Goal: Task Accomplishment & Management: Use online tool/utility

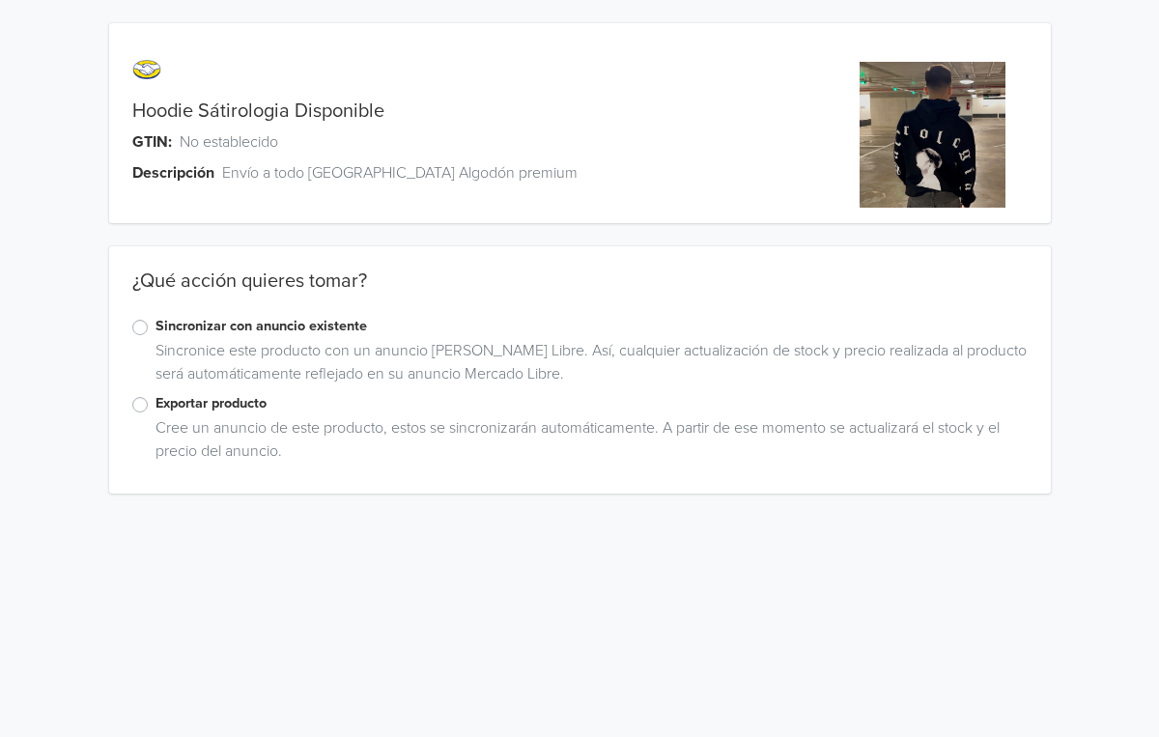
click at [196, 403] on label "Exportar producto" at bounding box center [592, 403] width 872 height 21
click at [0, 0] on input "Exportar producto" at bounding box center [0, 0] width 0 height 0
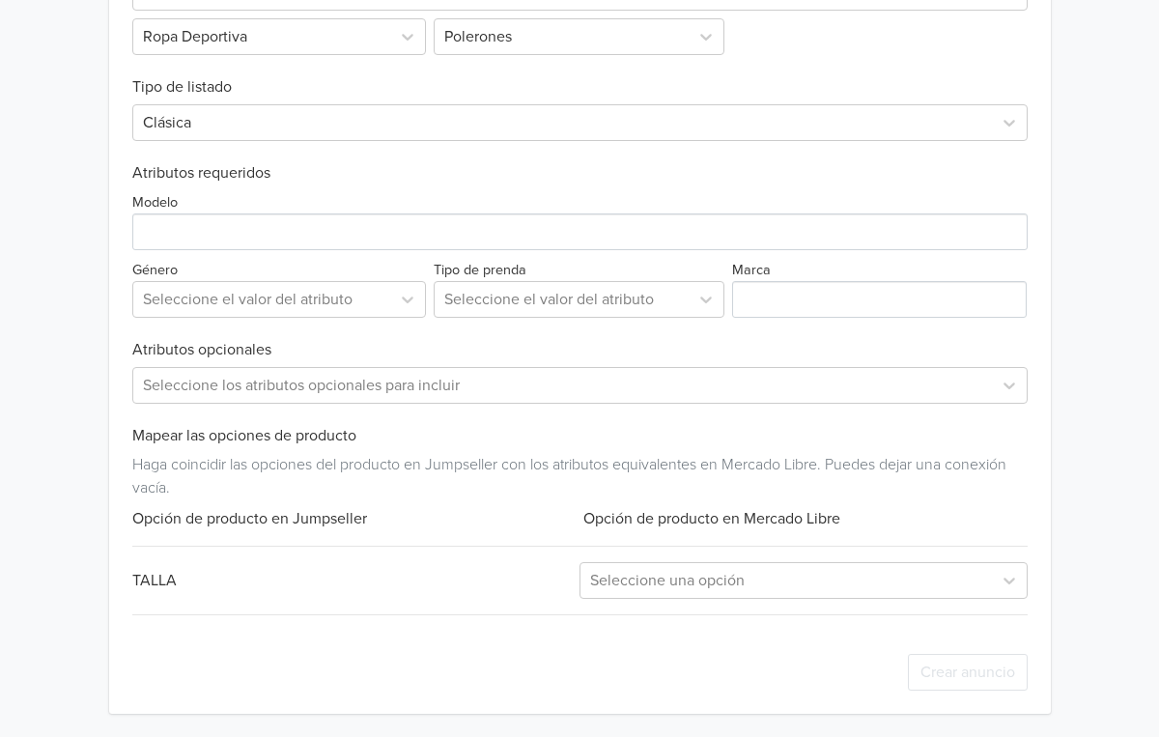
scroll to position [657, 0]
click at [705, 563] on div "Seleccione una opción" at bounding box center [804, 581] width 448 height 37
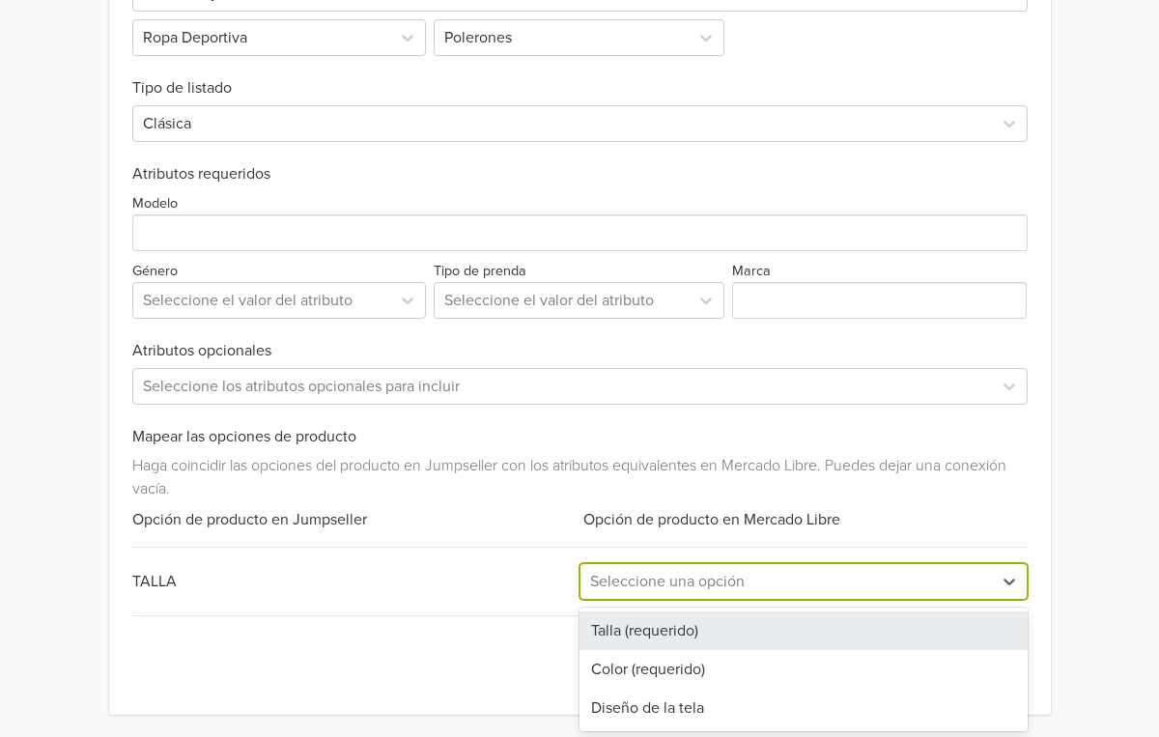
click at [658, 624] on div "Talla (requerido)" at bounding box center [804, 631] width 448 height 39
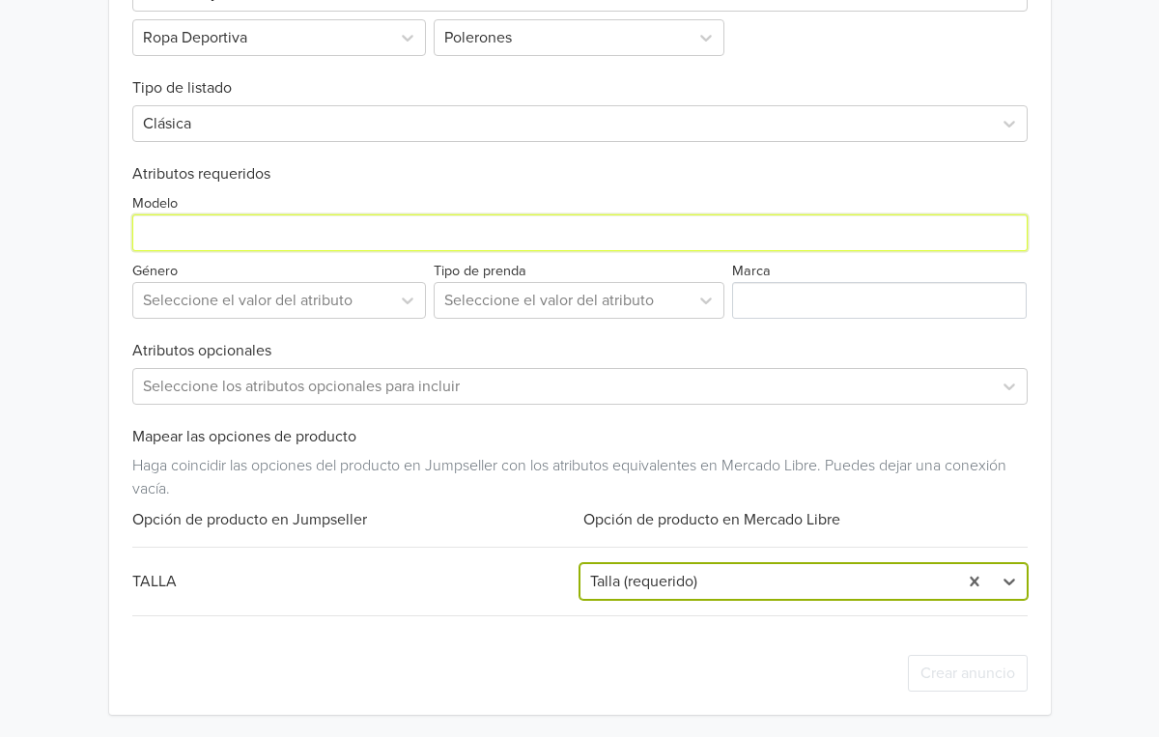
click at [232, 235] on input "Modelo" at bounding box center [580, 232] width 896 height 37
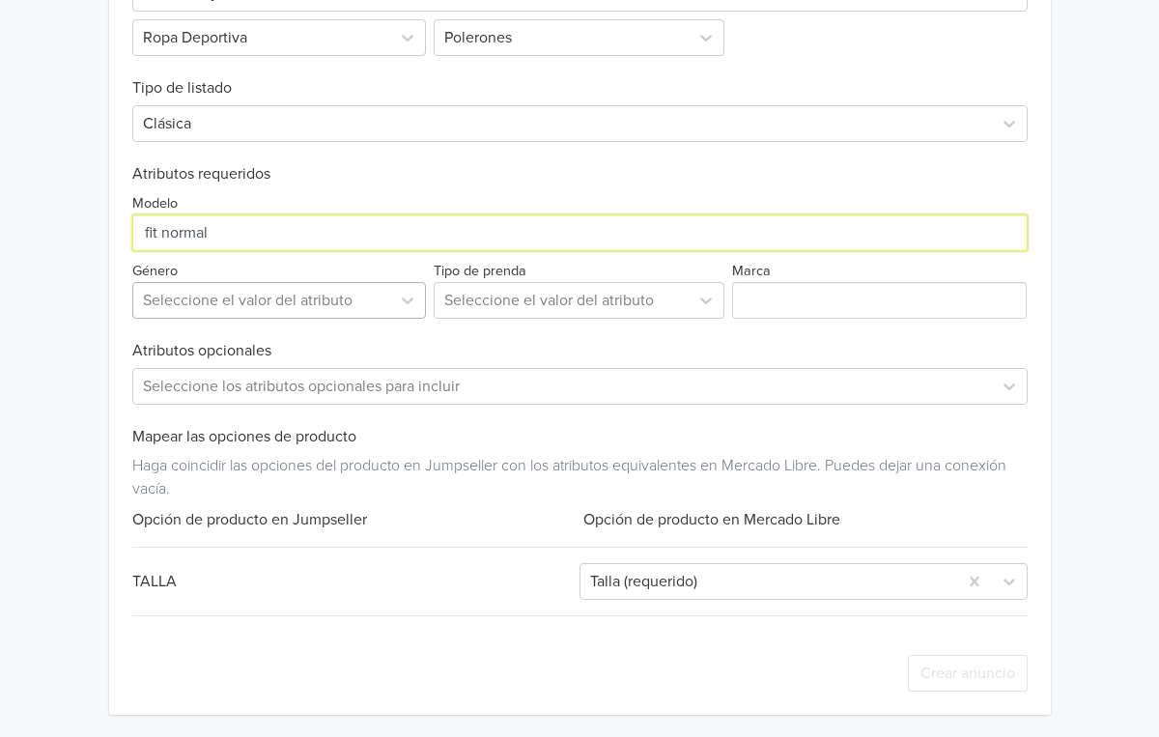
type input "fit normal"
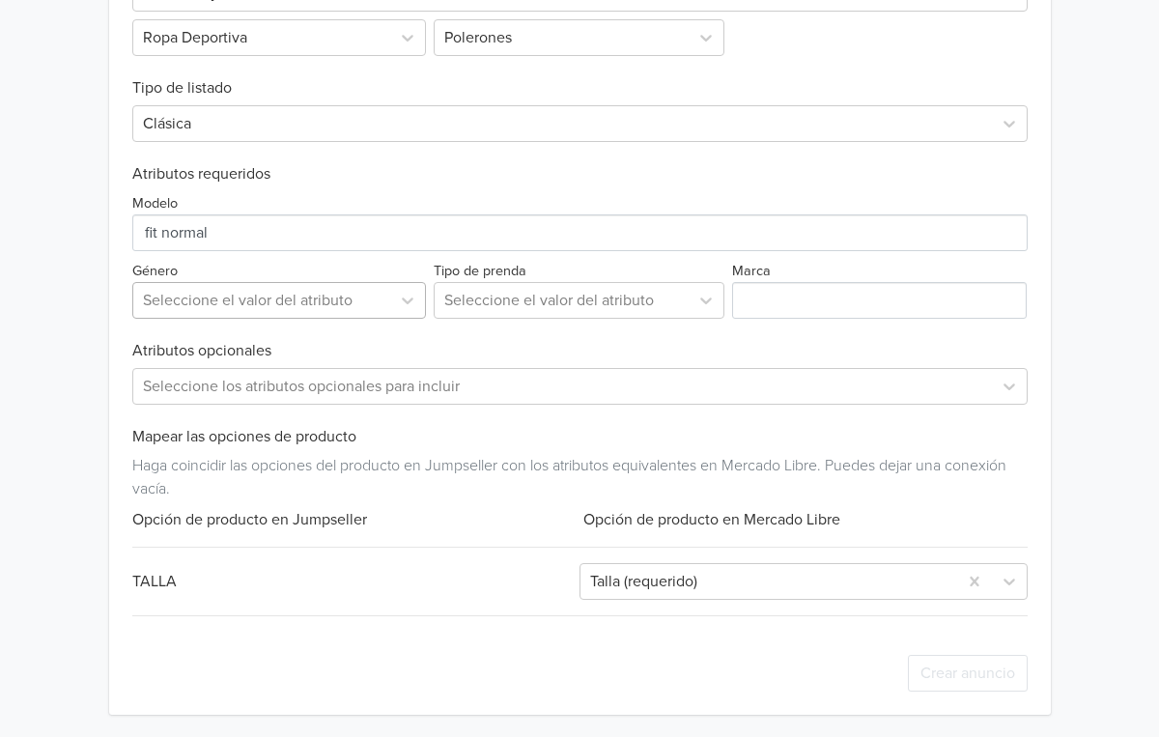
click at [225, 302] on div "Seleccione el valor del atributo" at bounding box center [262, 300] width 239 height 23
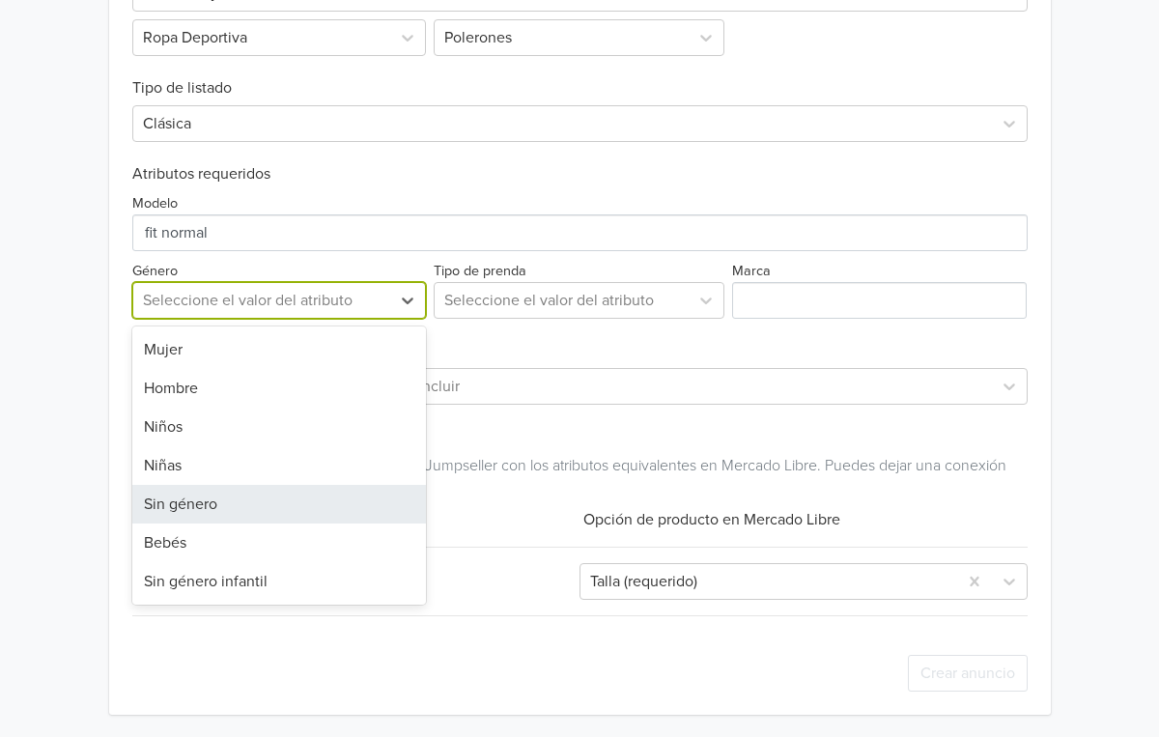
click at [276, 510] on div "Sin género" at bounding box center [279, 504] width 295 height 39
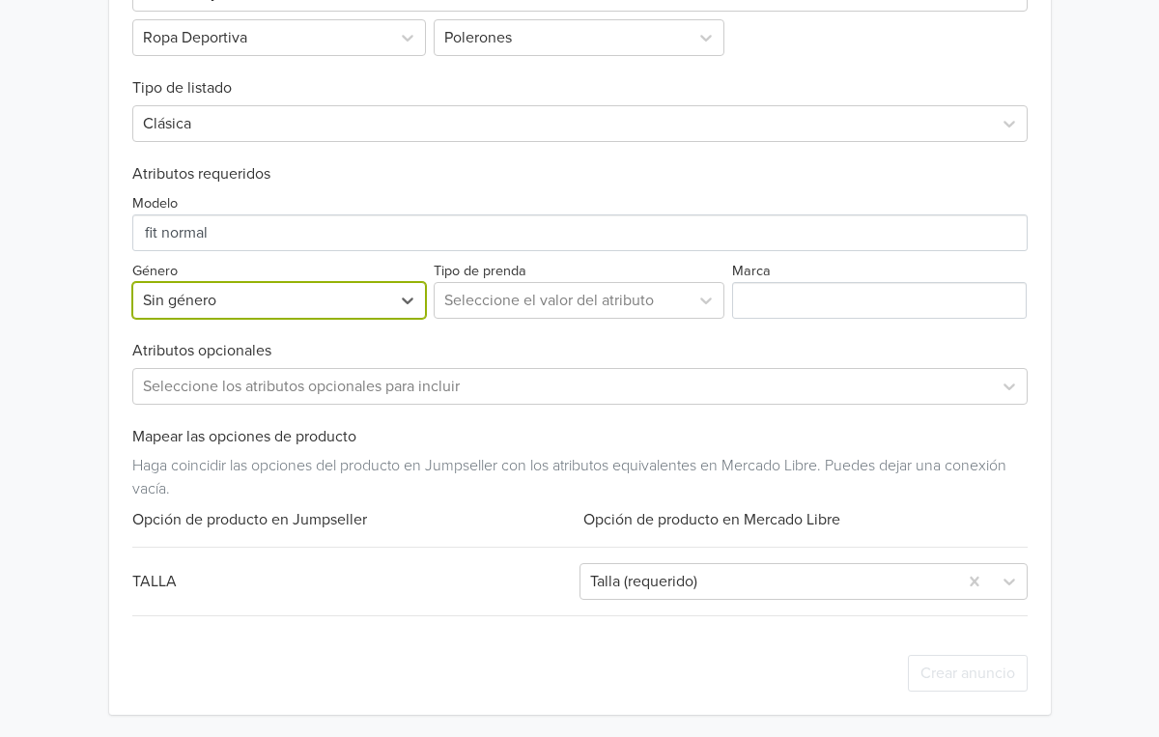
click at [581, 321] on div "Exportar producto * Las imágenes deben tener 500 píxeles en un lado para poder …" at bounding box center [580, 287] width 896 height 855
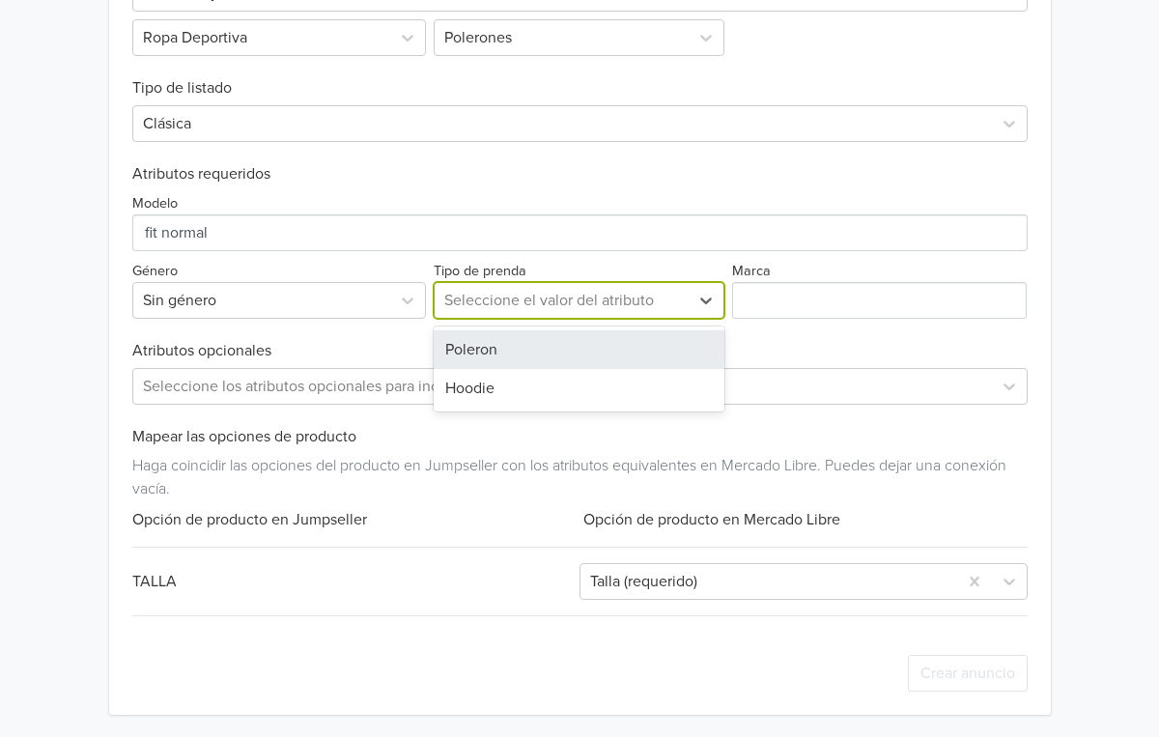
click at [570, 306] on div "Seleccione el valor del atributo" at bounding box center [561, 300] width 235 height 23
click at [558, 341] on div "Poleron" at bounding box center [579, 349] width 291 height 39
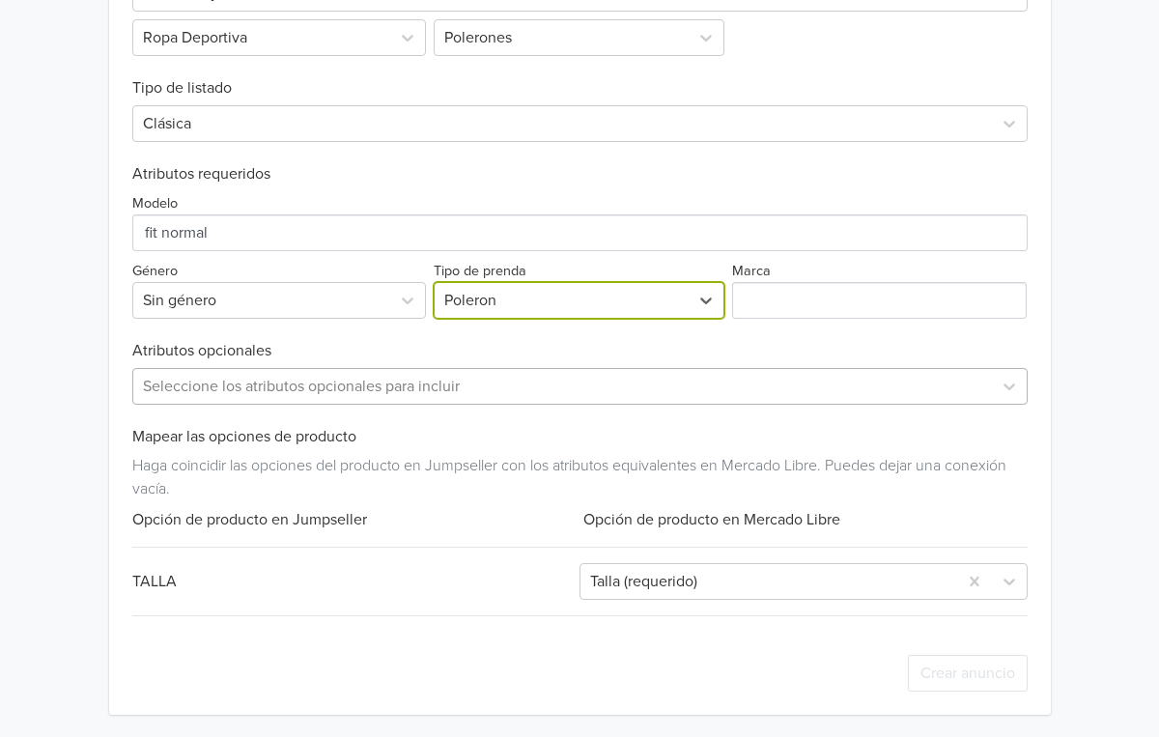
click at [189, 373] on div at bounding box center [563, 386] width 840 height 27
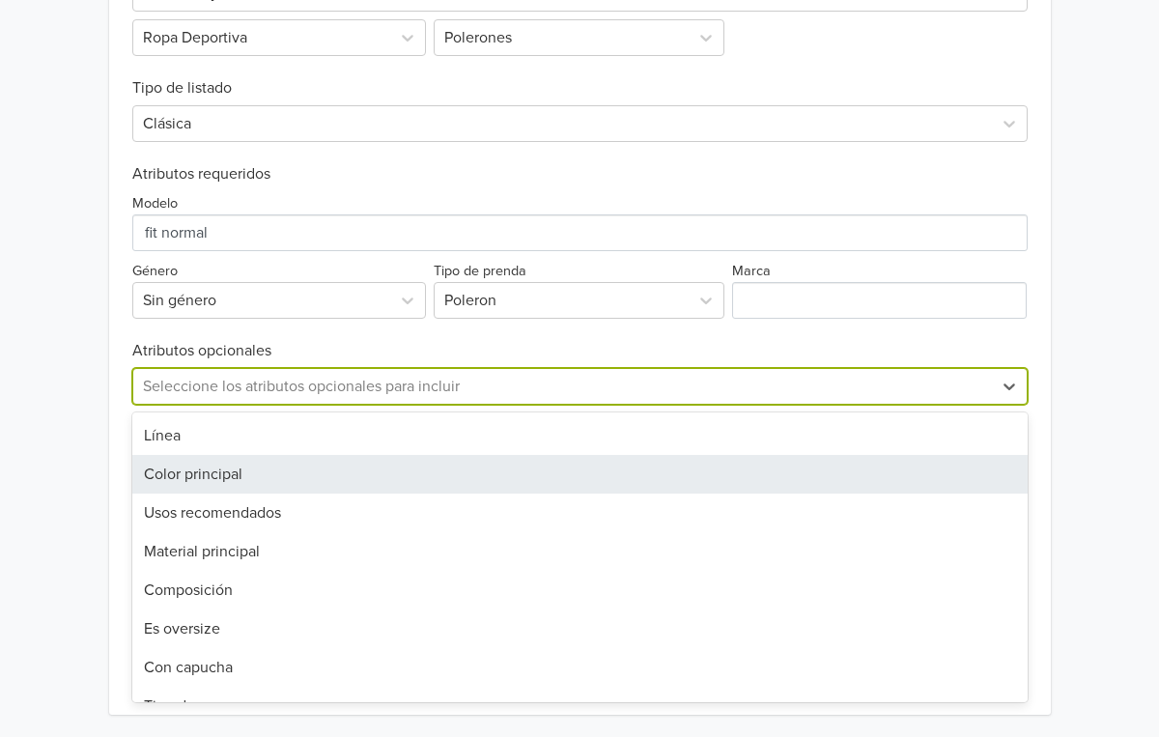
click at [218, 476] on div "Color principal" at bounding box center [580, 474] width 896 height 39
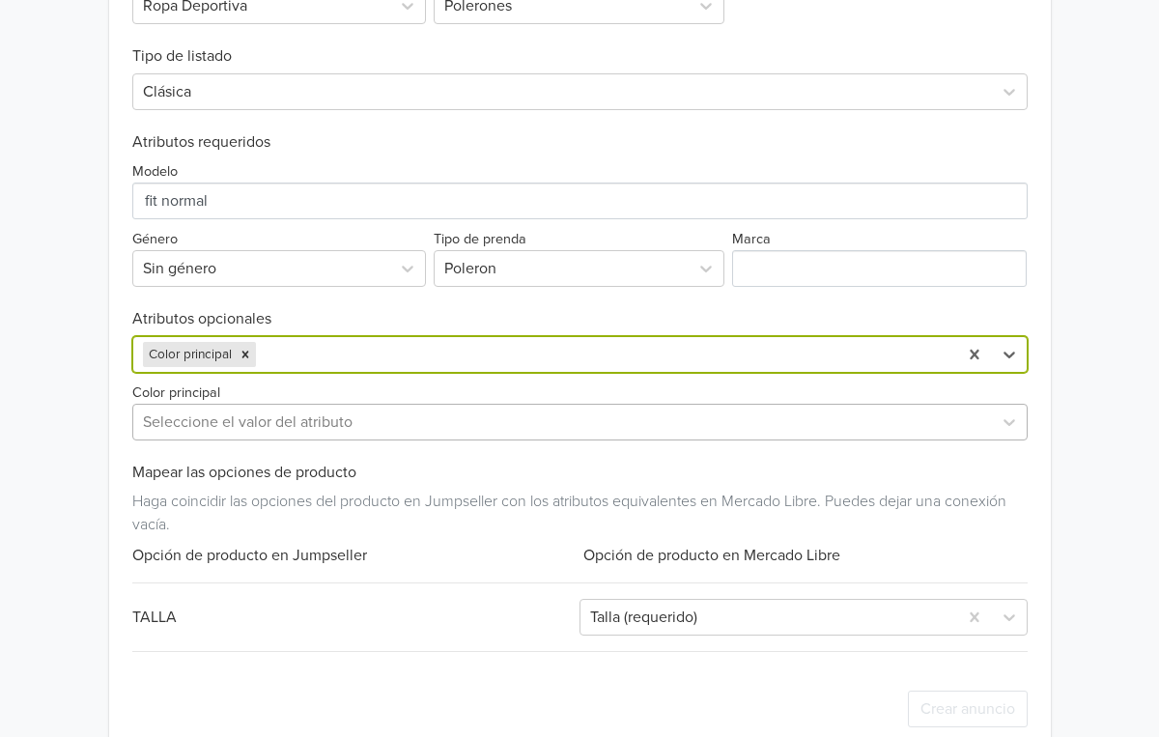
click at [221, 441] on div "Seleccione el valor del atributo" at bounding box center [580, 422] width 896 height 37
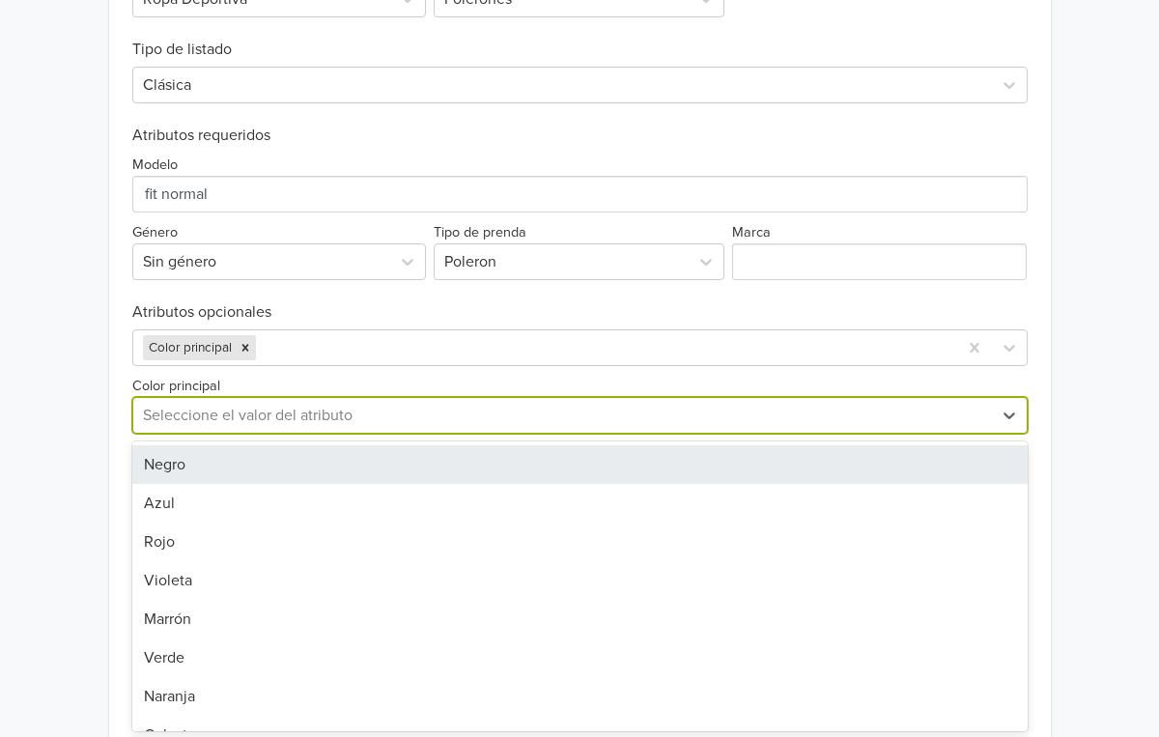
scroll to position [697, 0]
click at [215, 453] on div "Negro" at bounding box center [580, 463] width 896 height 39
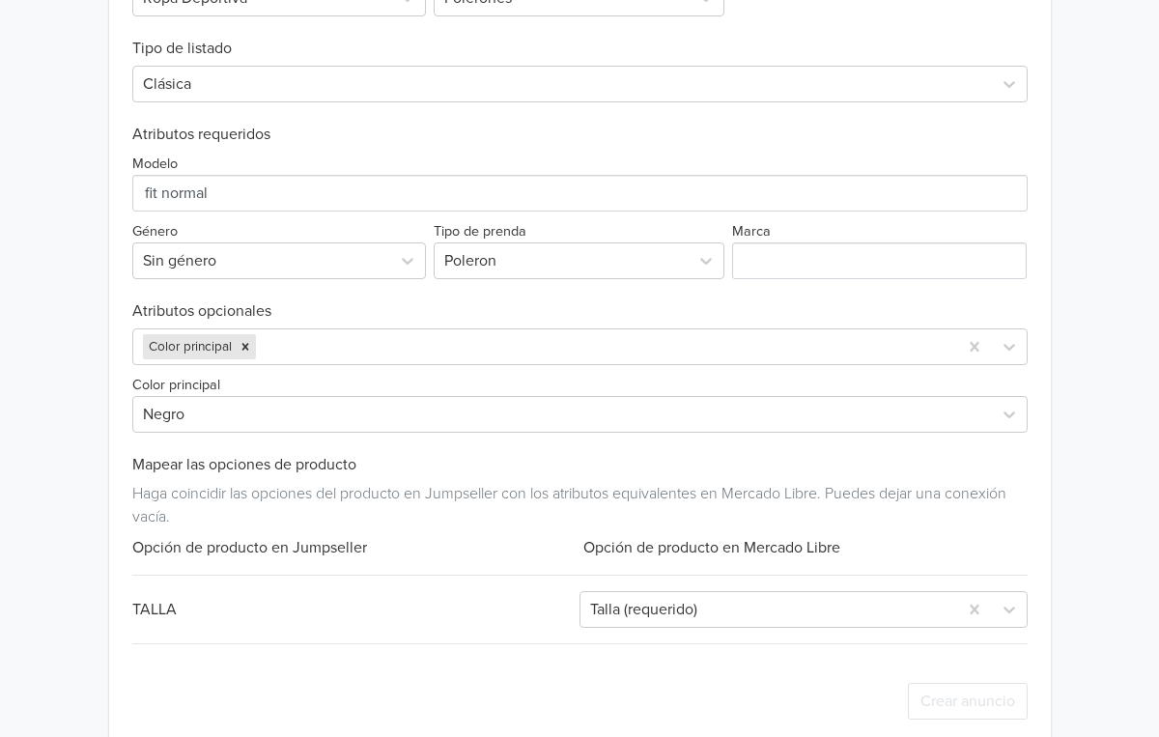
click at [30, 389] on div "Hoodie Sátirologia Disponible GTIN: No establecido Descripción Envío a todo [GE…" at bounding box center [579, 34] width 1130 height 1463
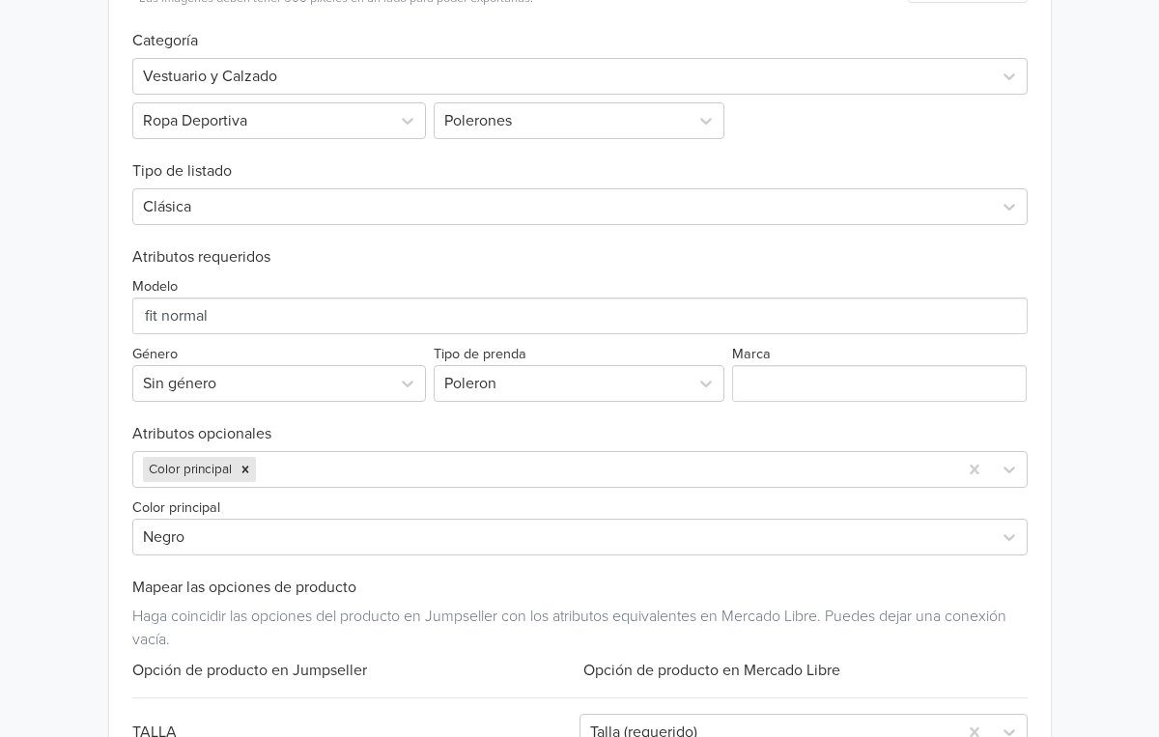
scroll to position [581, 0]
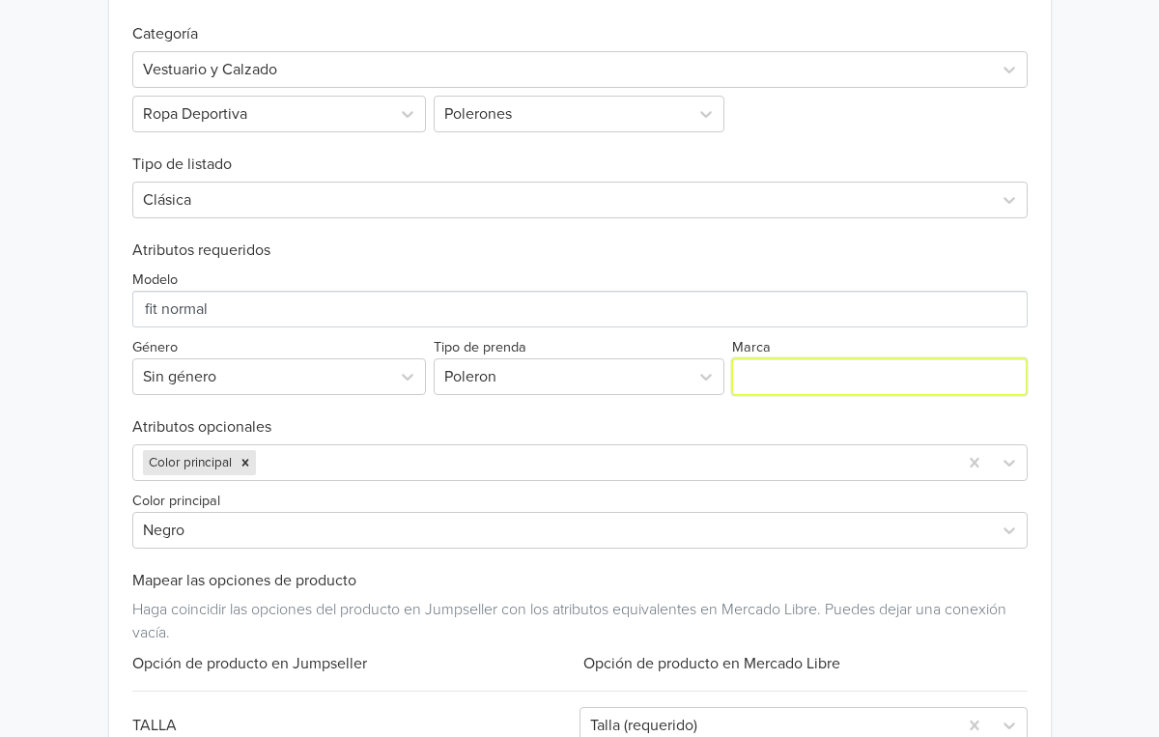
click at [949, 371] on input "Marca" at bounding box center [879, 376] width 295 height 37
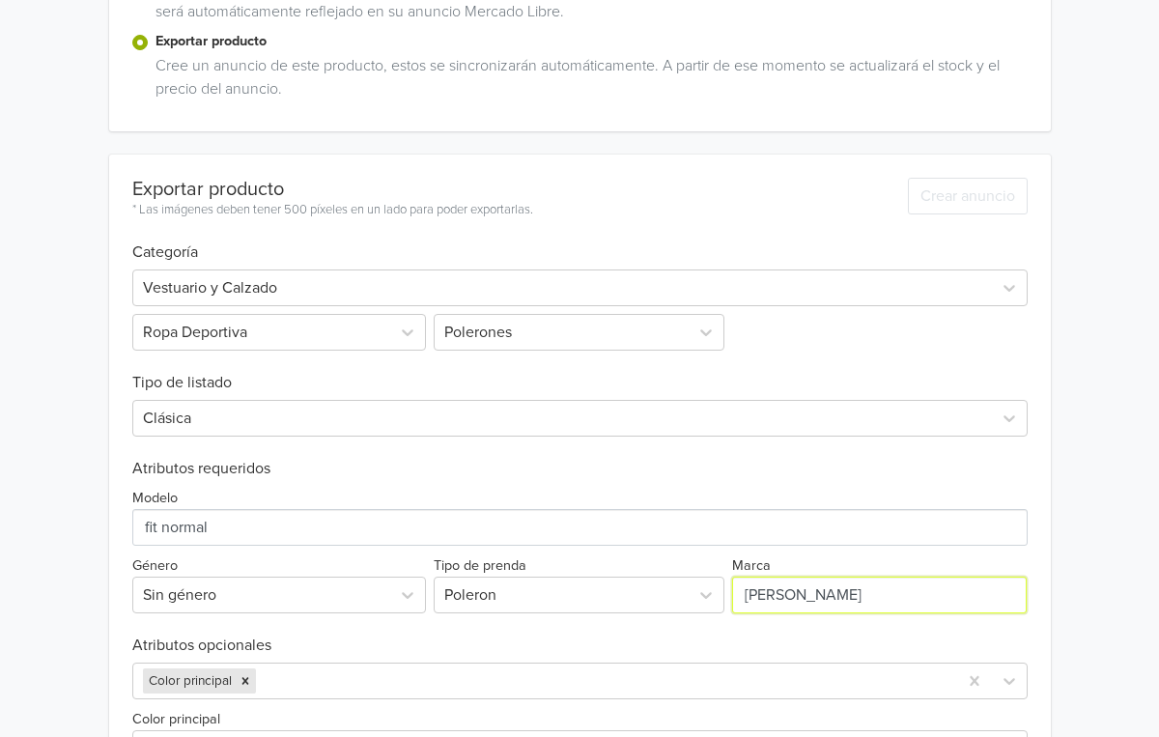
scroll to position [0, 0]
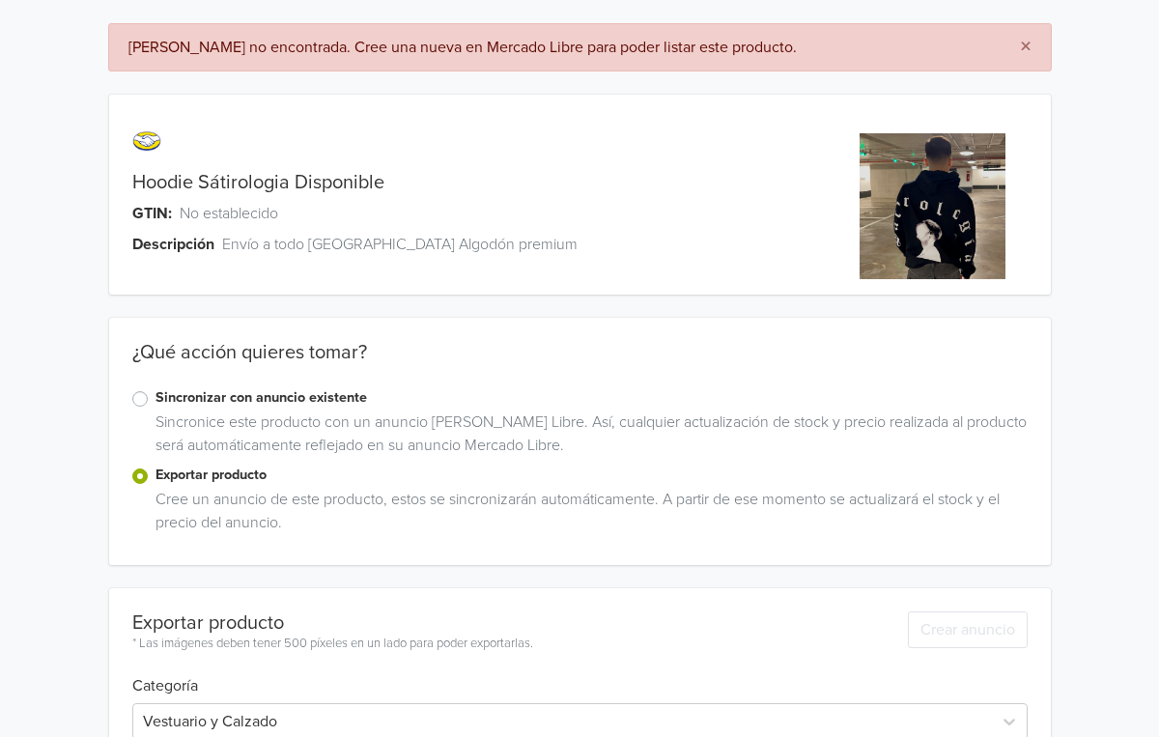
type input "[PERSON_NAME]"
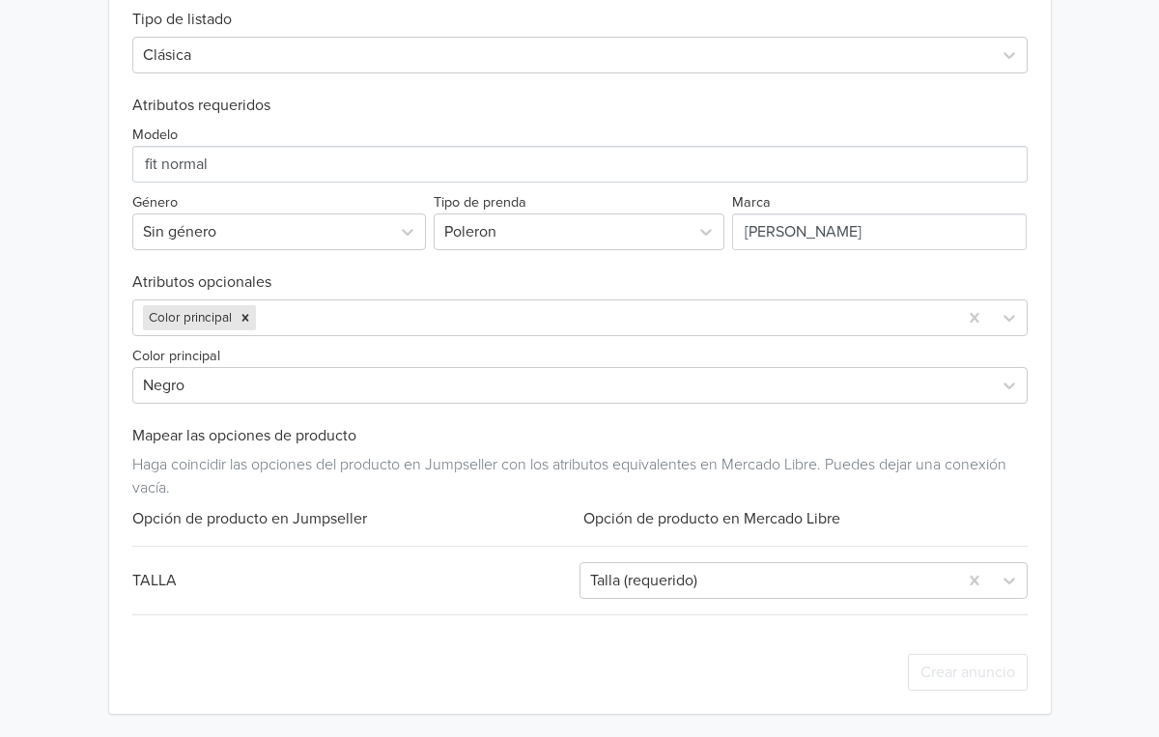
scroll to position [796, 0]
click at [635, 577] on div "Talla (requerido)" at bounding box center [768, 581] width 357 height 23
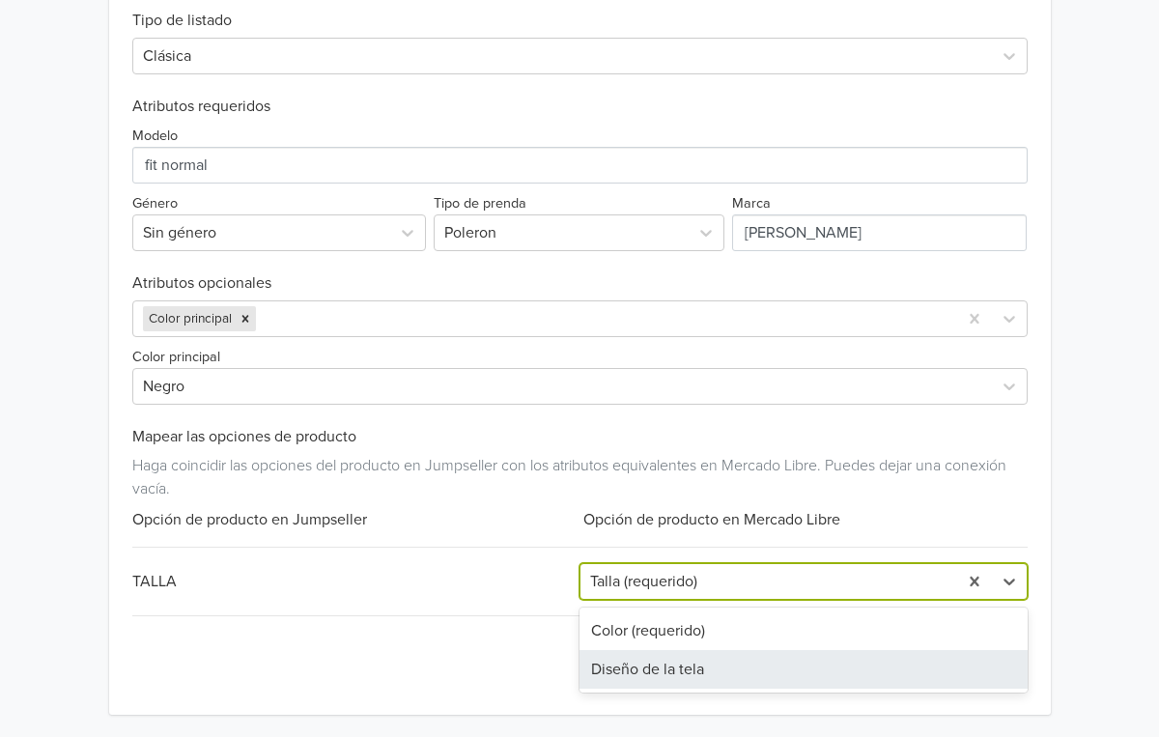
click at [539, 611] on div "Exportar producto * Las imágenes deben tener 500 píxeles en un lado para poder …" at bounding box center [580, 253] width 896 height 923
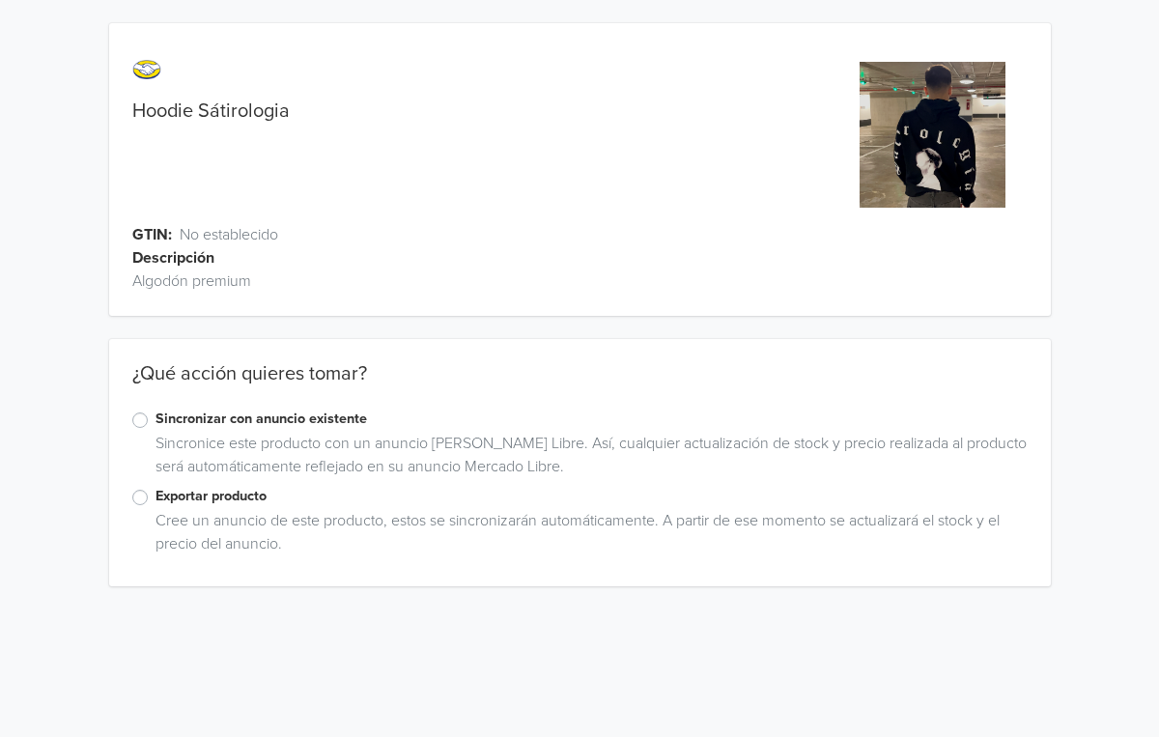
click at [243, 497] on label "Exportar producto" at bounding box center [592, 496] width 872 height 21
click at [0, 0] on input "Exportar producto" at bounding box center [0, 0] width 0 height 0
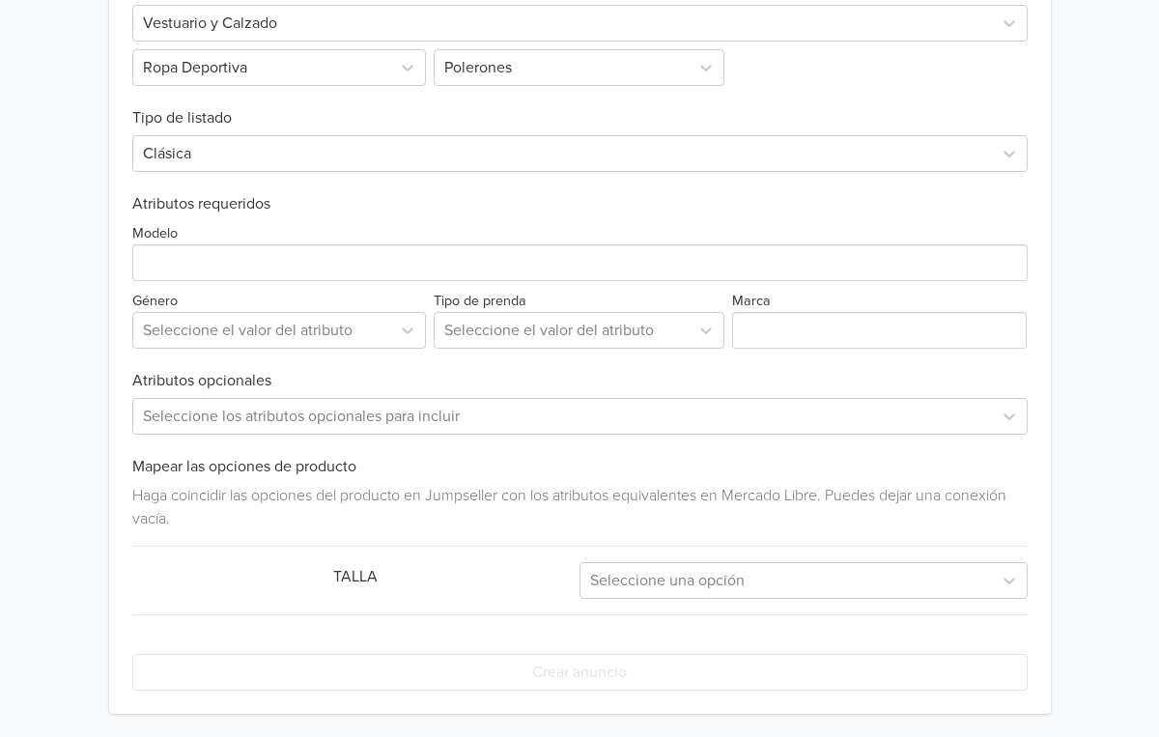
scroll to position [779, 0]
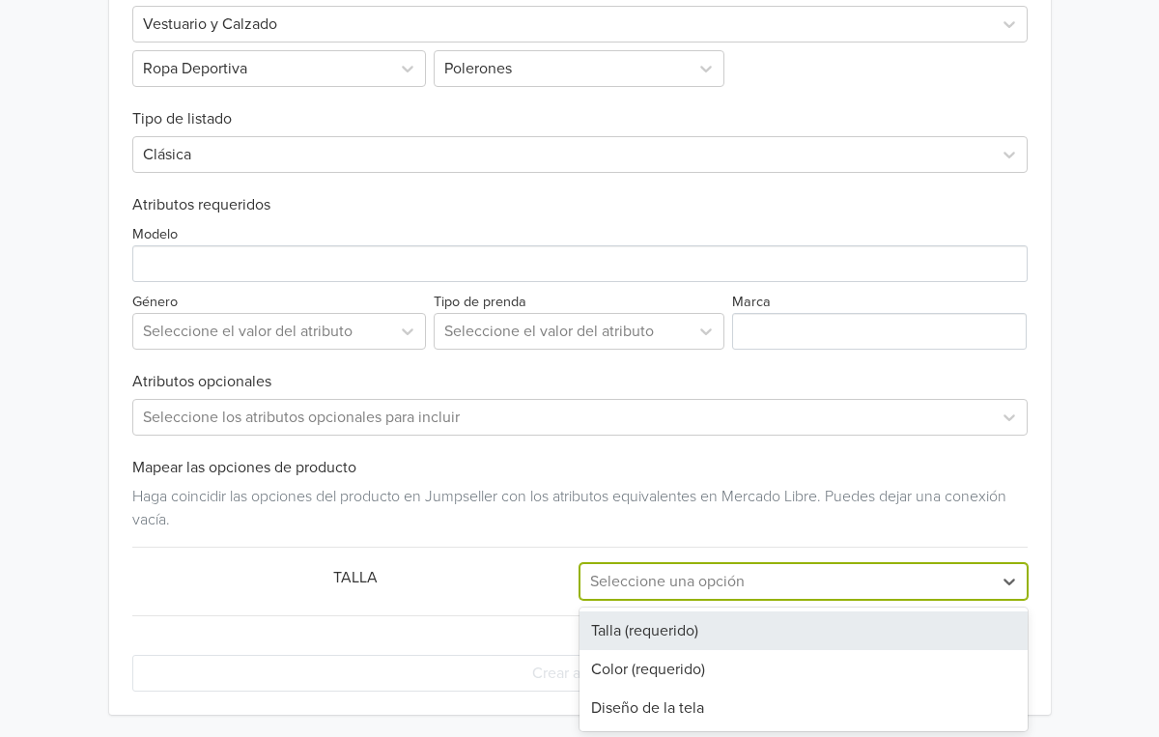
click at [675, 581] on div "Seleccione una opción" at bounding box center [786, 581] width 392 height 23
click at [659, 635] on div "Talla (requerido)" at bounding box center [804, 631] width 448 height 39
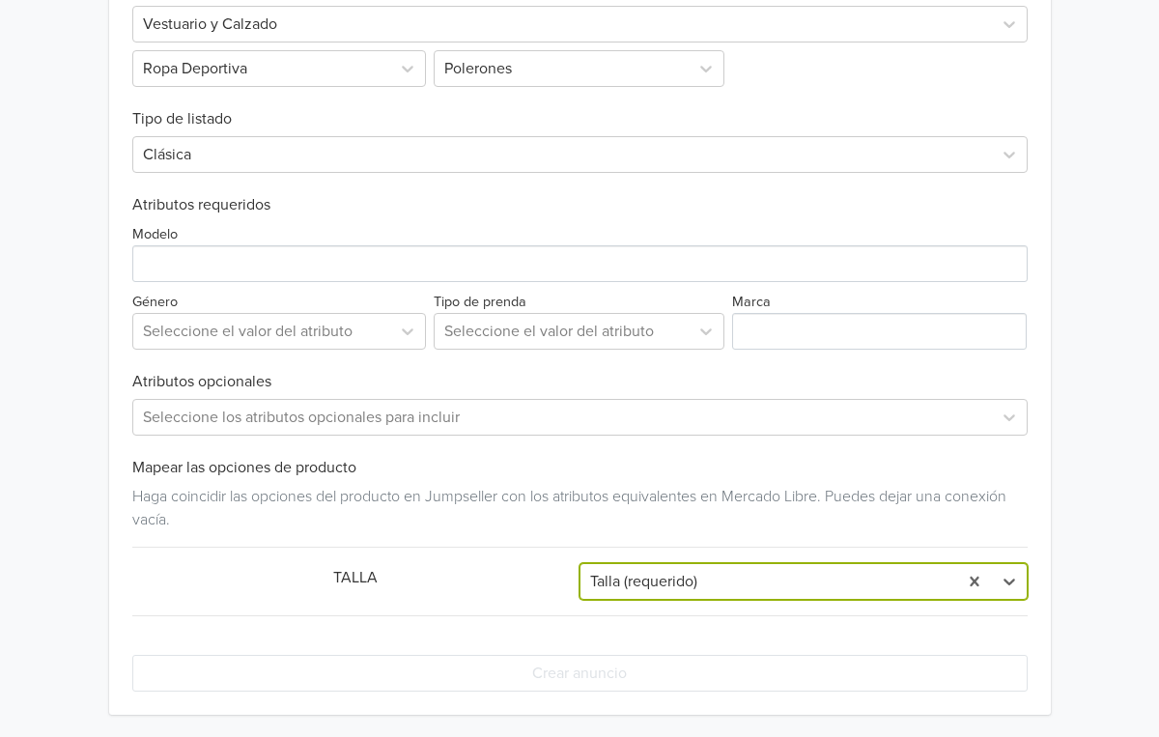
click at [652, 622] on div "Exportar producto * Las imágenes deben tener 500 píxeles en un lado para poder …" at bounding box center [580, 273] width 896 height 884
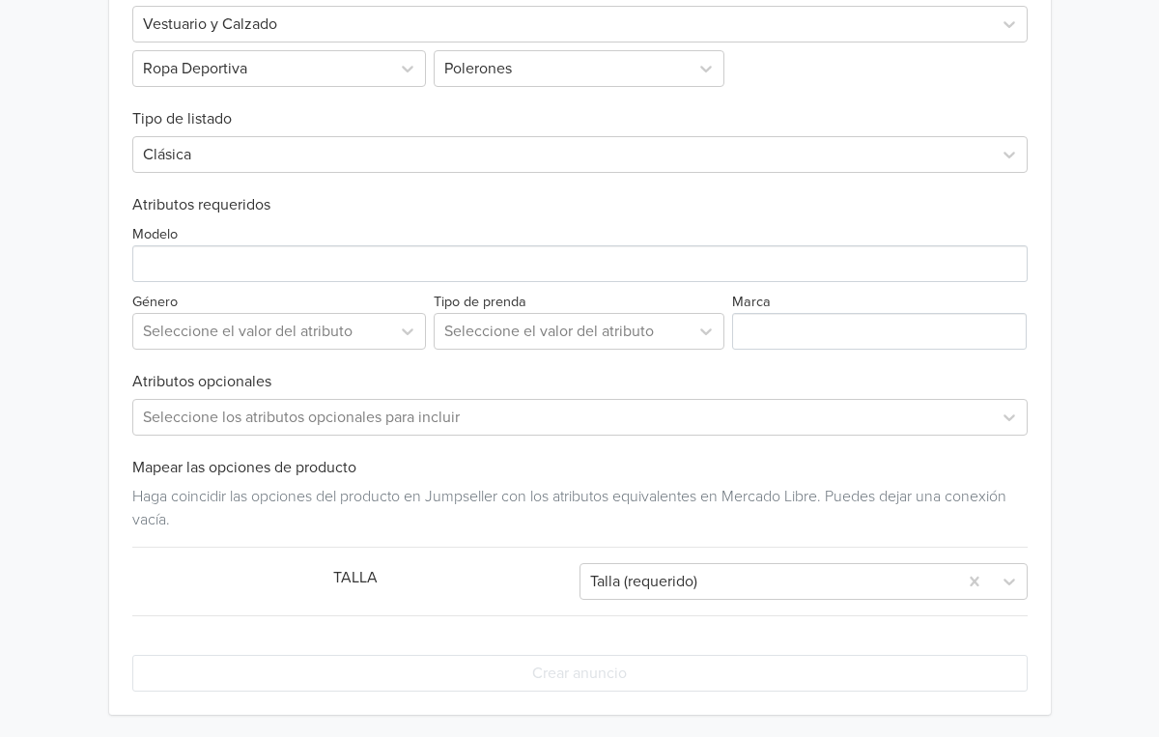
click at [683, 604] on div "Exportar producto * Las imágenes deben tener 500 píxeles en un lado para poder …" at bounding box center [580, 273] width 896 height 884
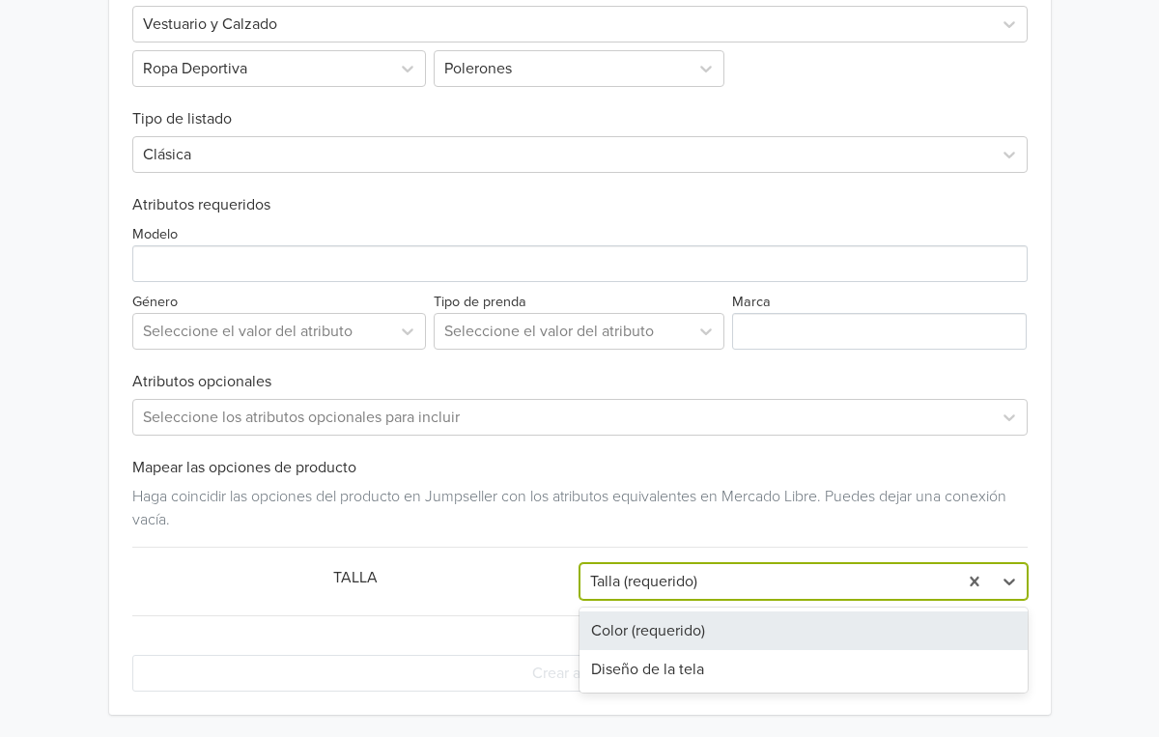
click at [670, 588] on div "Talla (requerido)" at bounding box center [768, 581] width 357 height 23
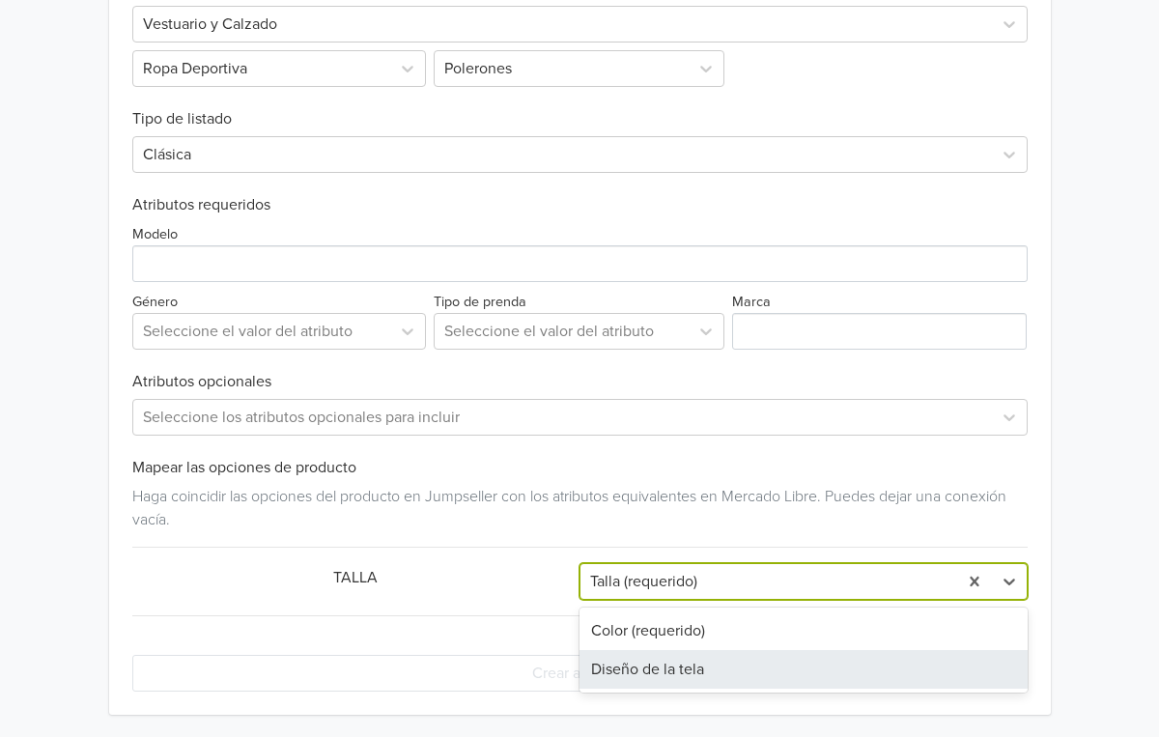
click at [656, 675] on div "Diseño de la tela" at bounding box center [804, 669] width 448 height 39
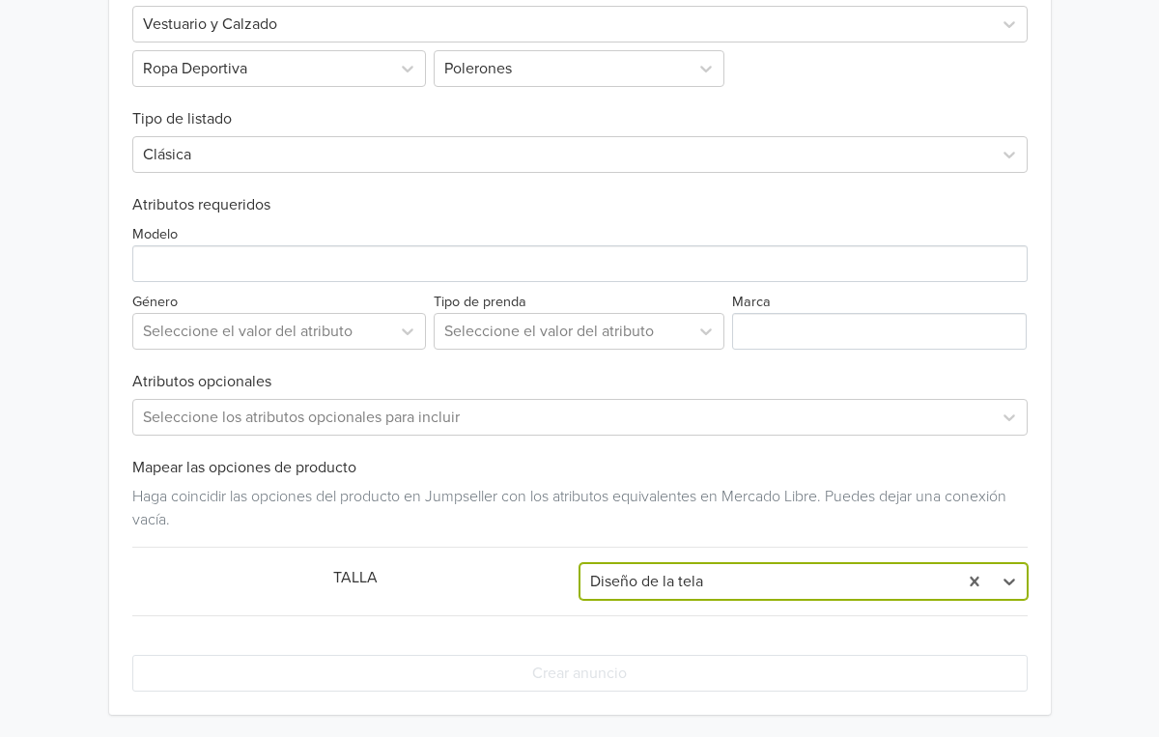
click at [647, 574] on div "Diseño de la tela" at bounding box center [768, 581] width 357 height 23
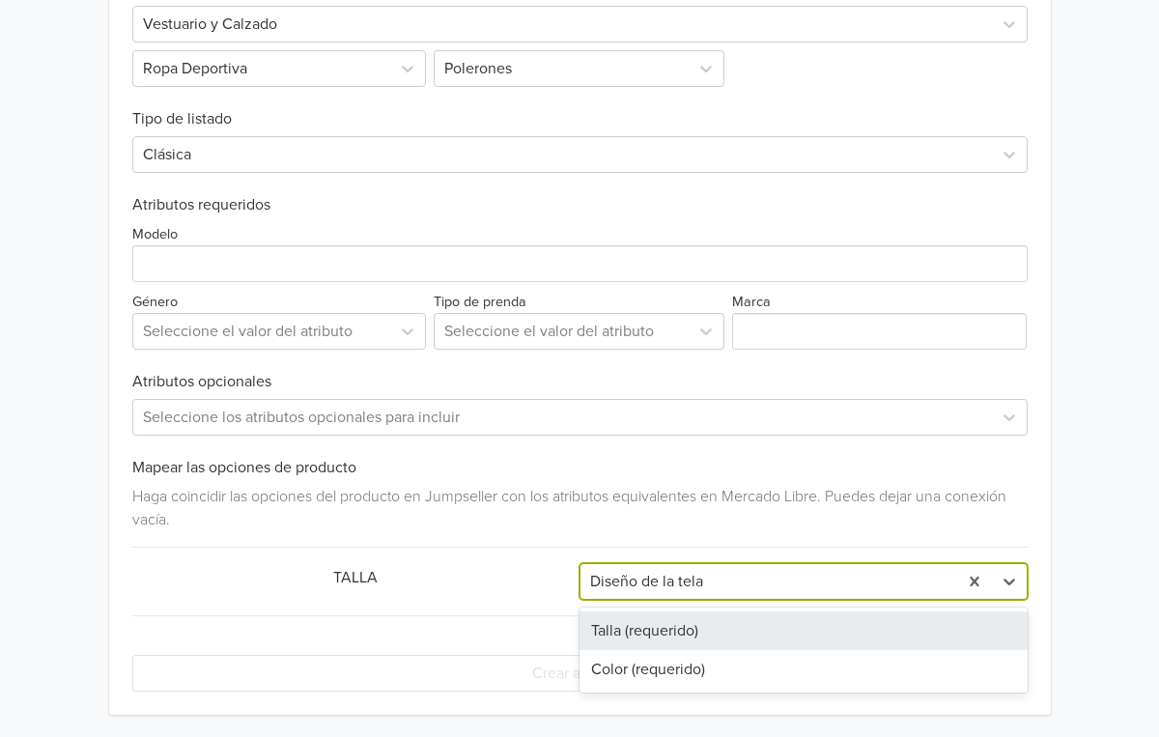
click at [643, 622] on div "Talla (requerido)" at bounding box center [804, 631] width 448 height 39
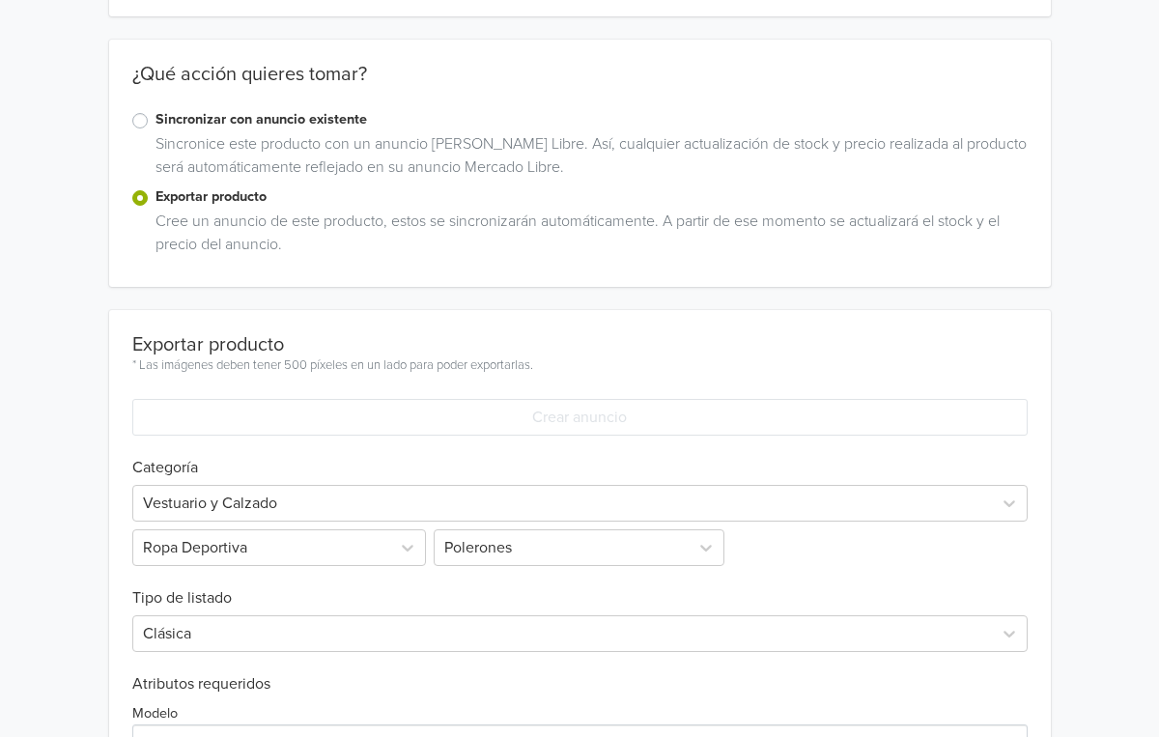
scroll to position [303, 0]
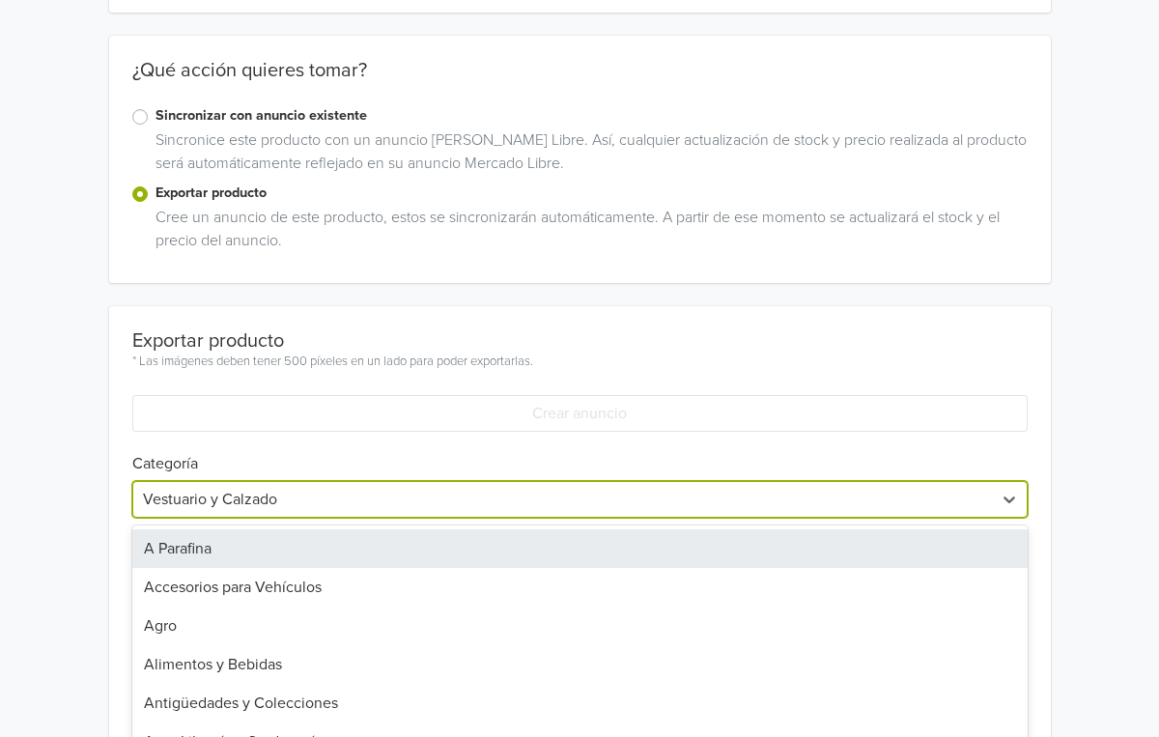
click at [290, 495] on div "A Parafina, 1 of 43. 43 results available. Use Up and Down to choose options, p…" at bounding box center [580, 499] width 896 height 37
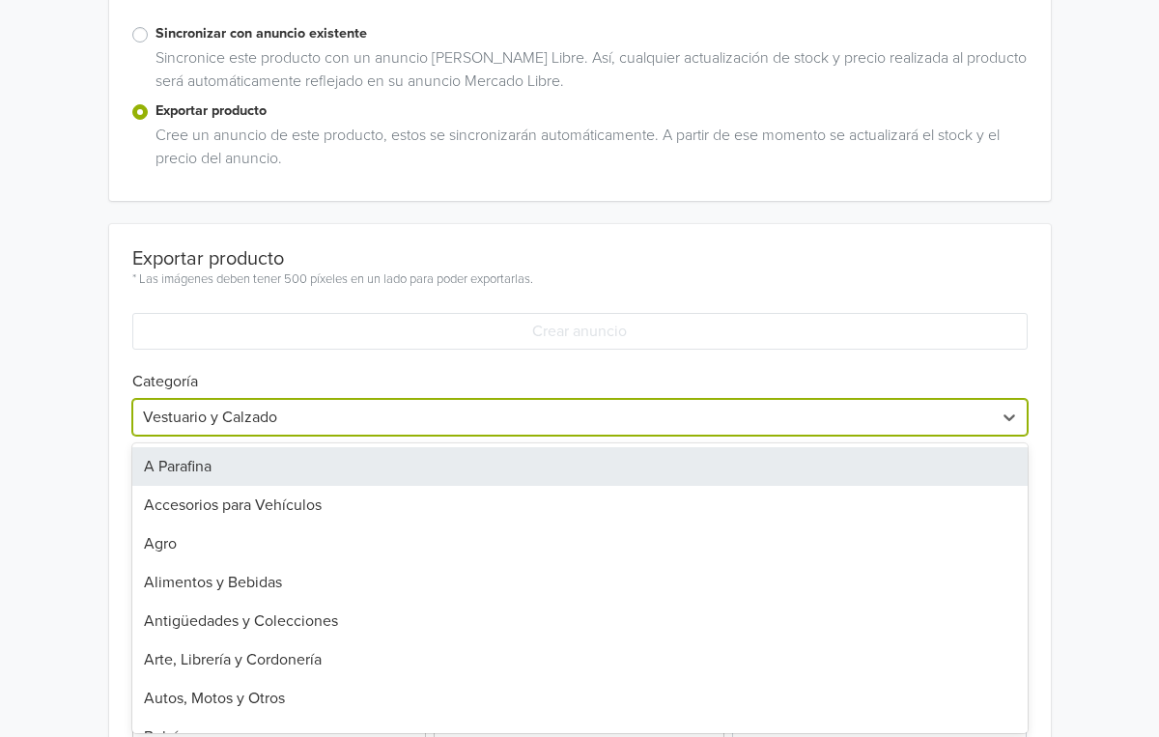
scroll to position [388, 0]
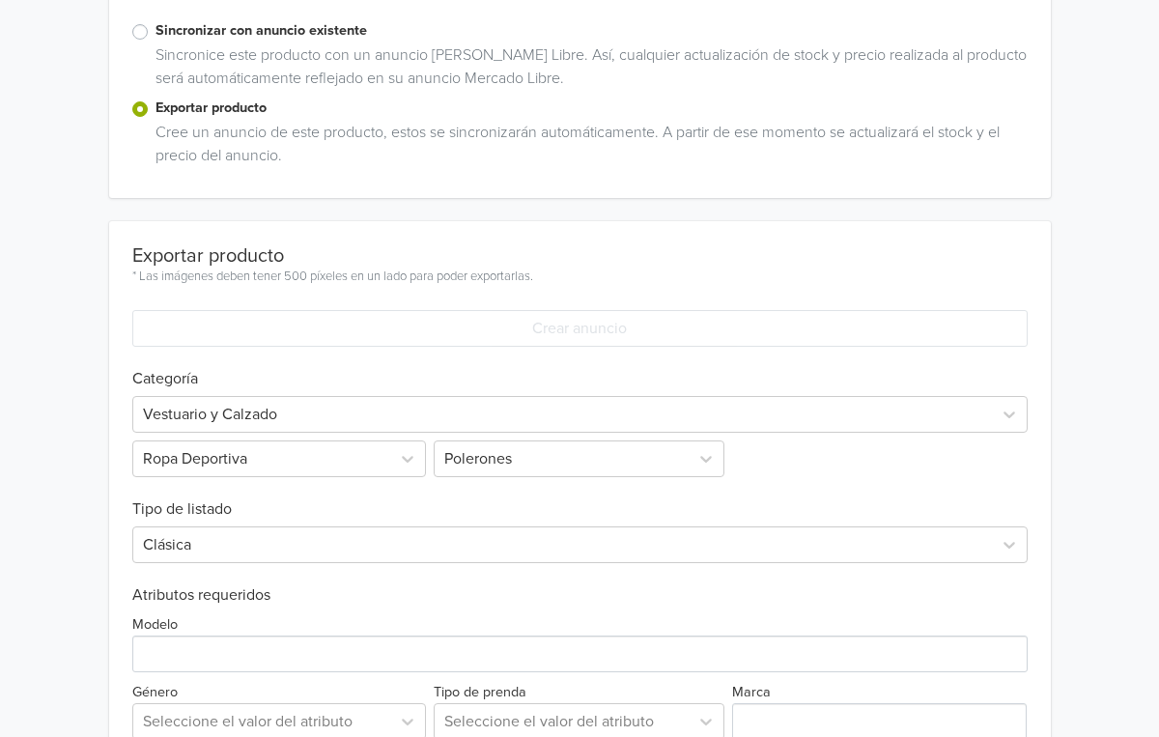
click at [72, 387] on div "Hoodie Sátirologia GTIN: No establecido Descripción Algodón premium ¿Qué acción…" at bounding box center [579, 370] width 1130 height 1517
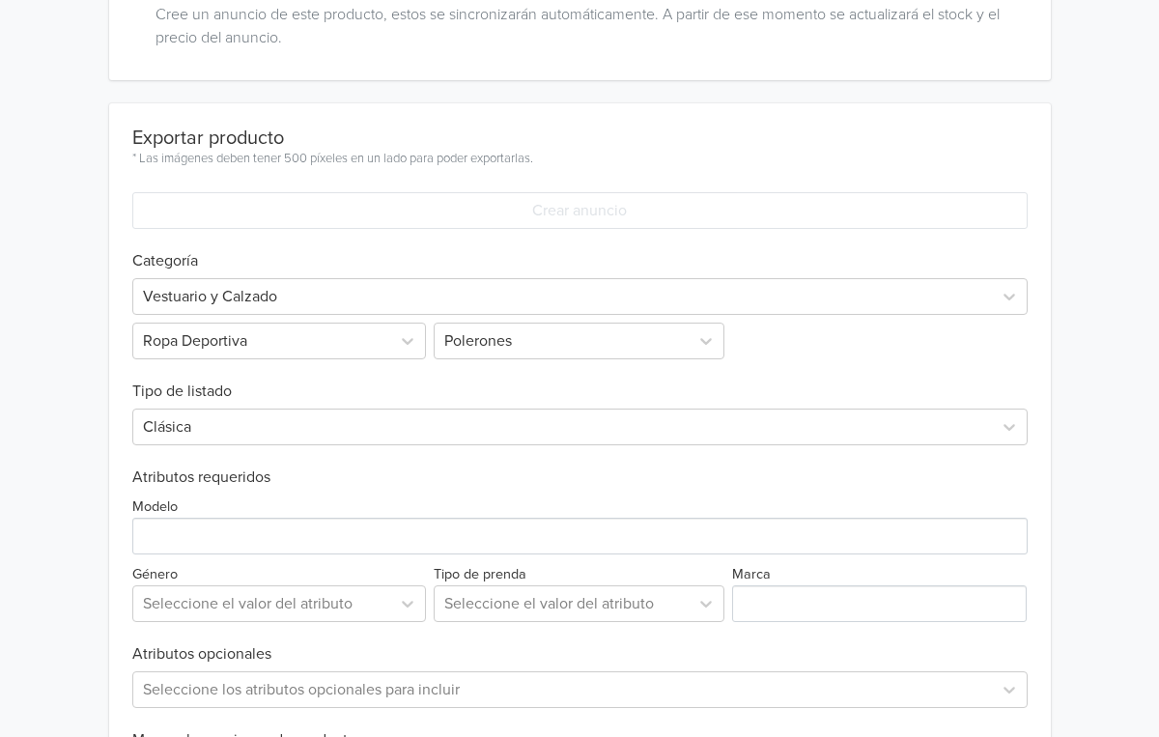
scroll to position [558, 0]
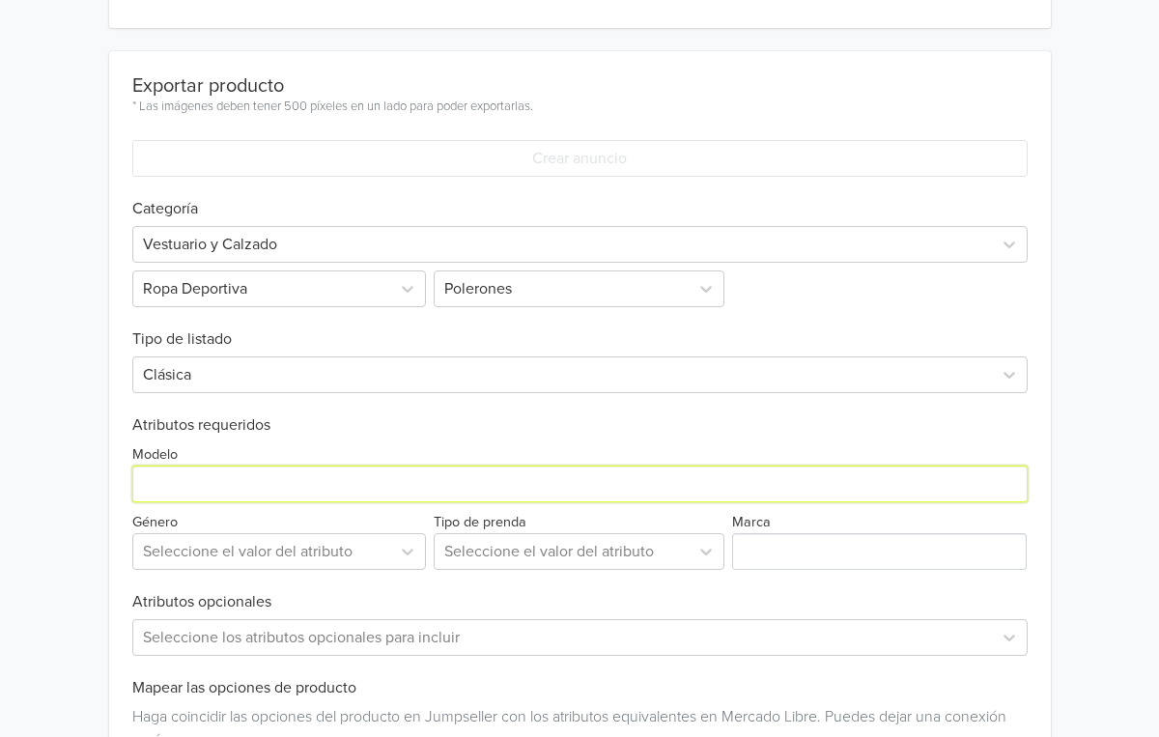
click at [239, 477] on input "Modelo" at bounding box center [580, 484] width 896 height 37
type input "unisex"
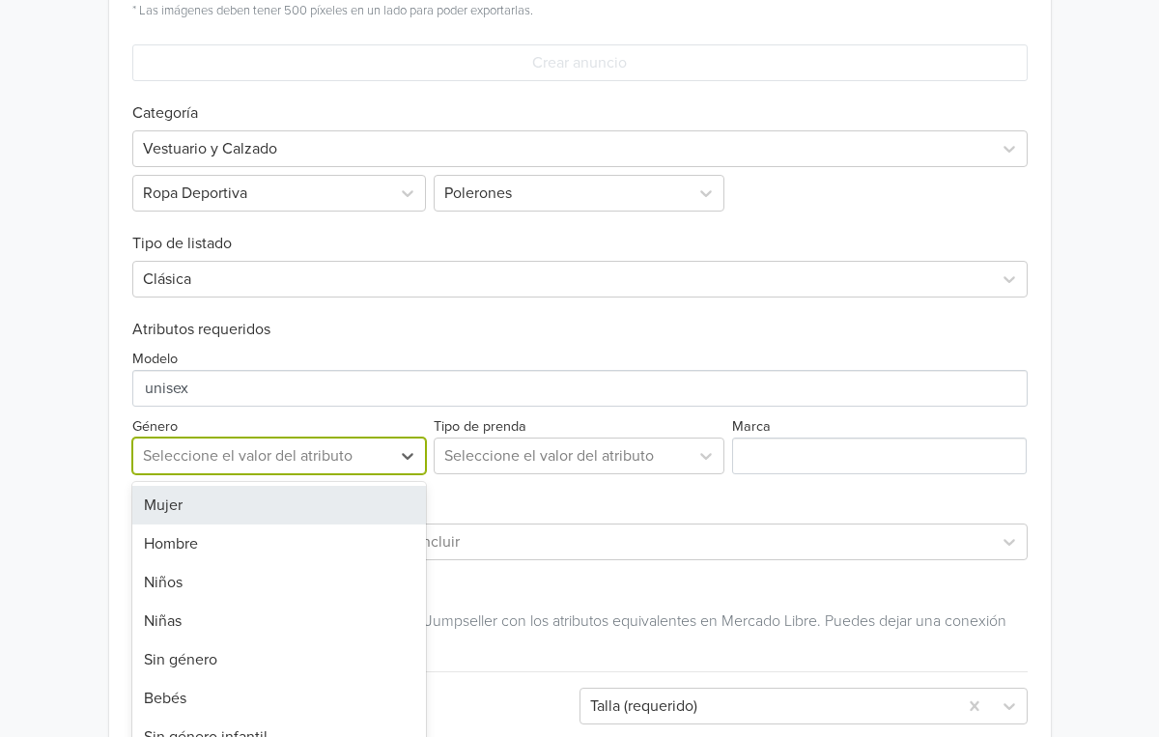
click at [235, 474] on div "Mujer, 1 of 7. 7 results available. Use Up and Down to choose options, press En…" at bounding box center [279, 456] width 295 height 37
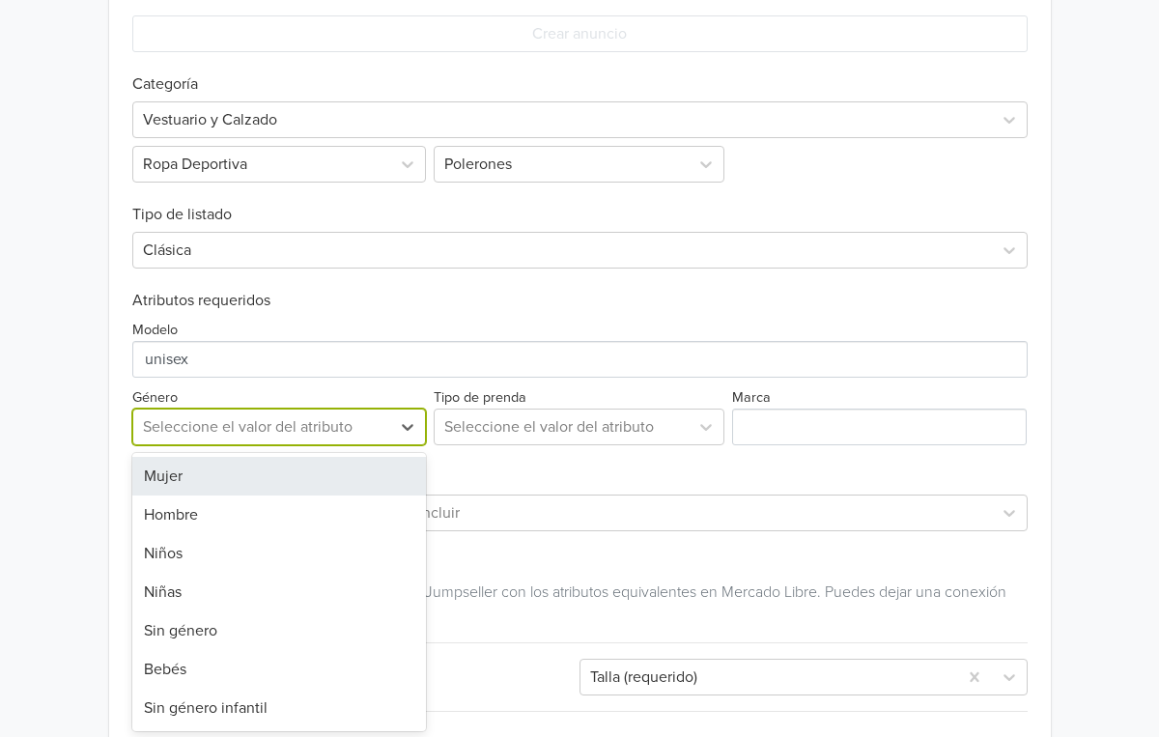
scroll to position [684, 0]
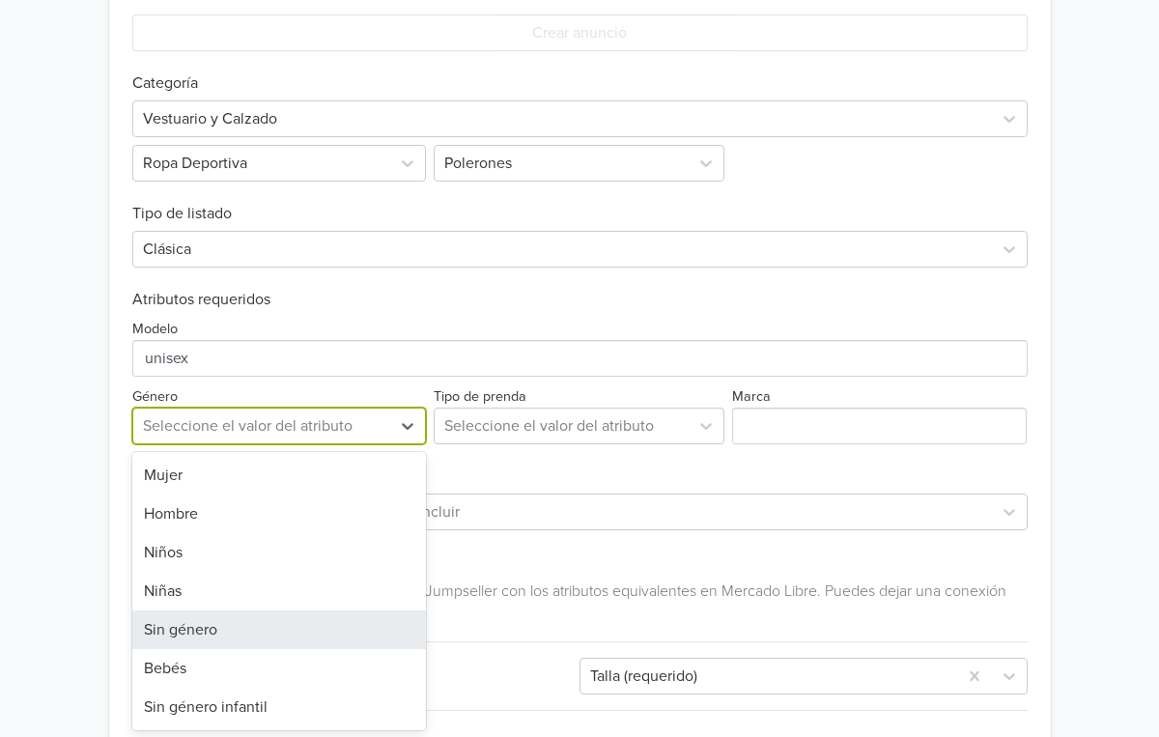
click at [214, 640] on div "Sin género" at bounding box center [279, 630] width 295 height 39
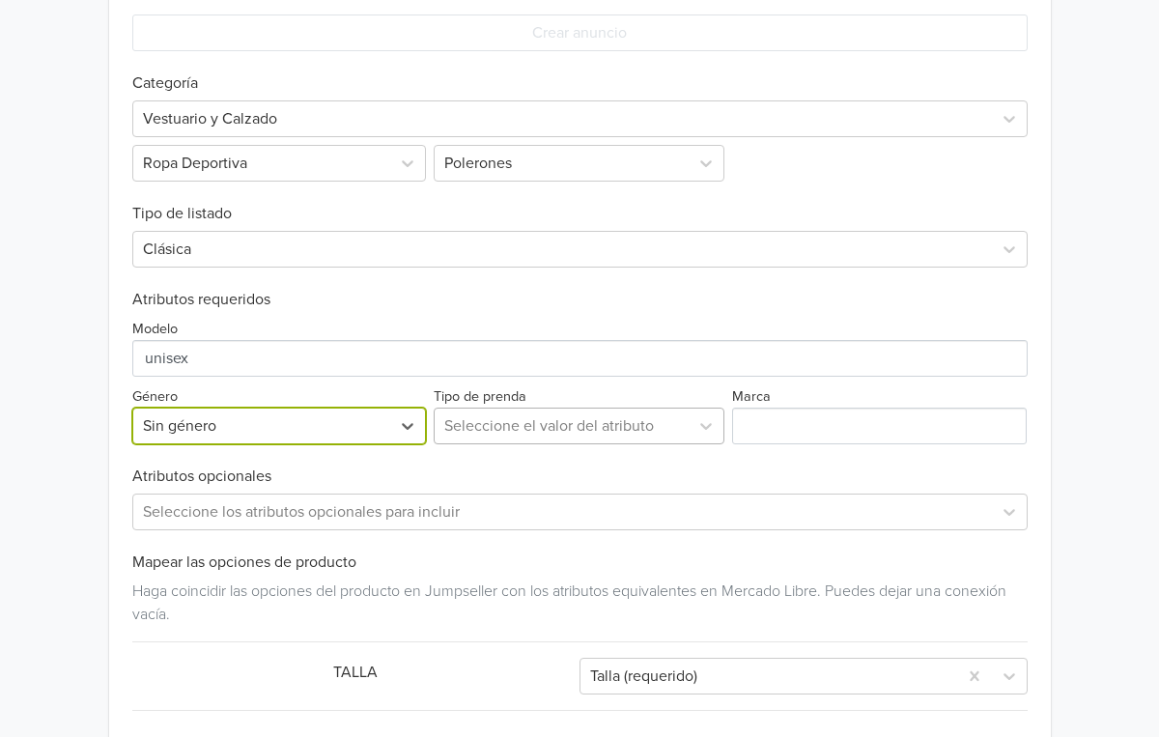
click at [636, 426] on div "Seleccione el valor del atributo" at bounding box center [561, 425] width 235 height 23
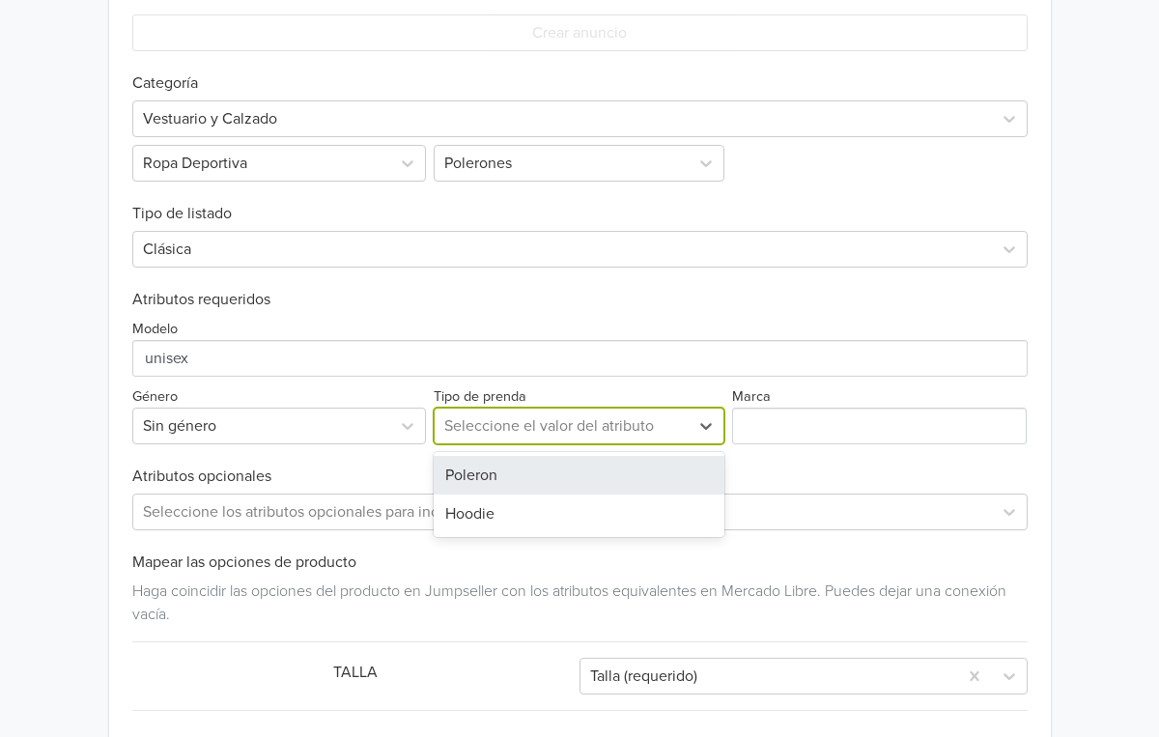
click at [602, 473] on div "Poleron" at bounding box center [579, 475] width 291 height 39
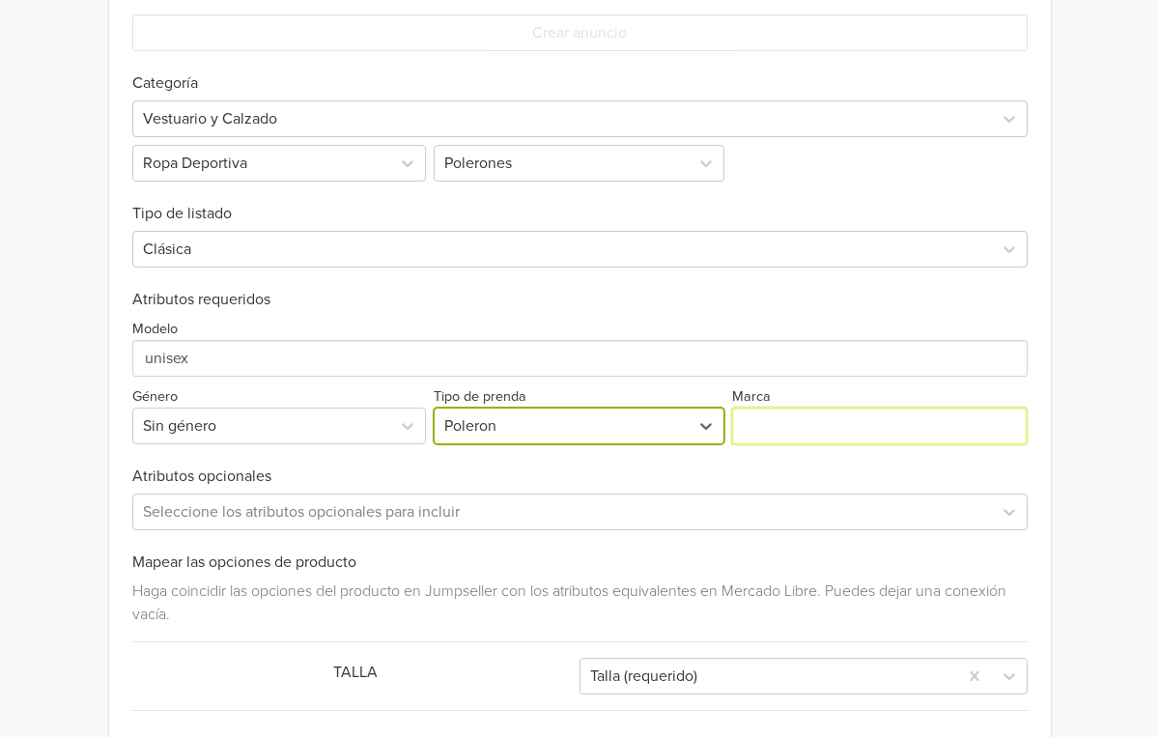
click at [820, 425] on input "Marca" at bounding box center [879, 426] width 295 height 37
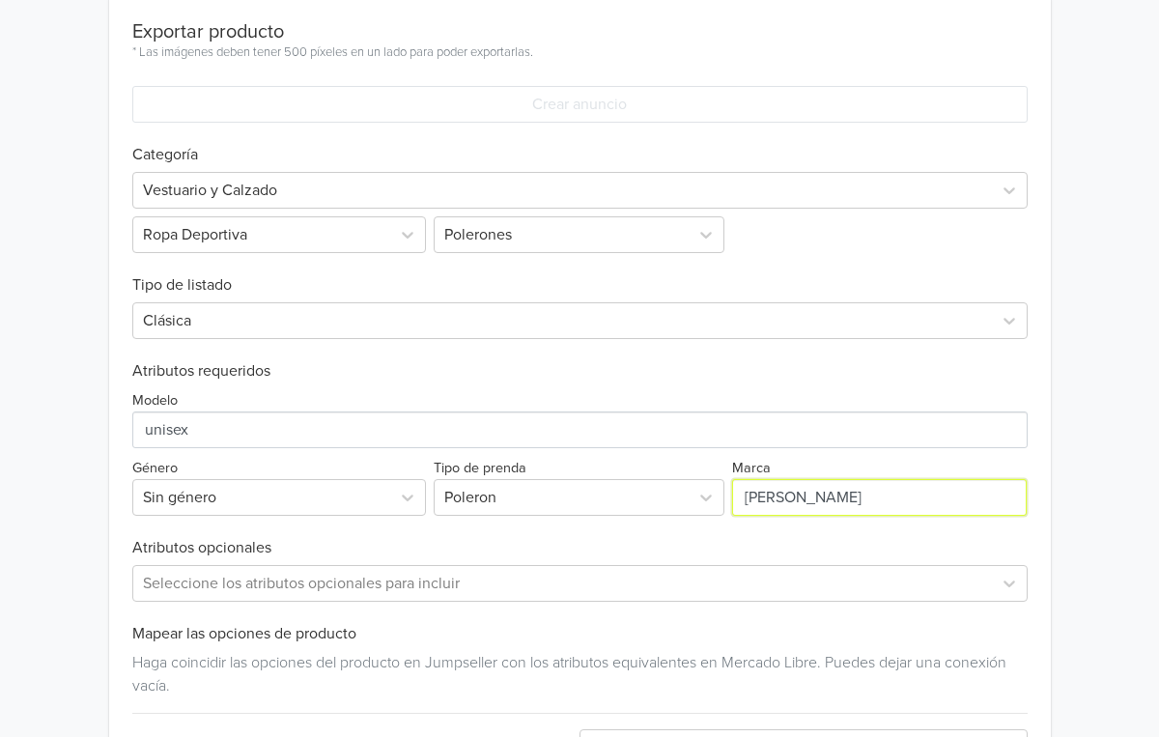
type input "shea"
click at [743, 456] on div "Marca" at bounding box center [877, 486] width 299 height 60
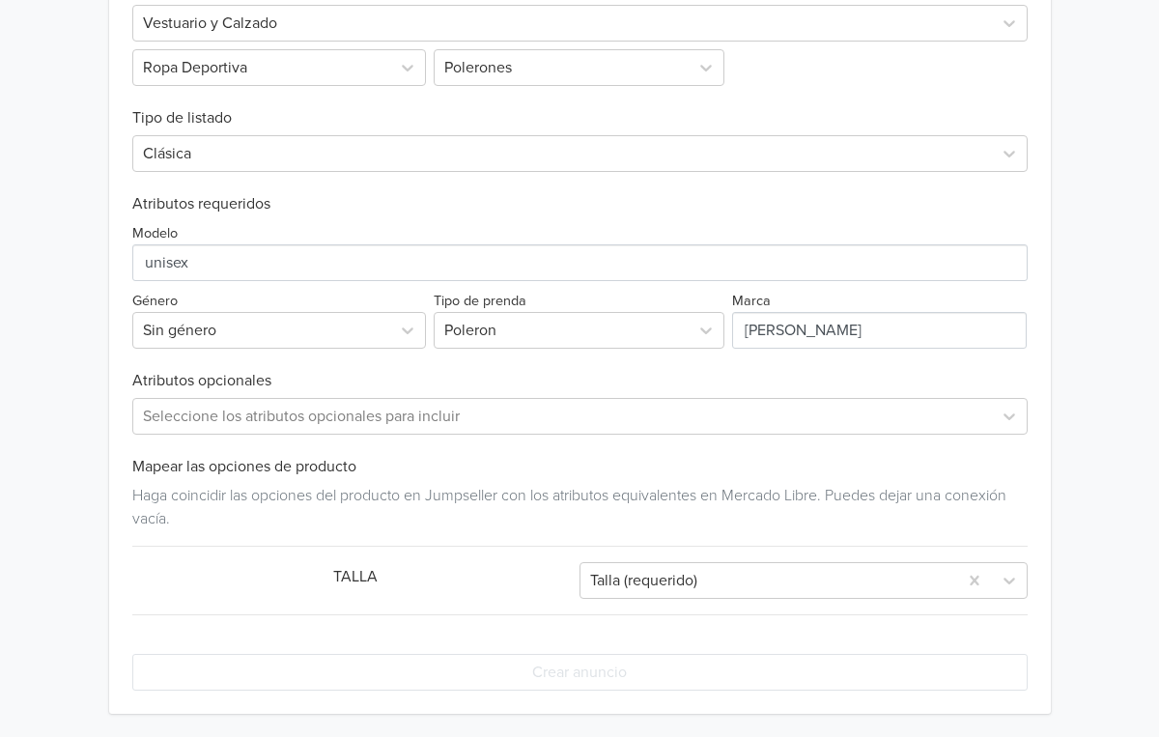
scroll to position [0, 0]
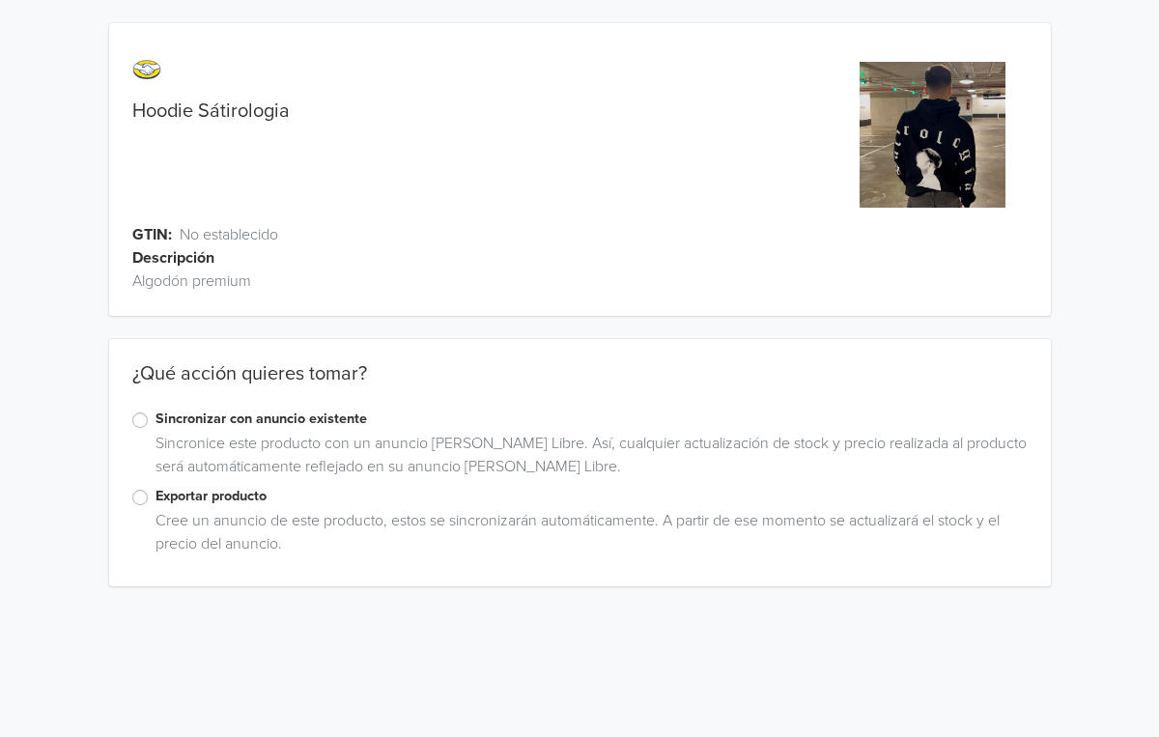
click at [220, 426] on label "Sincronizar con anuncio existente" at bounding box center [592, 419] width 872 height 21
click at [0, 0] on input "Sincronizar con anuncio existente" at bounding box center [0, 0] width 0 height 0
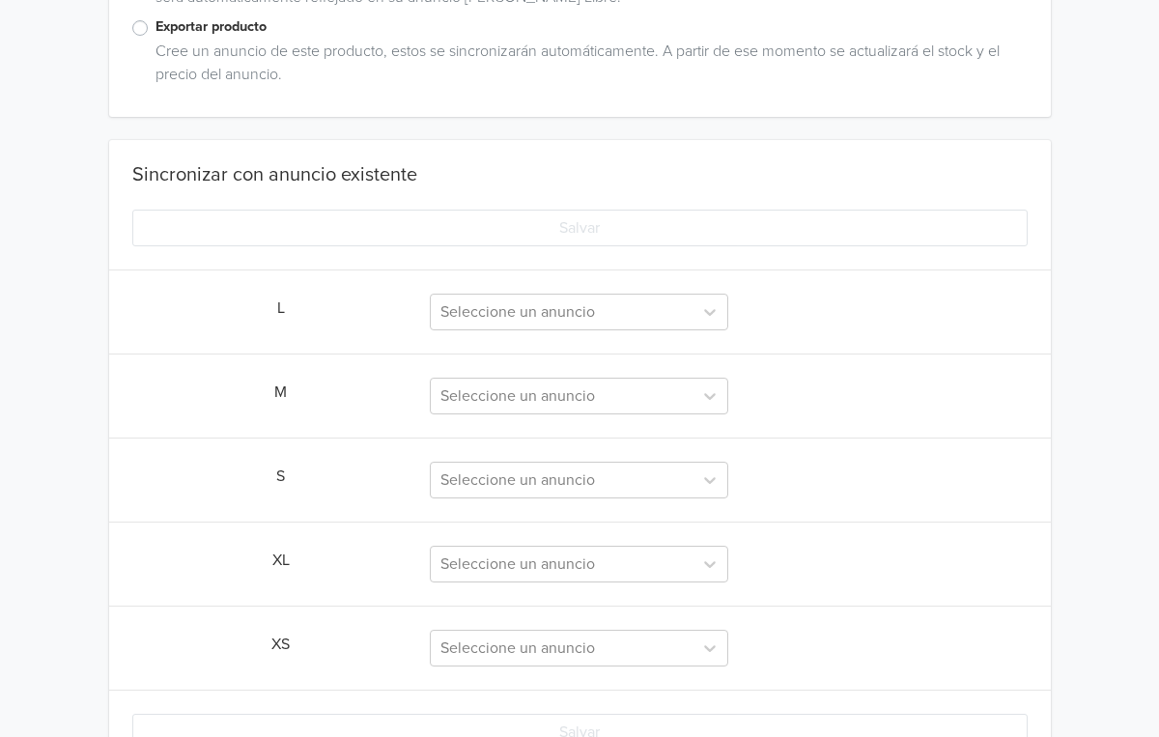
scroll to position [481, 0]
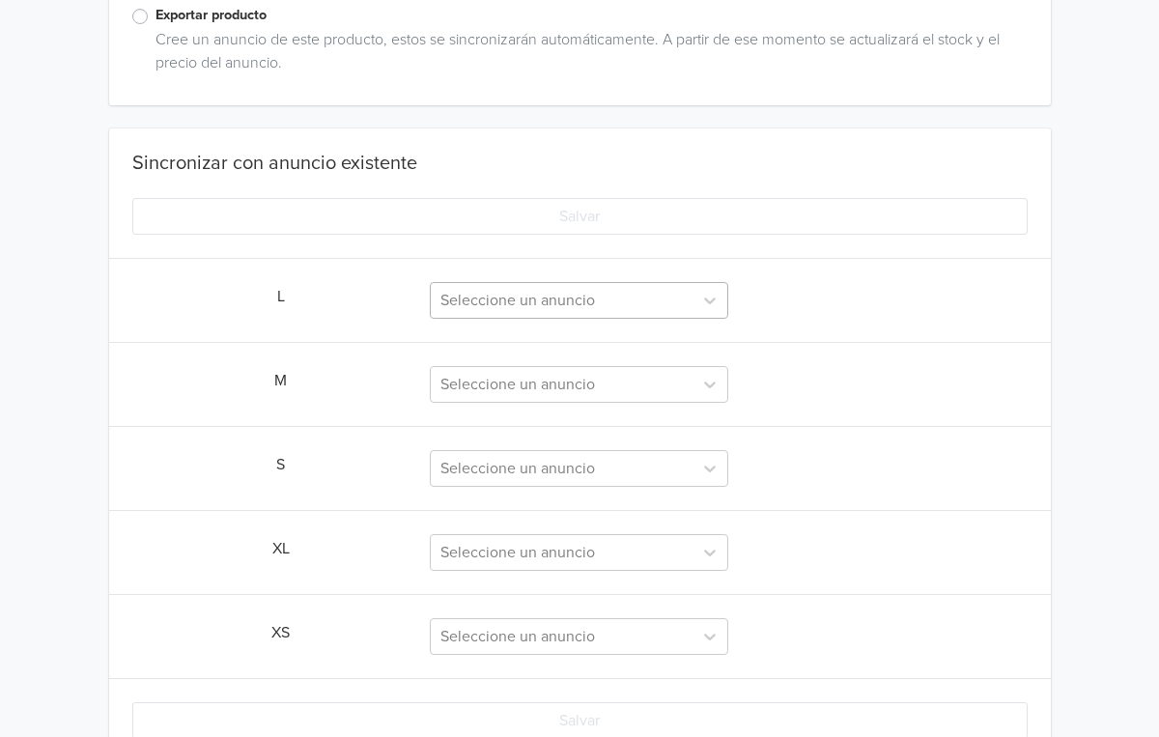
click at [579, 288] on div at bounding box center [562, 300] width 242 height 27
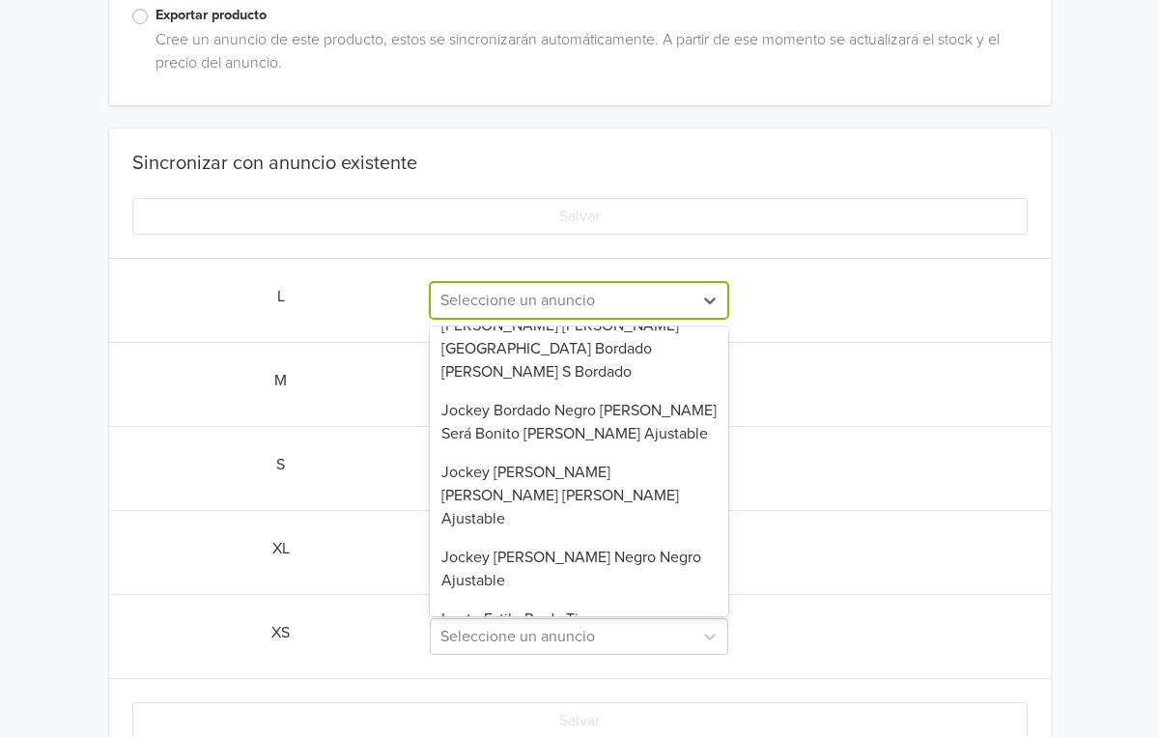
scroll to position [0, 0]
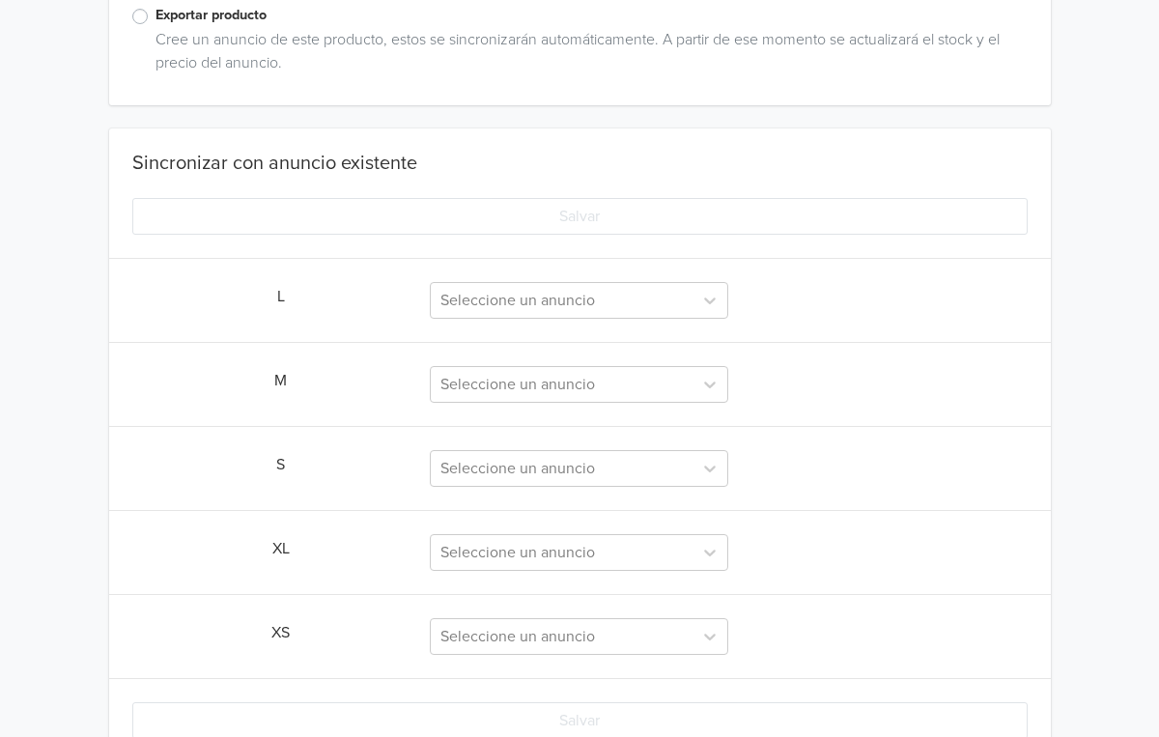
click at [313, 251] on div "Sincronizar con anuncio existente Salvar L Seleccione un anuncio M Seleccione u…" at bounding box center [580, 464] width 942 height 624
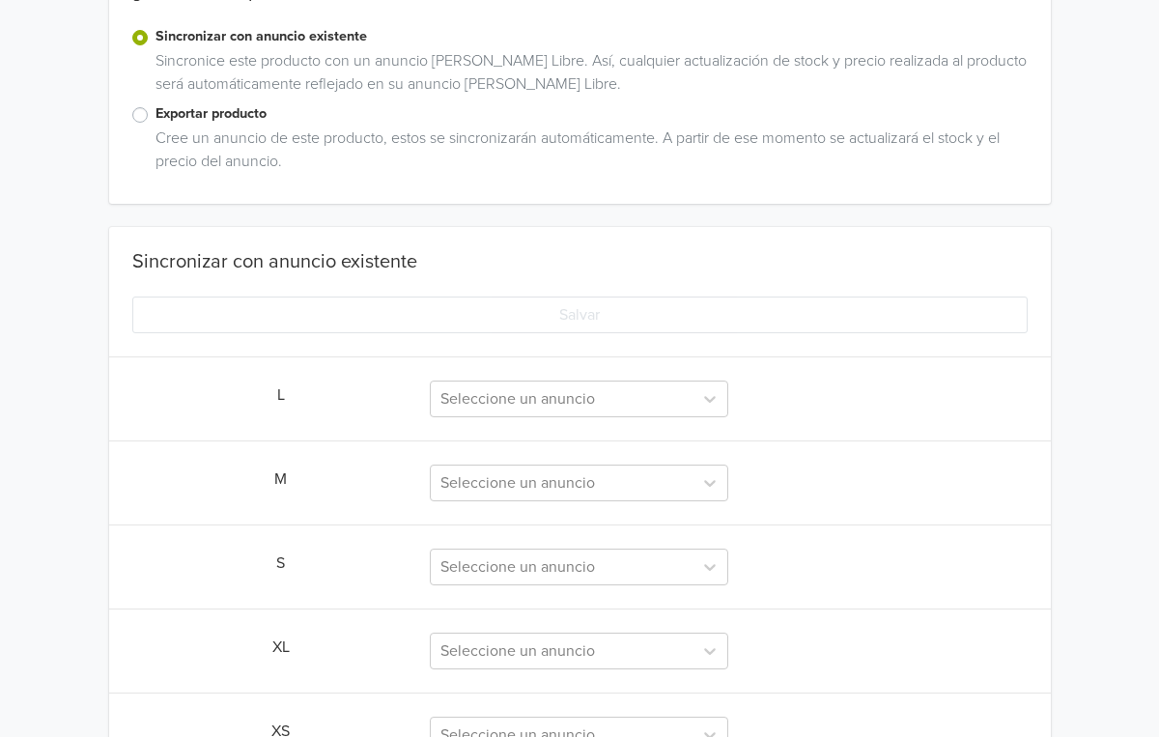
scroll to position [381, 0]
click at [486, 146] on div "Cree un anuncio de este producto, estos se sincronizarán automáticamente. A par…" at bounding box center [588, 155] width 880 height 54
click at [156, 113] on label "Exportar producto" at bounding box center [592, 115] width 872 height 21
click at [0, 0] on input "Exportar producto" at bounding box center [0, 0] width 0 height 0
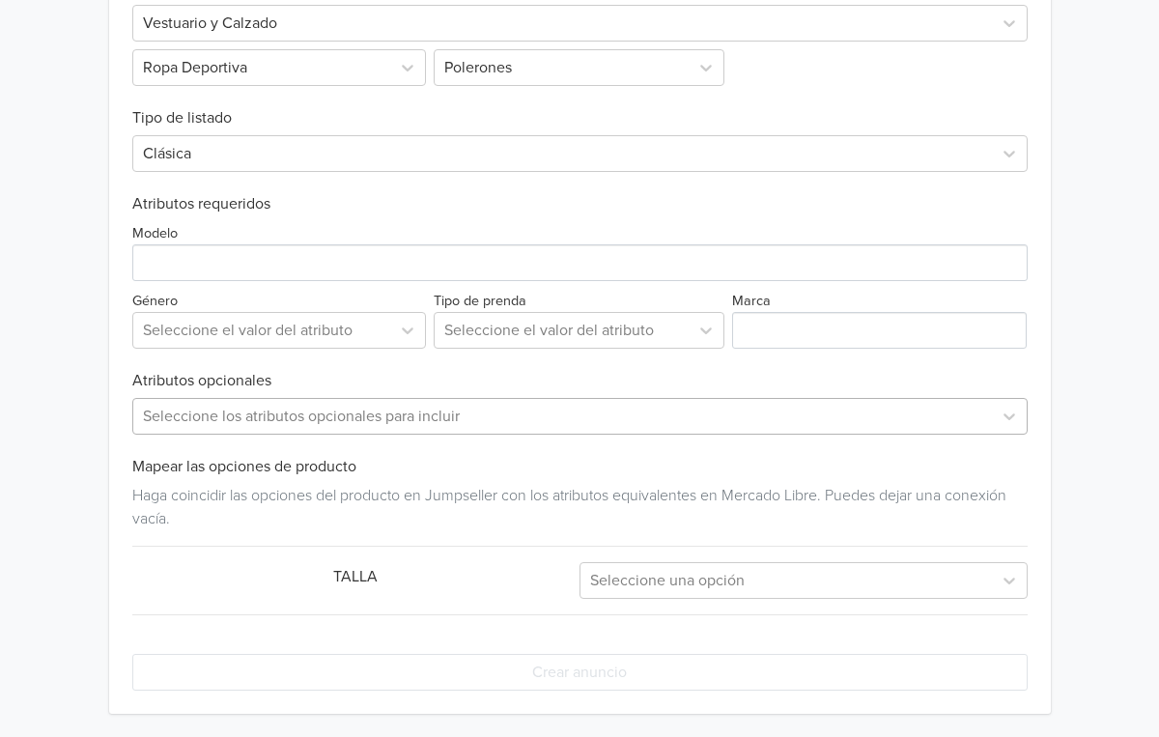
scroll to position [779, 0]
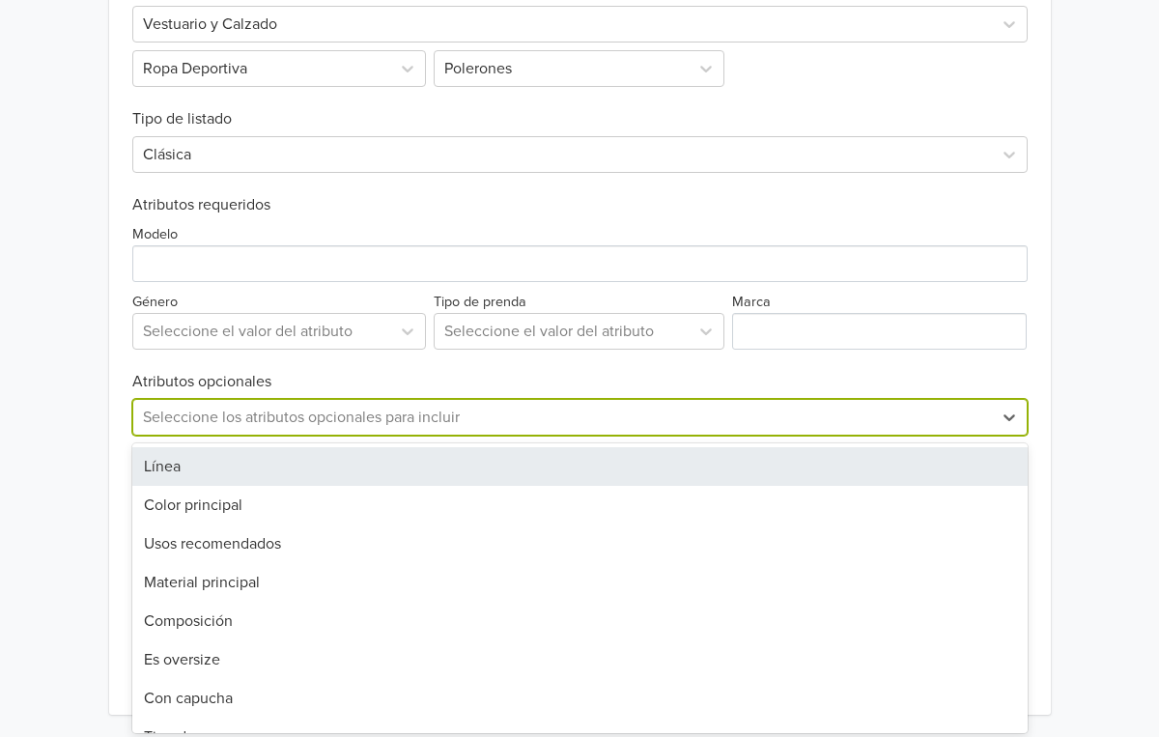
click at [222, 406] on div at bounding box center [563, 417] width 840 height 27
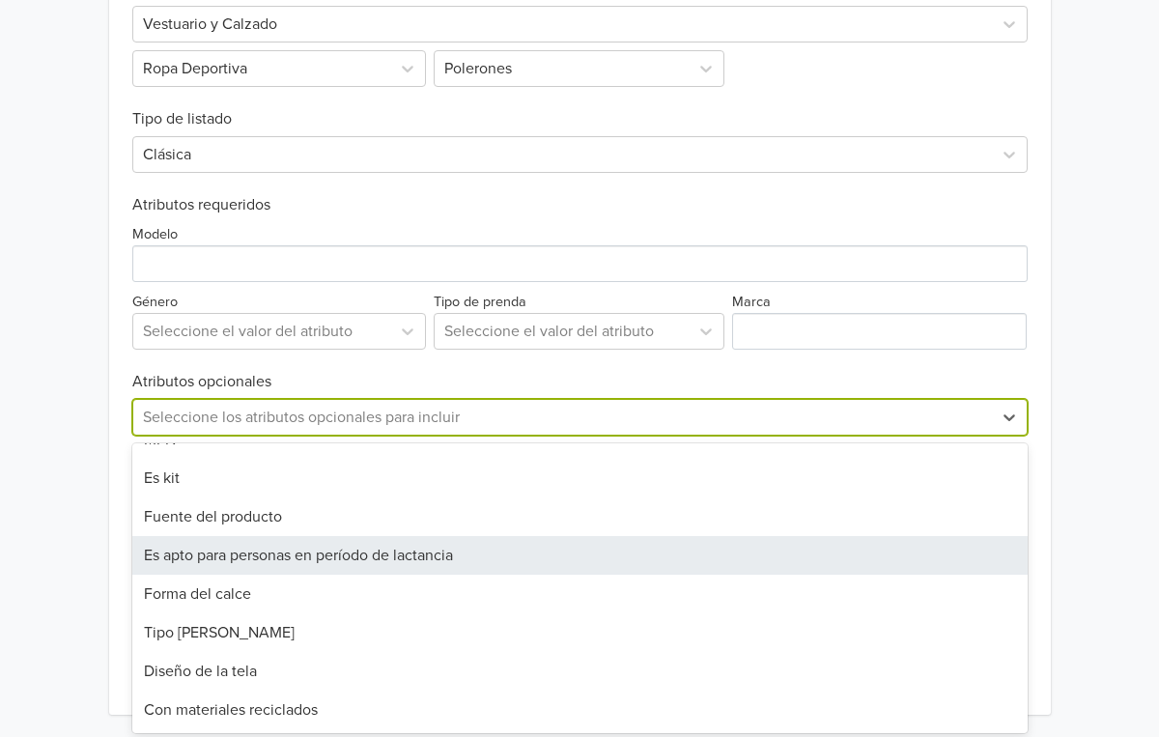
scroll to position [568, 0]
click at [114, 522] on div "Exportar producto * Las imágenes deben tener 500 píxeles en un lado para poder …" at bounding box center [580, 273] width 942 height 884
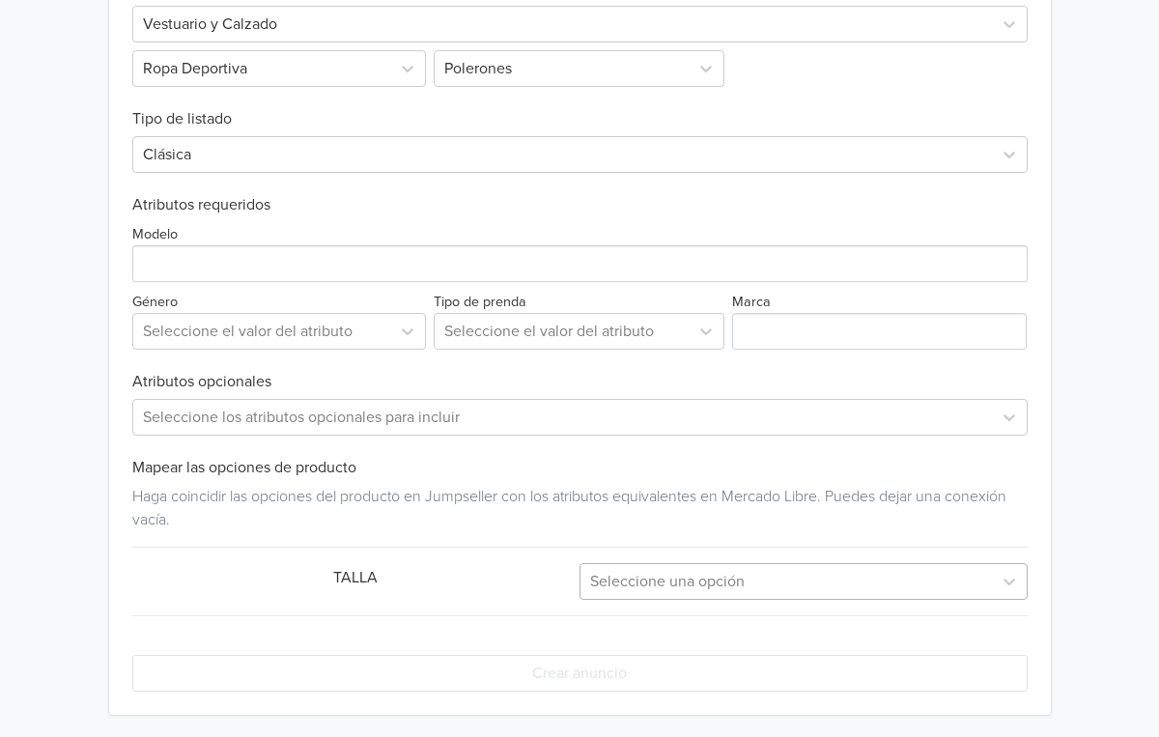
click at [751, 566] on div "Seleccione una opción" at bounding box center [787, 581] width 412 height 35
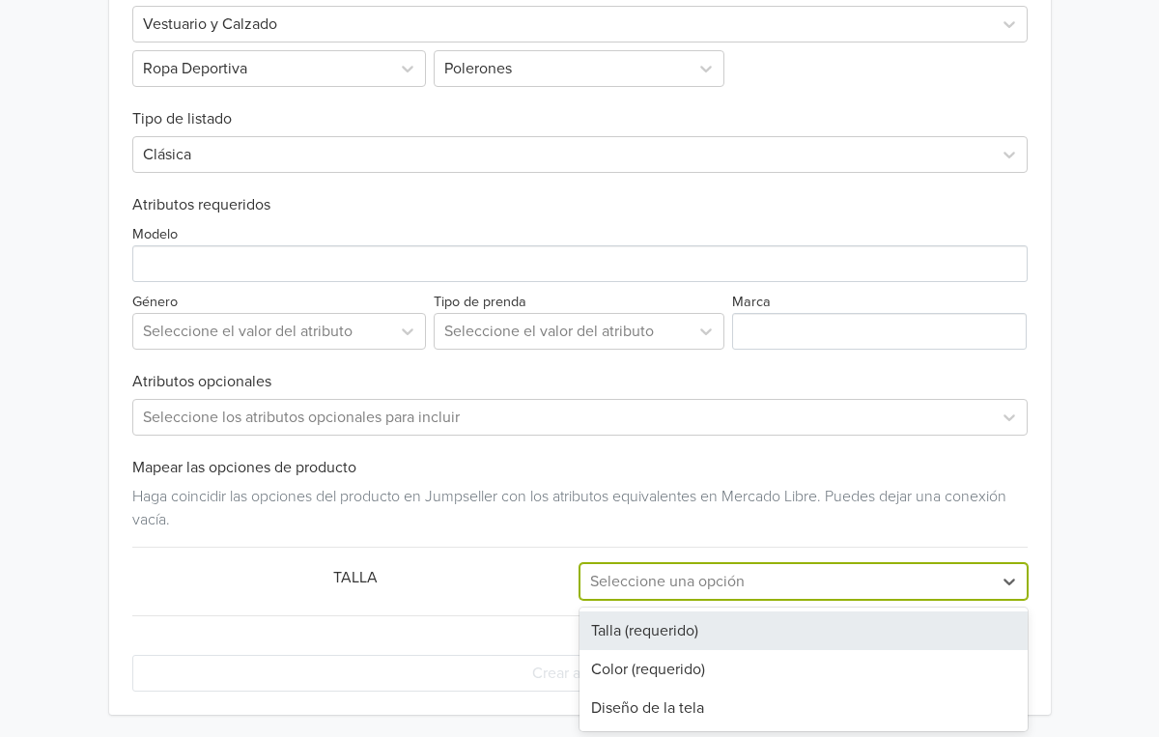
click at [707, 628] on div "Talla (requerido)" at bounding box center [804, 631] width 448 height 39
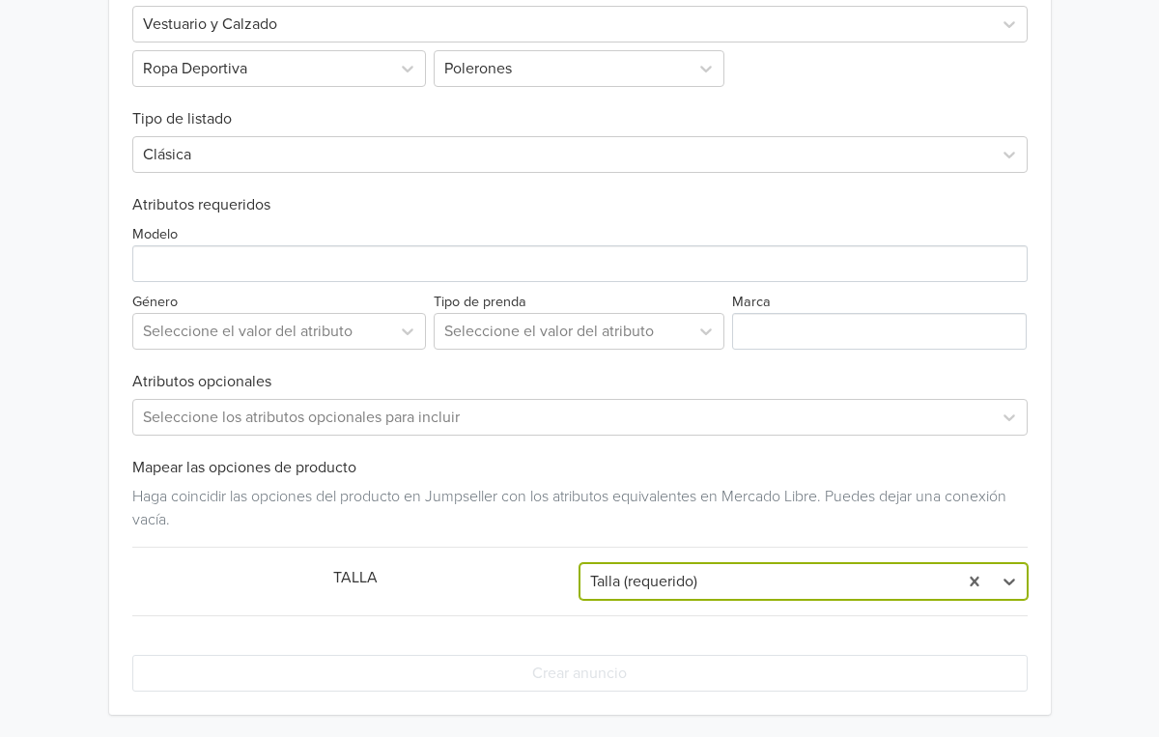
click at [655, 527] on div "Haga coincidir las opciones del producto en Jumpseller con los atributos equiva…" at bounding box center [580, 504] width 896 height 54
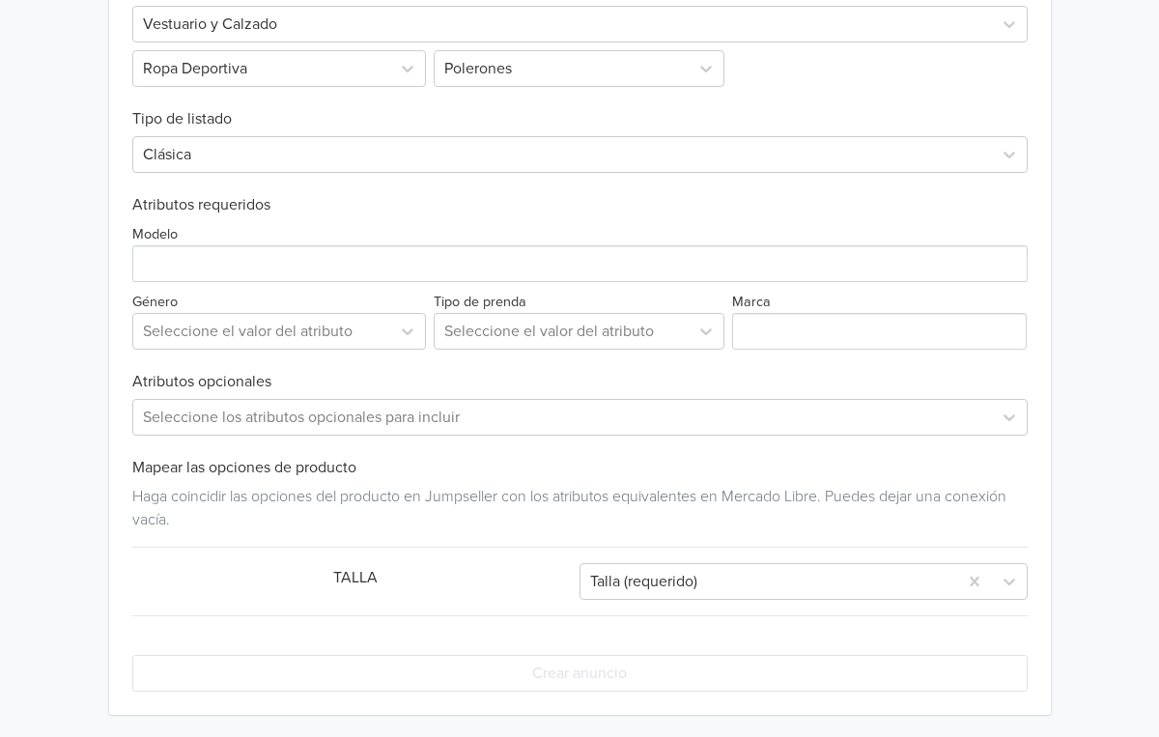
click at [550, 311] on div "Tipo de prenda Seleccione el valor del atributo" at bounding box center [579, 320] width 299 height 60
click at [541, 334] on div "Seleccione el valor del atributo" at bounding box center [561, 331] width 235 height 23
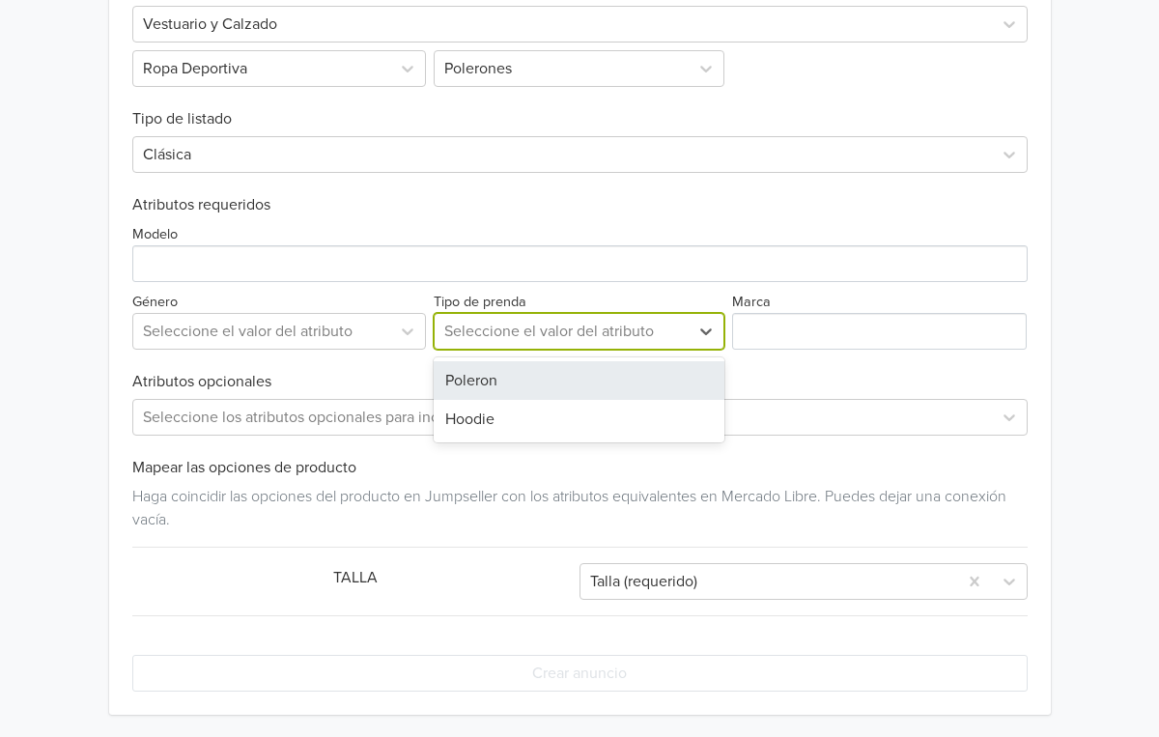
click at [530, 367] on div "Poleron" at bounding box center [579, 380] width 291 height 39
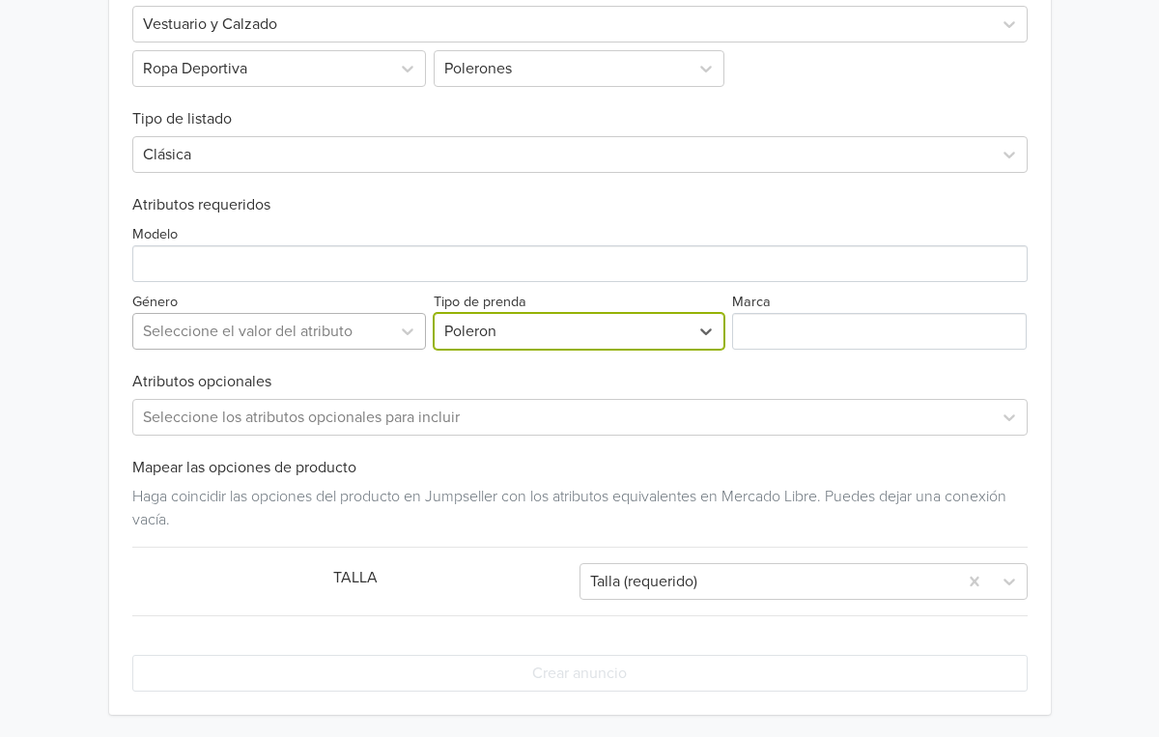
click at [323, 329] on div "Seleccione el valor del atributo" at bounding box center [262, 331] width 239 height 23
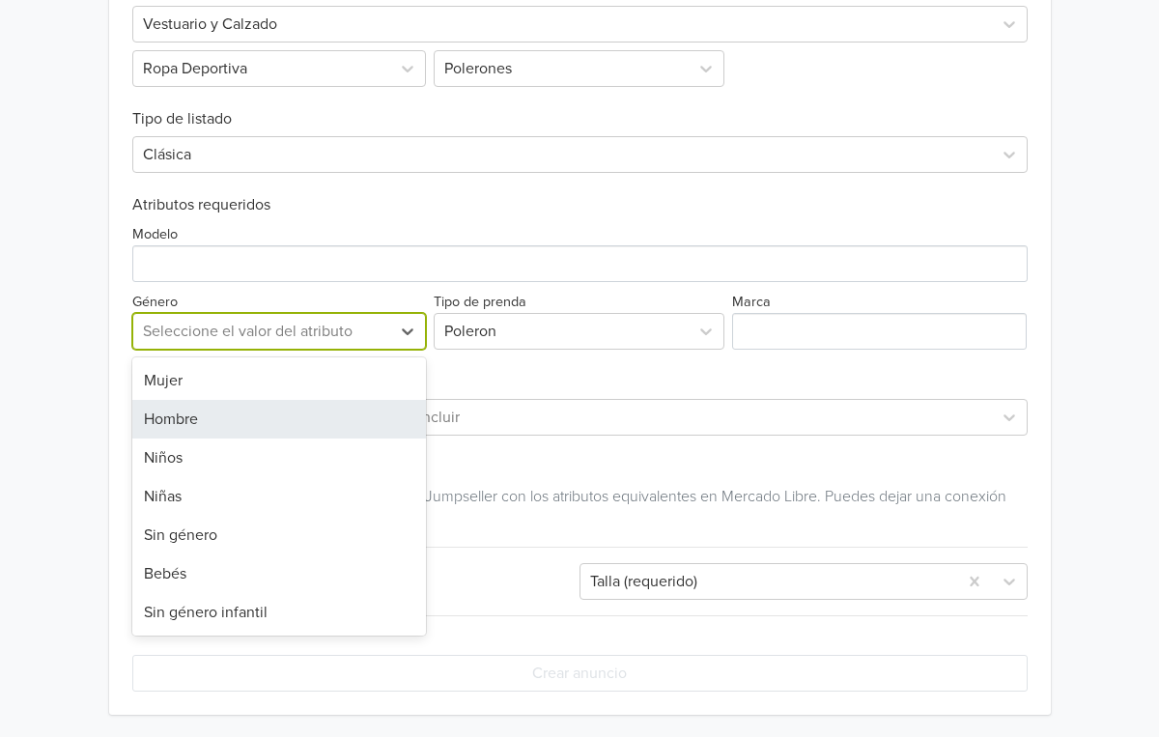
click at [232, 413] on div "Hombre" at bounding box center [279, 419] width 295 height 39
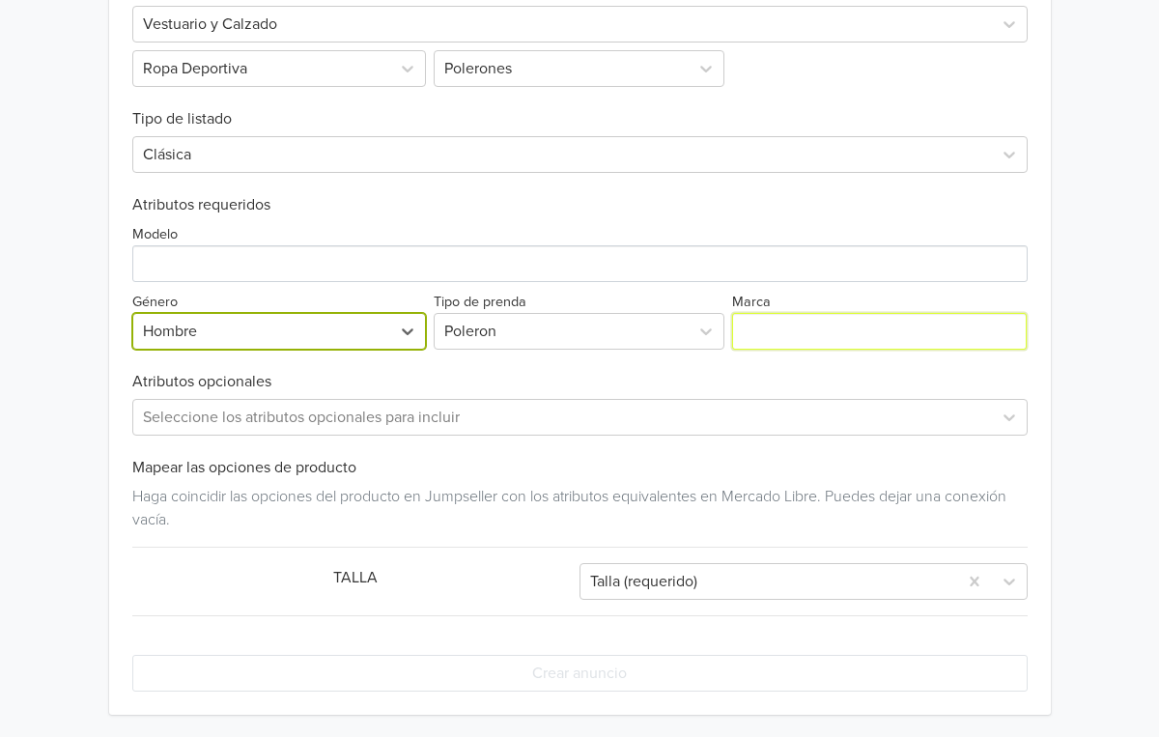
click at [877, 325] on input "Marca" at bounding box center [879, 331] width 295 height 37
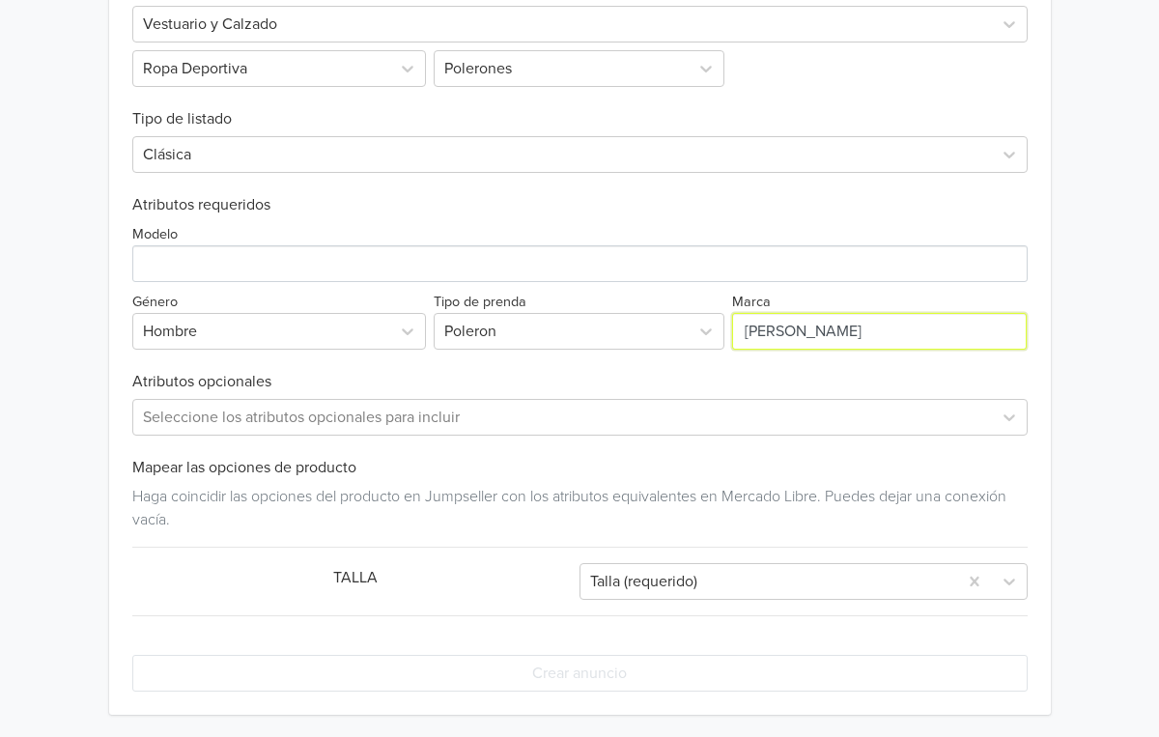
type input "shea"
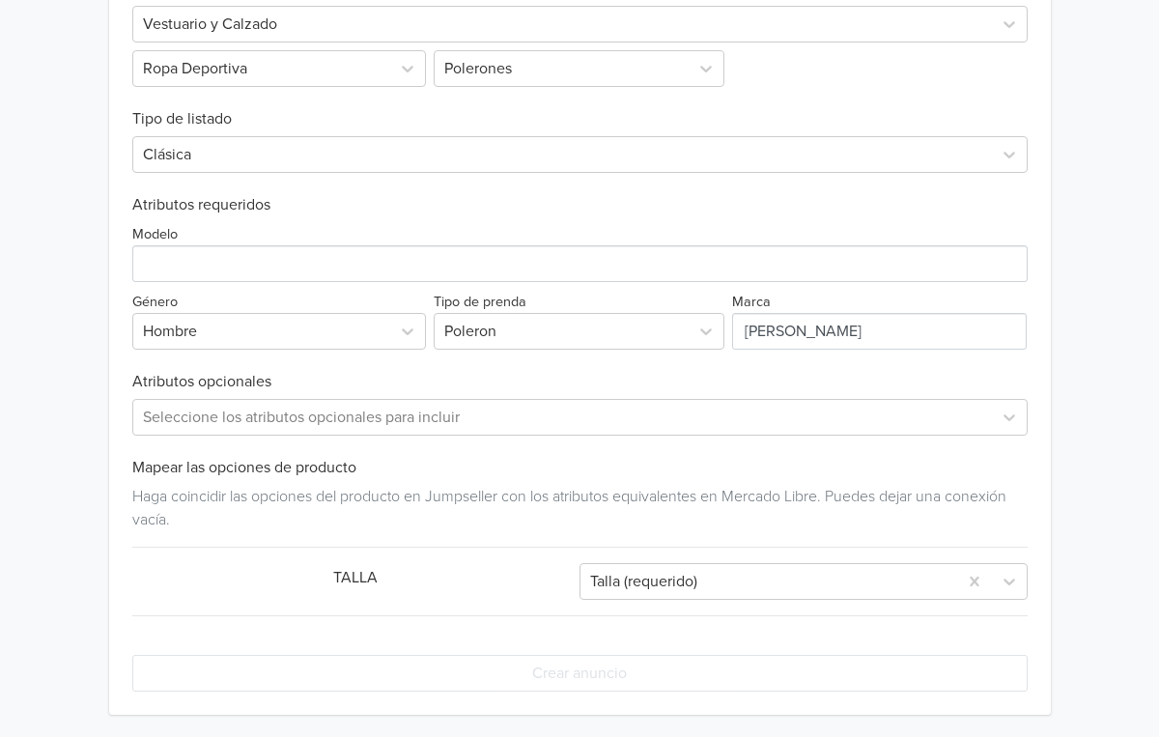
click at [915, 380] on h6 "Atributos opcionales" at bounding box center [580, 382] width 896 height 18
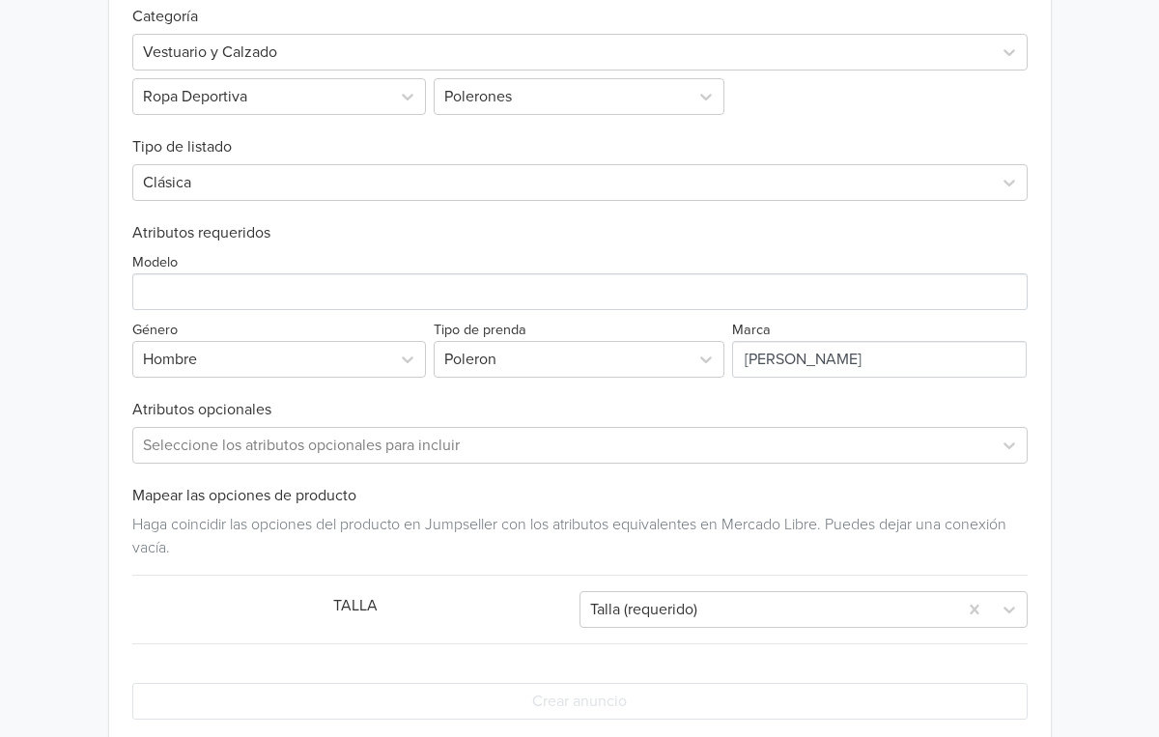
scroll to position [758, 0]
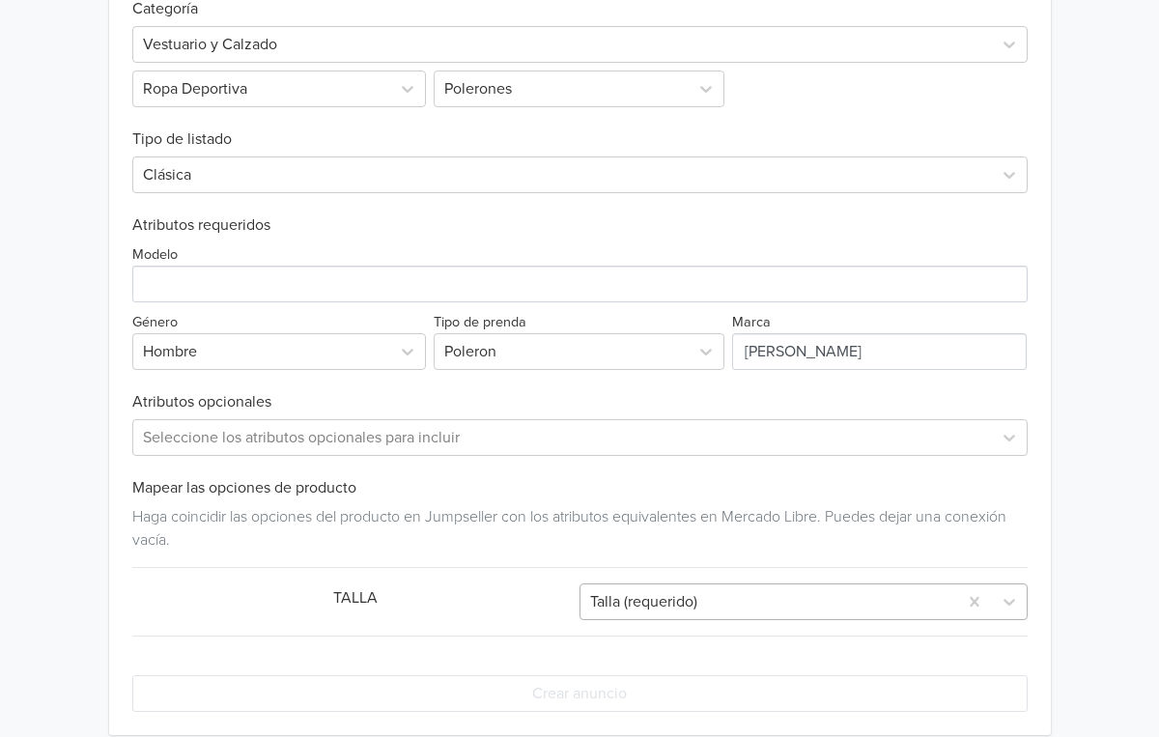
click at [620, 604] on div "Talla (requerido)" at bounding box center [768, 601] width 357 height 23
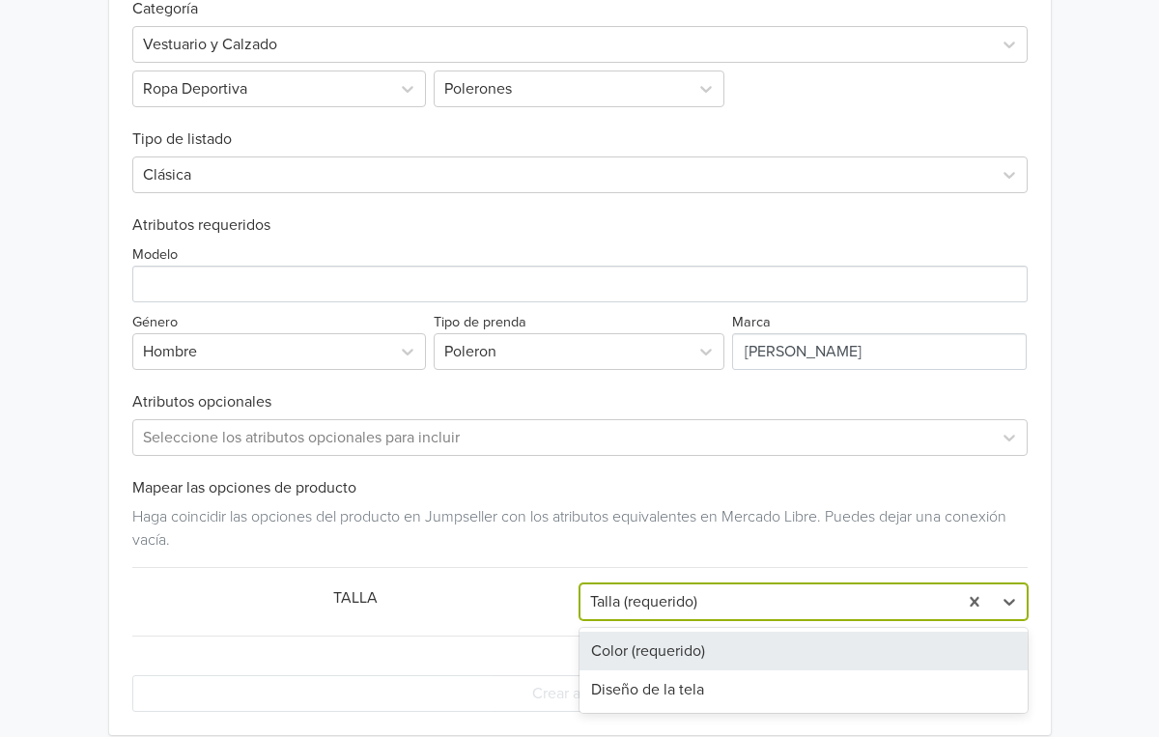
click at [516, 479] on h6 "Mapear las opciones de producto" at bounding box center [580, 488] width 896 height 18
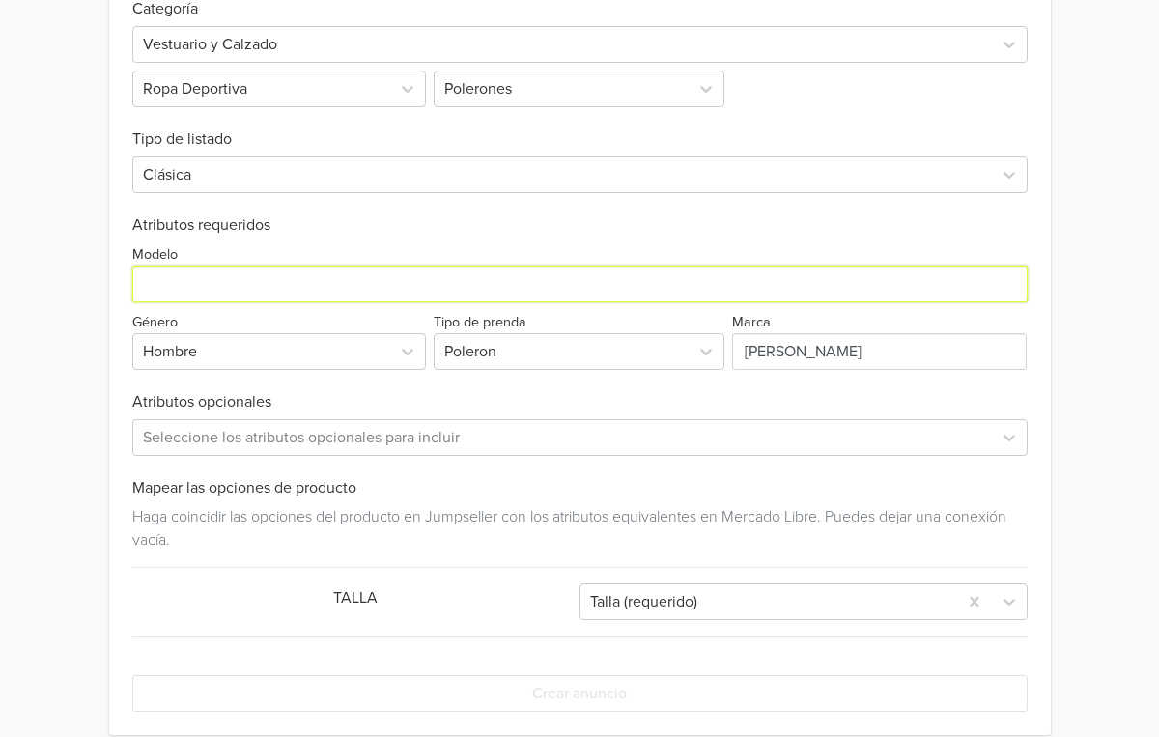
click at [197, 284] on input "Modelo" at bounding box center [580, 284] width 896 height 37
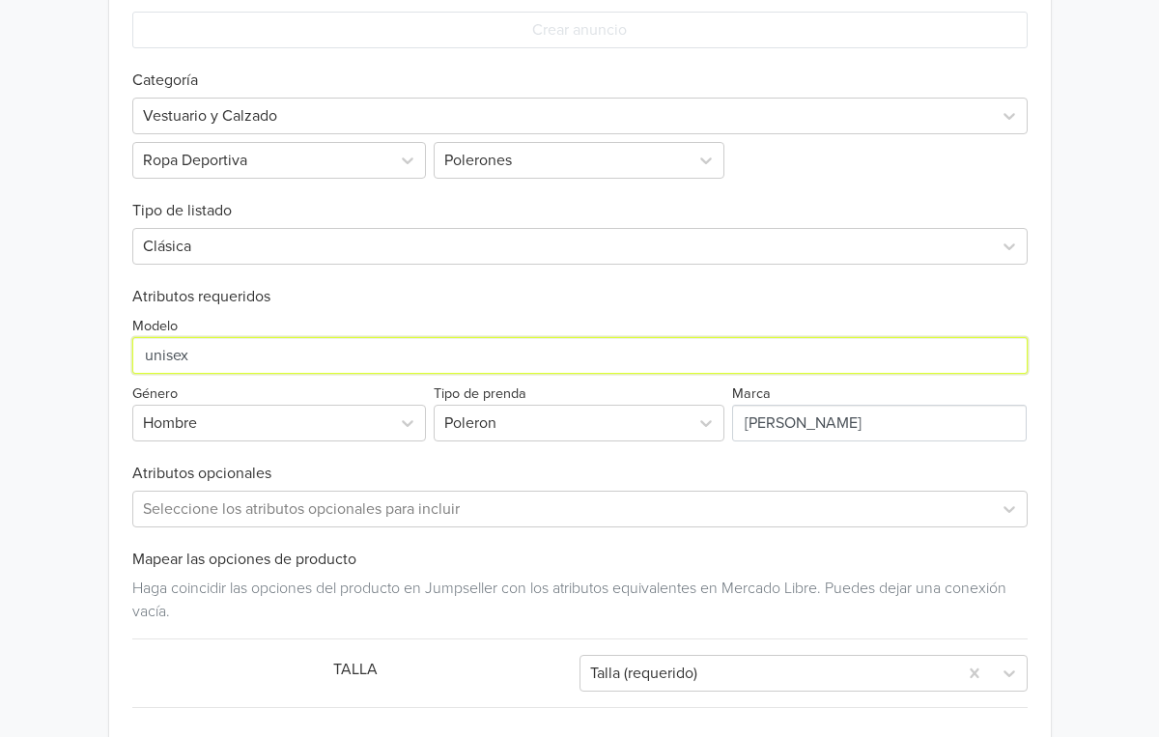
type input "unisex"
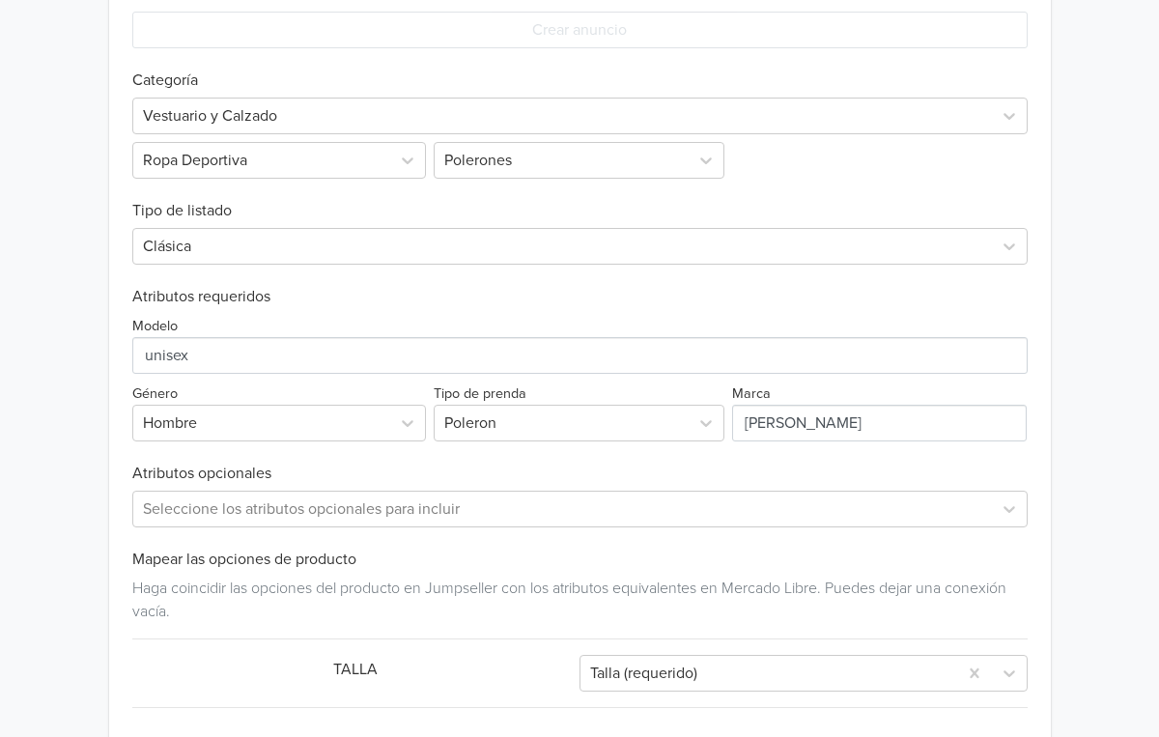
click at [388, 325] on div "Modelo" at bounding box center [580, 344] width 896 height 60
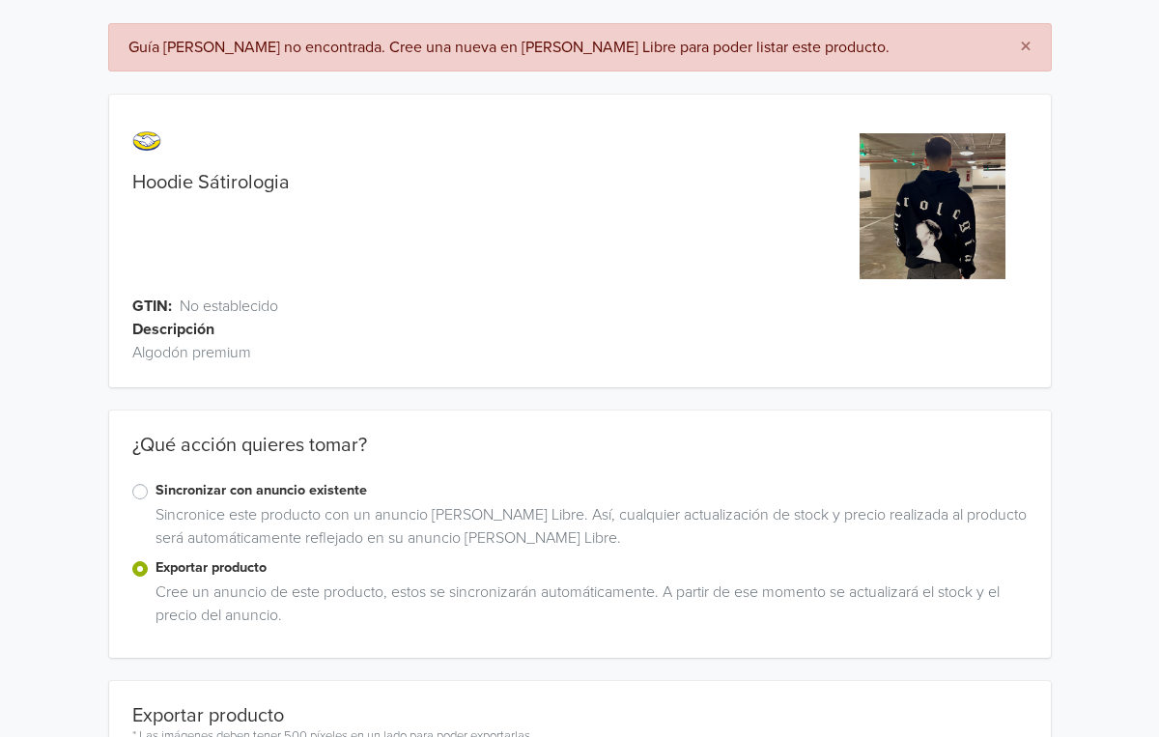
scroll to position [0, 0]
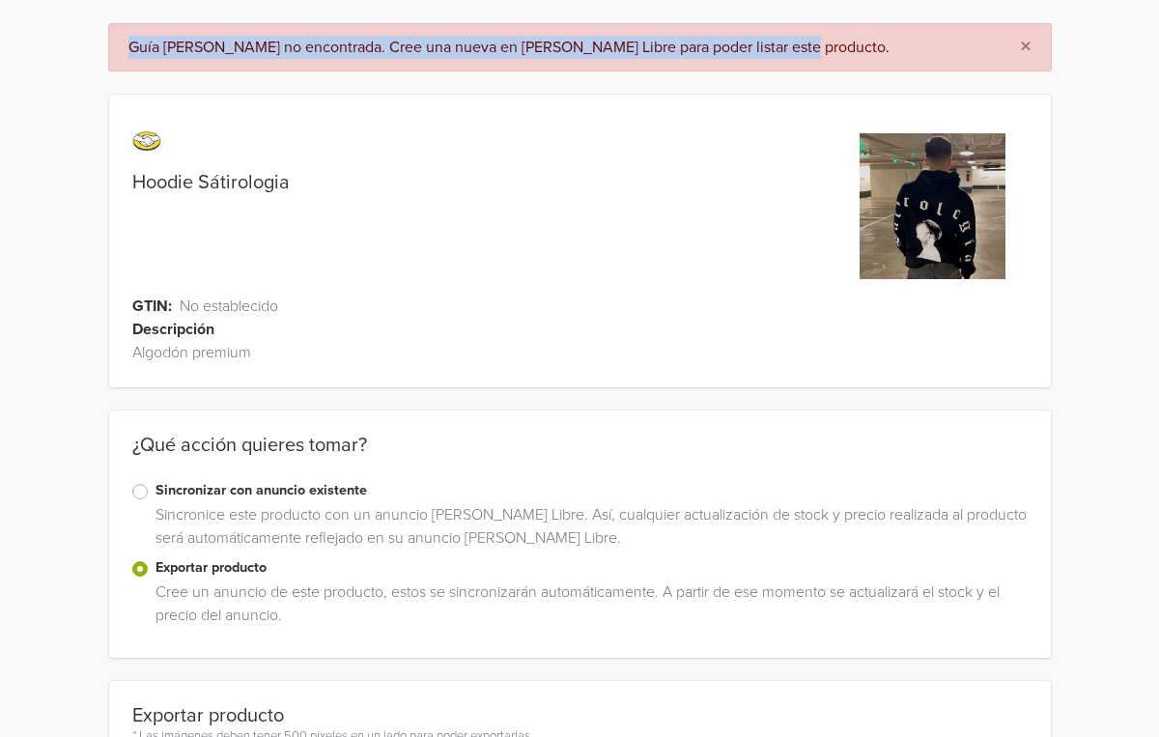
drag, startPoint x: 128, startPoint y: 49, endPoint x: 919, endPoint y: 61, distance: 790.4
click at [919, 61] on div "× Guía de tallas no encontrada. Cree una nueva en Mercado Libre para poder list…" at bounding box center [580, 47] width 944 height 48
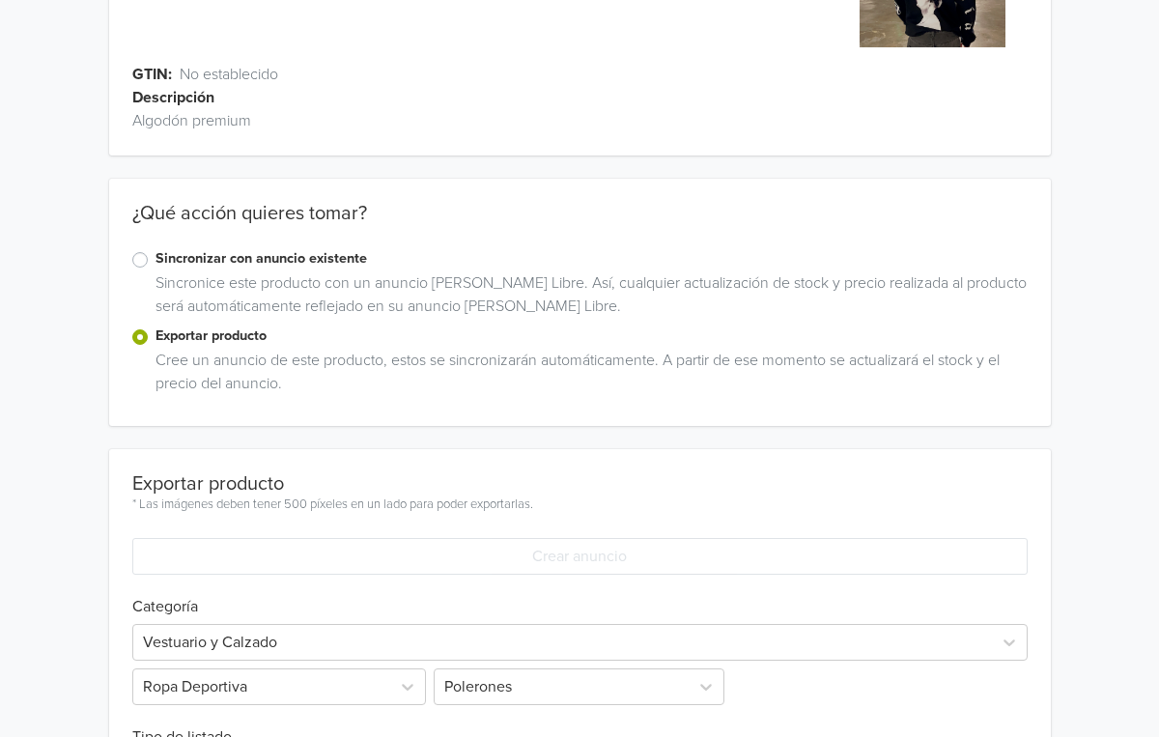
scroll to position [264, 0]
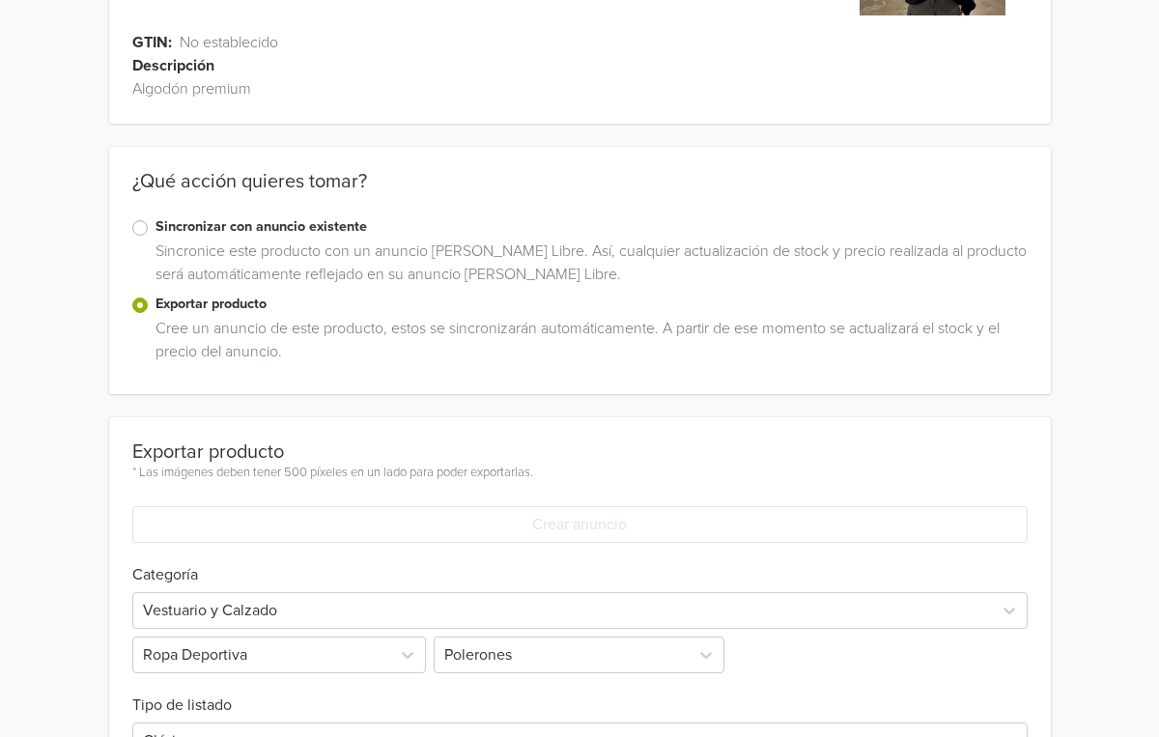
click at [225, 231] on label "Sincronizar con anuncio existente" at bounding box center [592, 226] width 872 height 21
click at [0, 0] on input "Sincronizar con anuncio existente" at bounding box center [0, 0] width 0 height 0
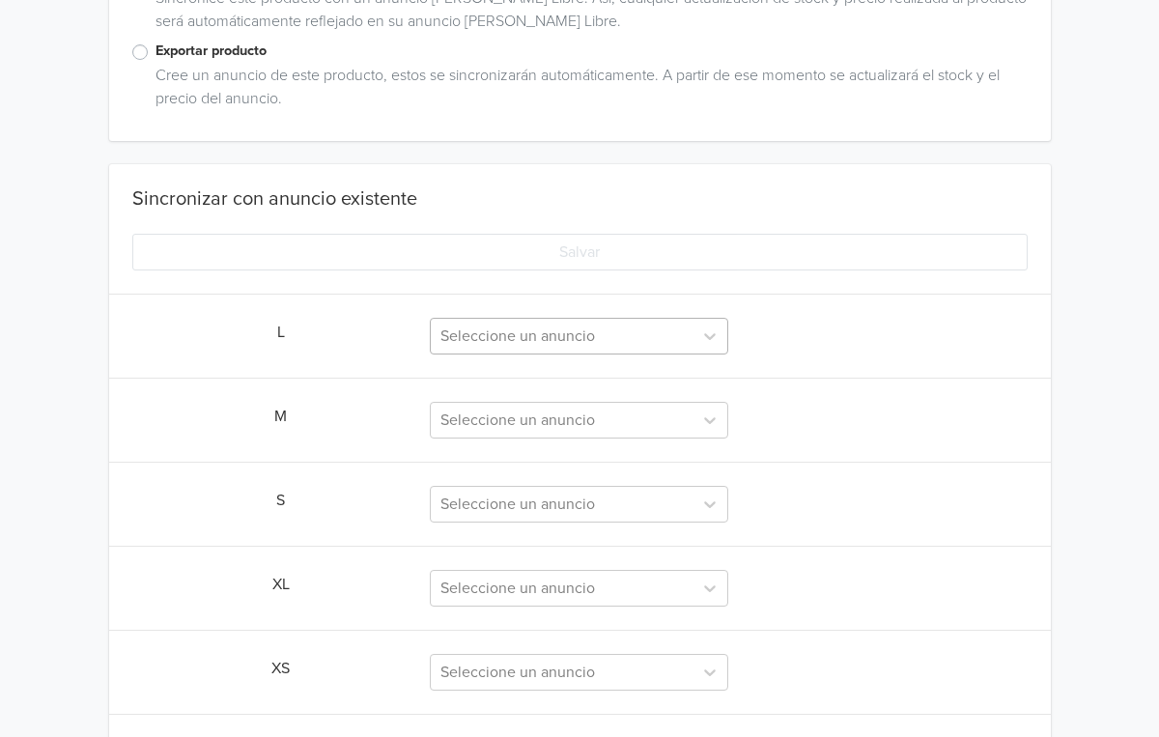
scroll to position [483, 0]
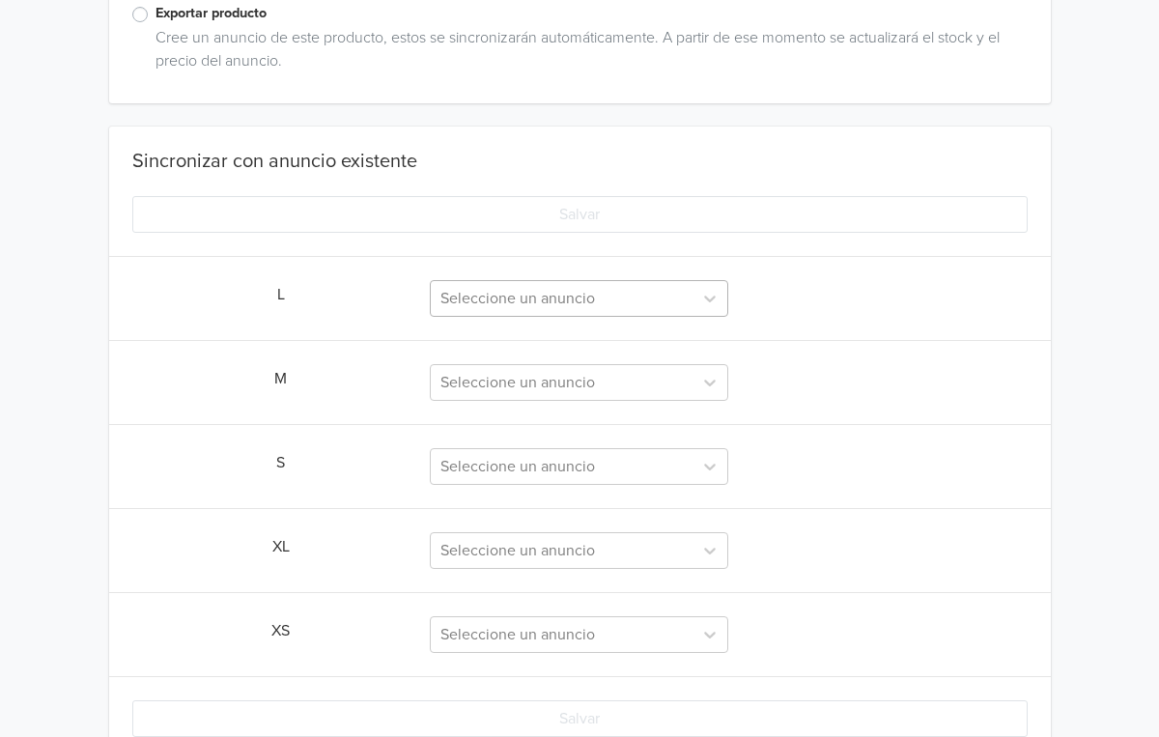
click at [497, 301] on div "Seleccione un anuncio" at bounding box center [562, 298] width 242 height 23
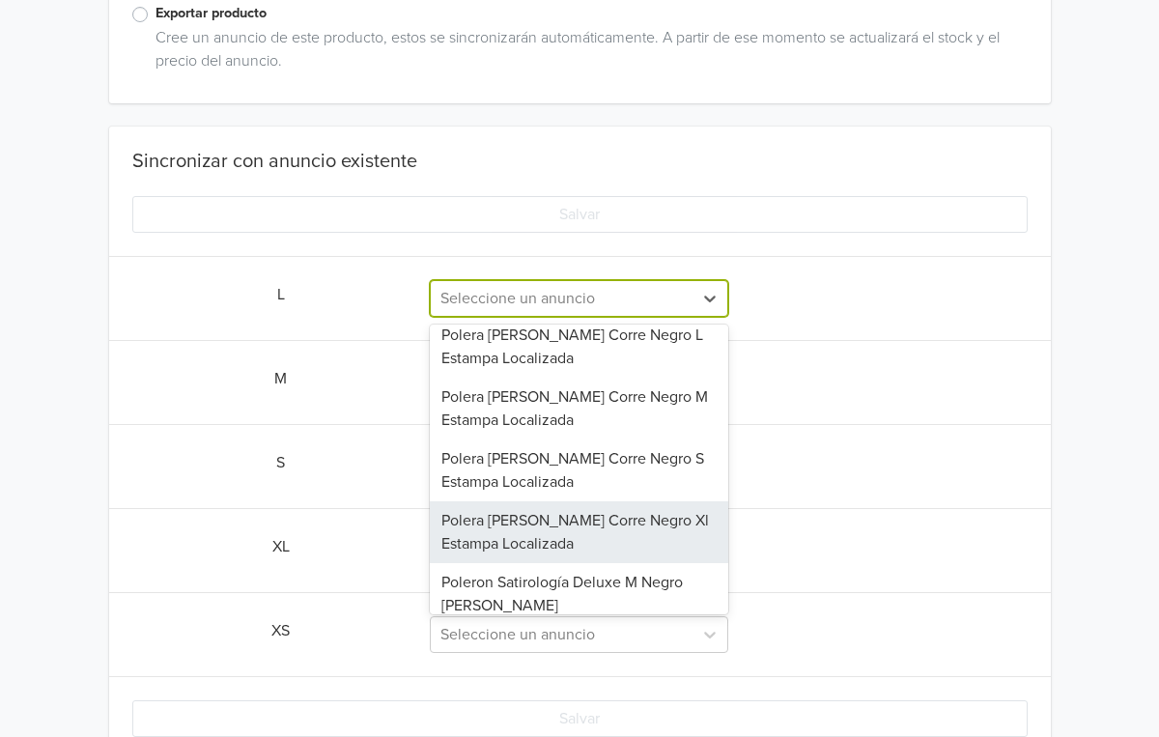
scroll to position [468, 0]
click at [344, 439] on div "Sincronizar con anuncio existente Salvar L Polera Jesse&joy Corre Negro Xl Esta…" at bounding box center [580, 462] width 942 height 624
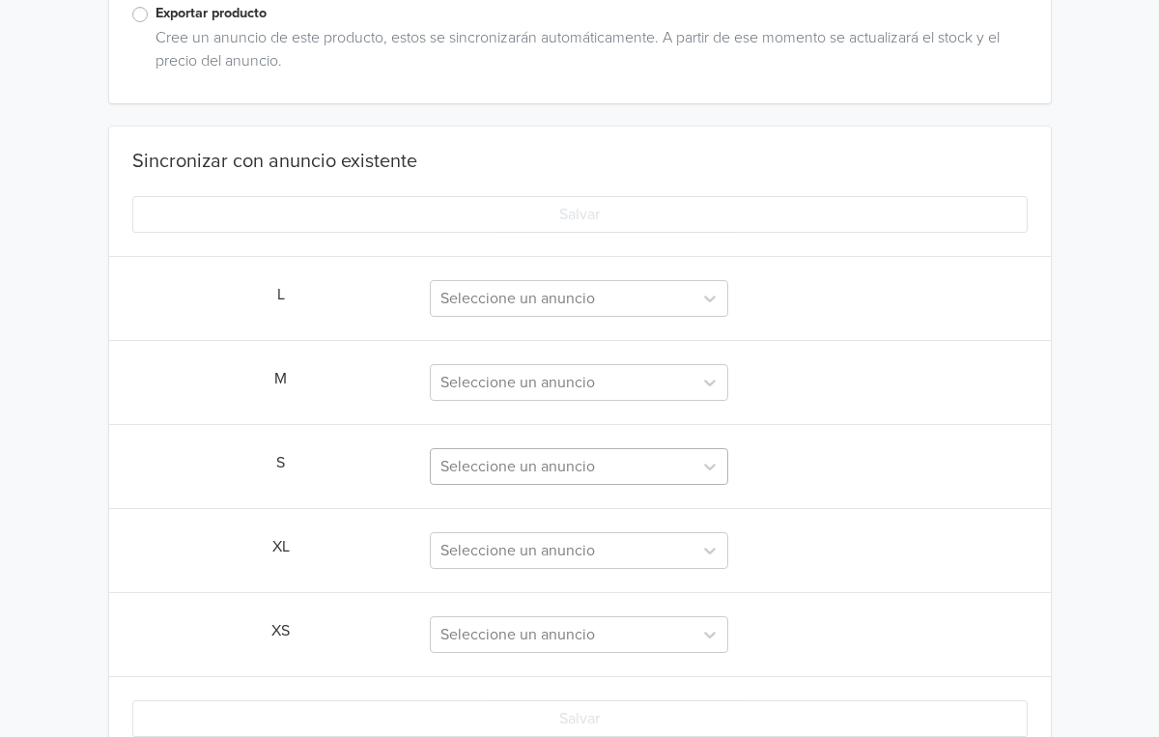
click at [599, 465] on div "Seleccione un anuncio" at bounding box center [579, 466] width 299 height 37
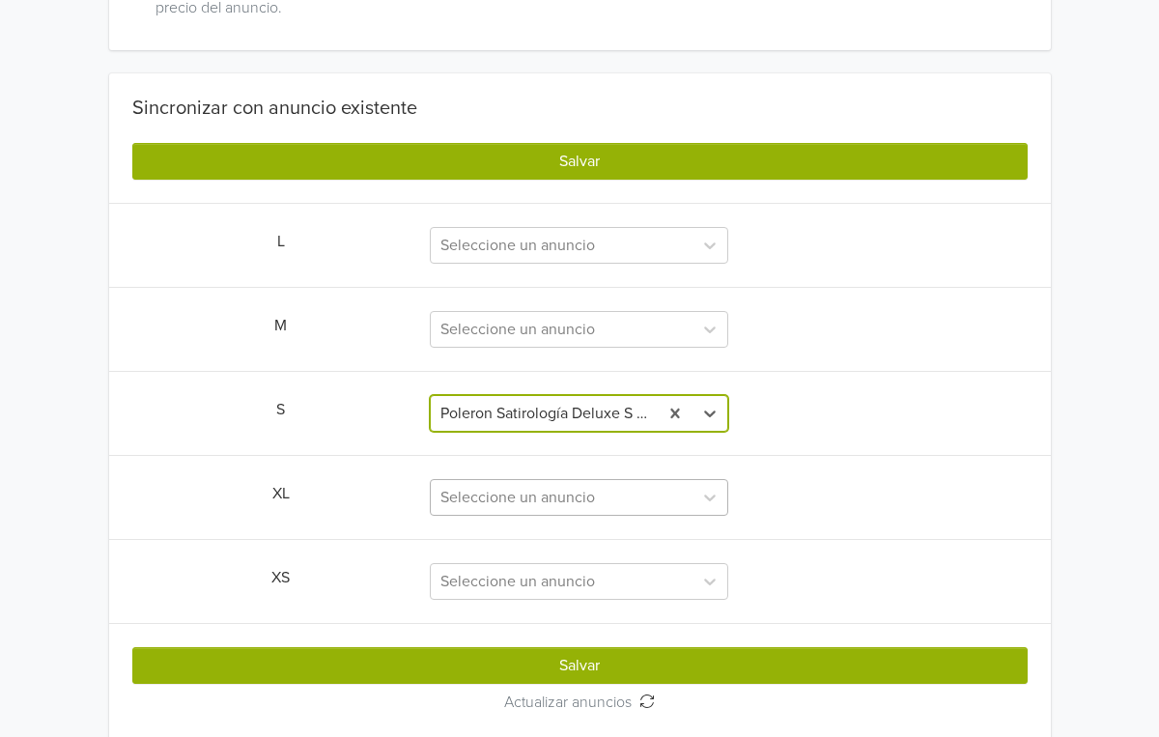
click at [516, 492] on div "Sincronizar con anuncio existente Salvar L Seleccione un anuncio M Seleccione u…" at bounding box center [580, 409] width 942 height 624
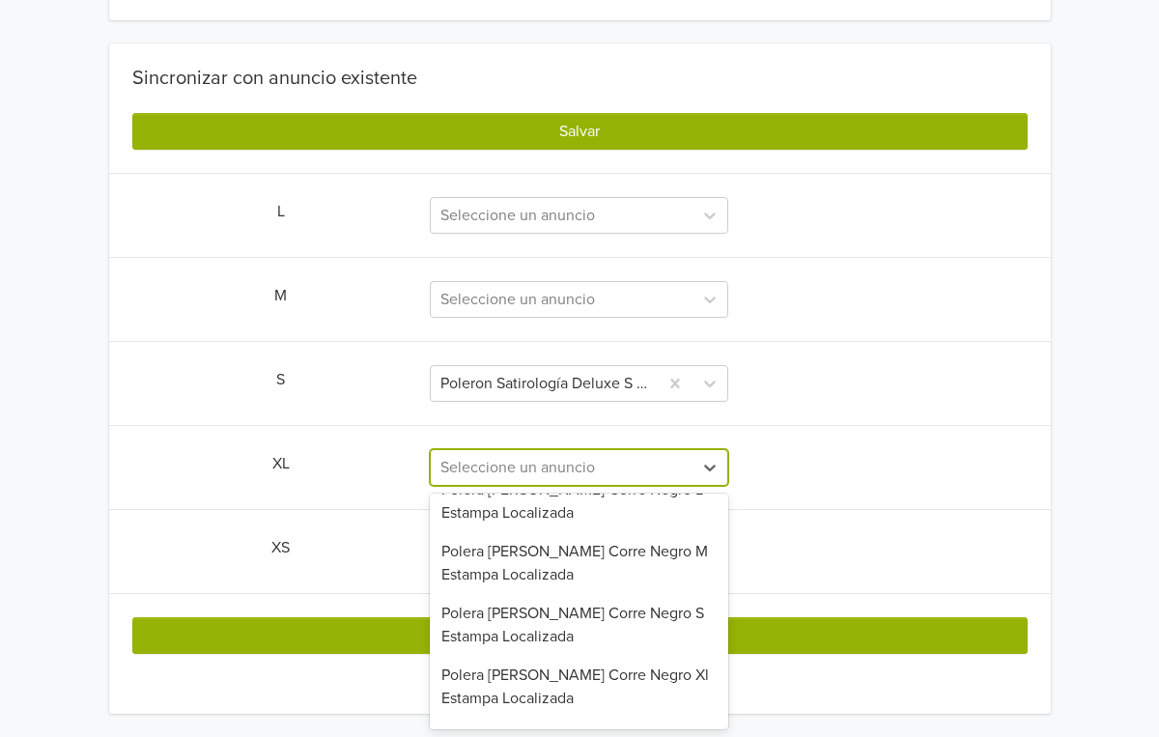
scroll to position [483, 0]
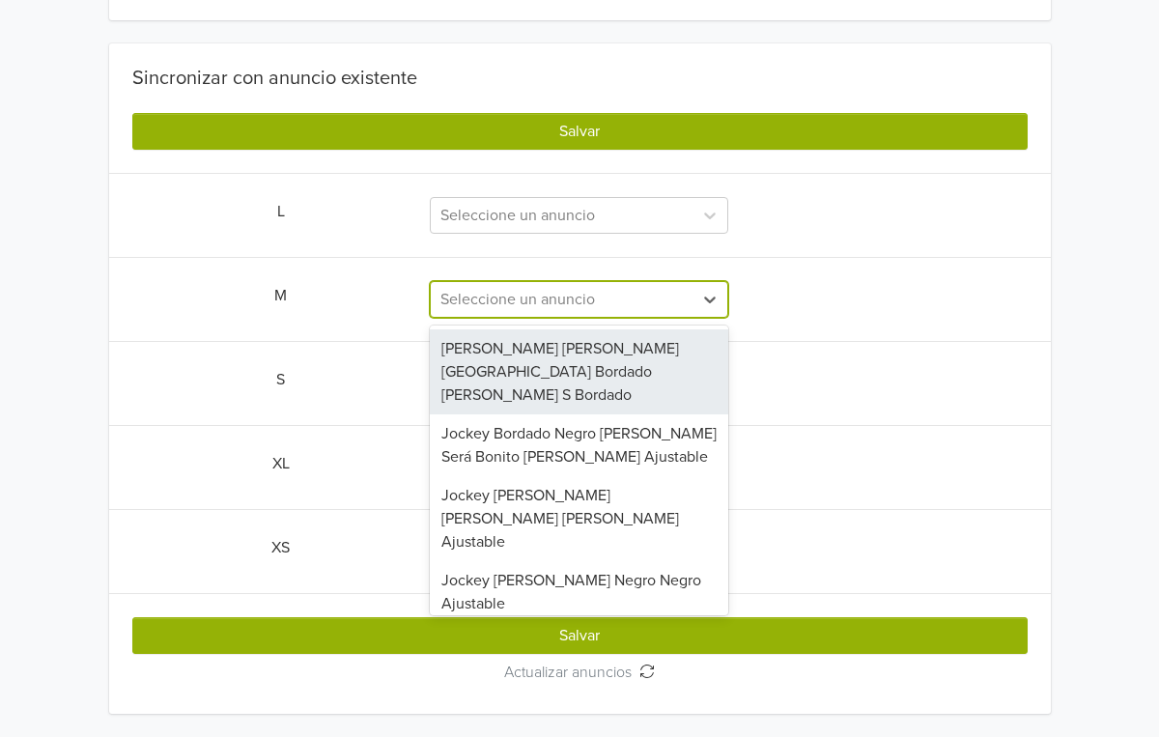
click at [494, 287] on div at bounding box center [562, 299] width 242 height 27
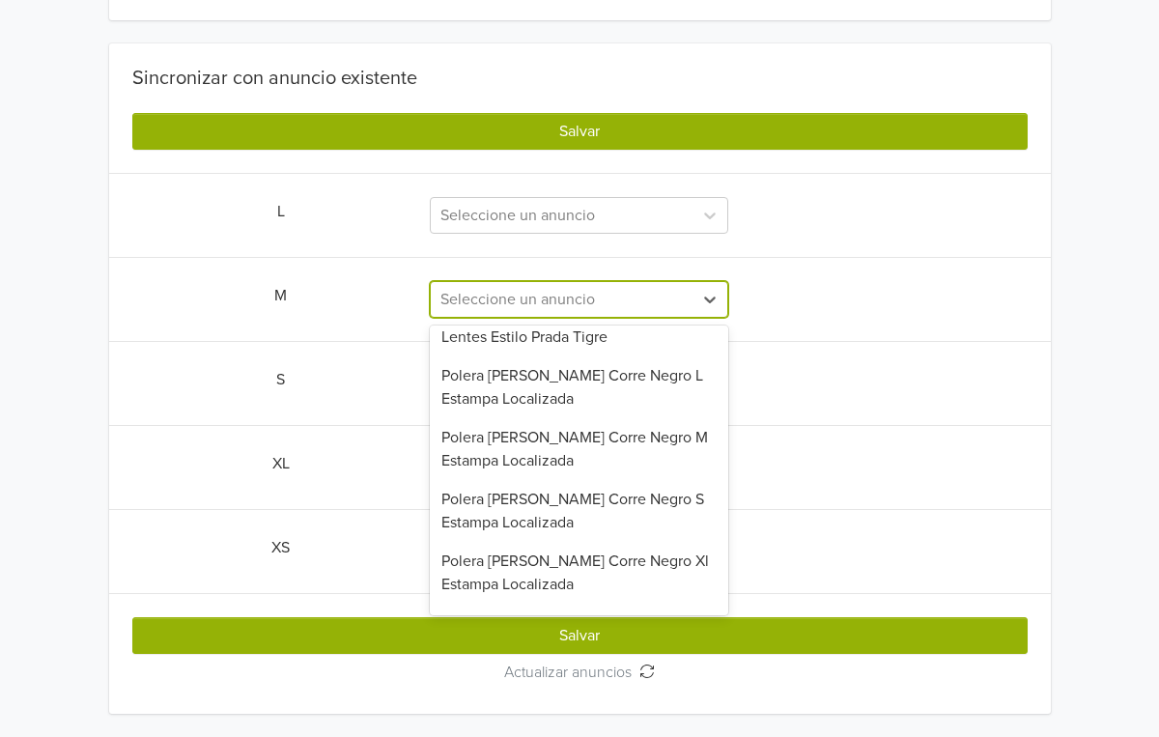
scroll to position [429, 0]
click at [547, 604] on div "Poleron Satirología Deluxe M Negro Lisa" at bounding box center [579, 635] width 299 height 62
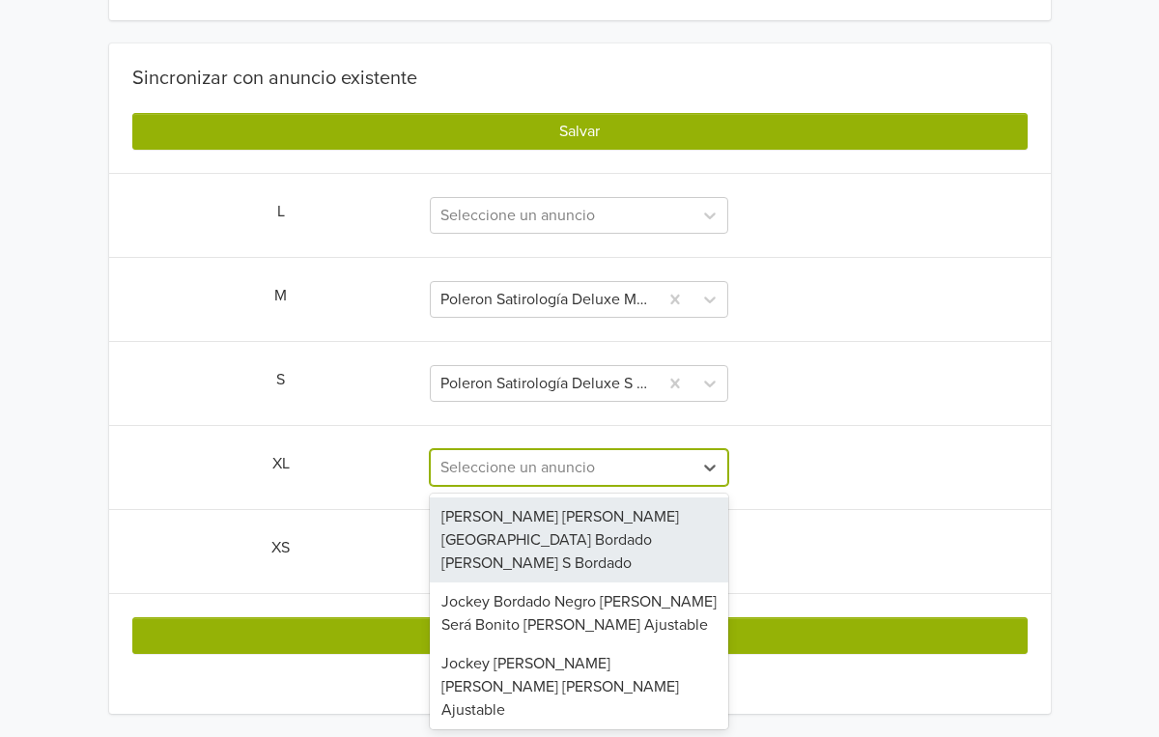
click at [517, 464] on div "Seleccione un anuncio" at bounding box center [562, 467] width 242 height 23
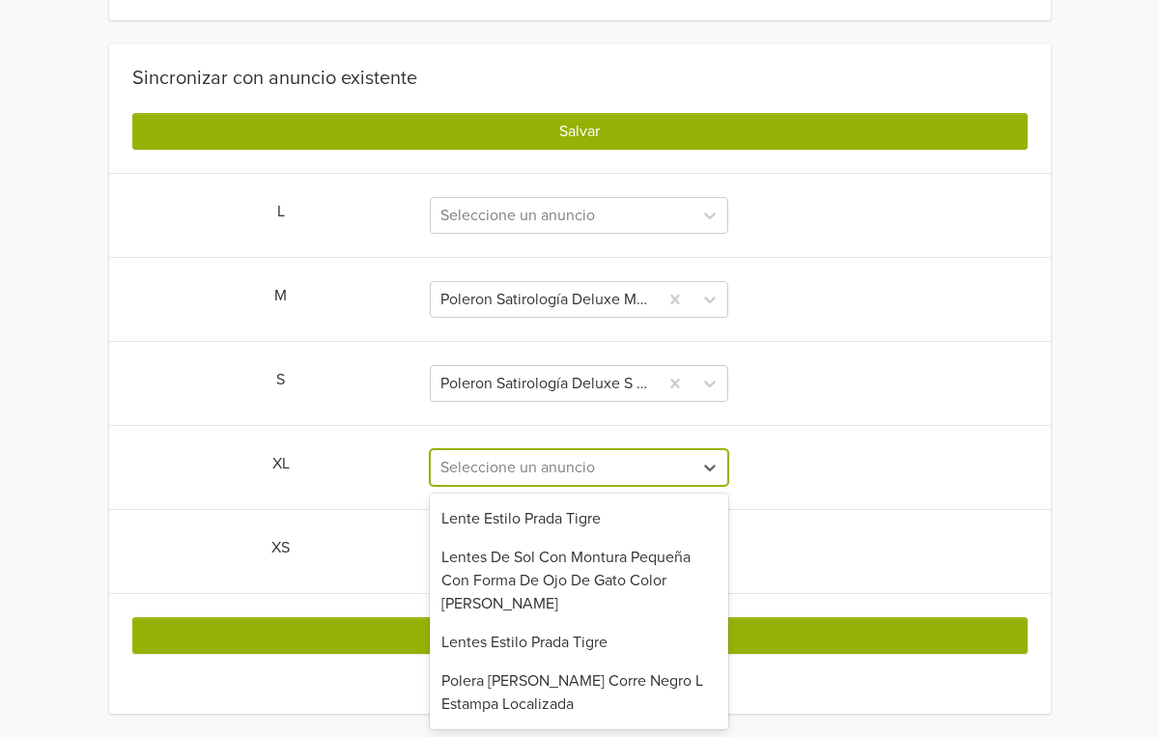
scroll to position [444, 0]
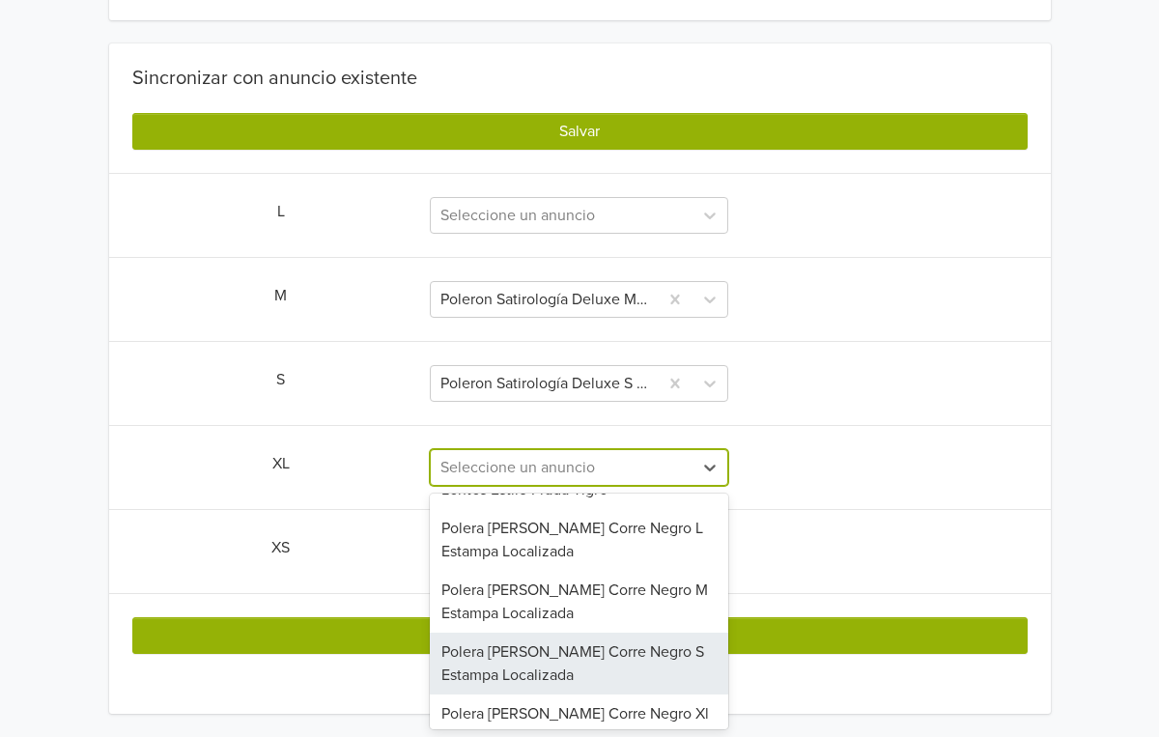
click at [550, 633] on div "Polera Jesse&joy Corre Negro S Estampa Localizada" at bounding box center [579, 664] width 299 height 62
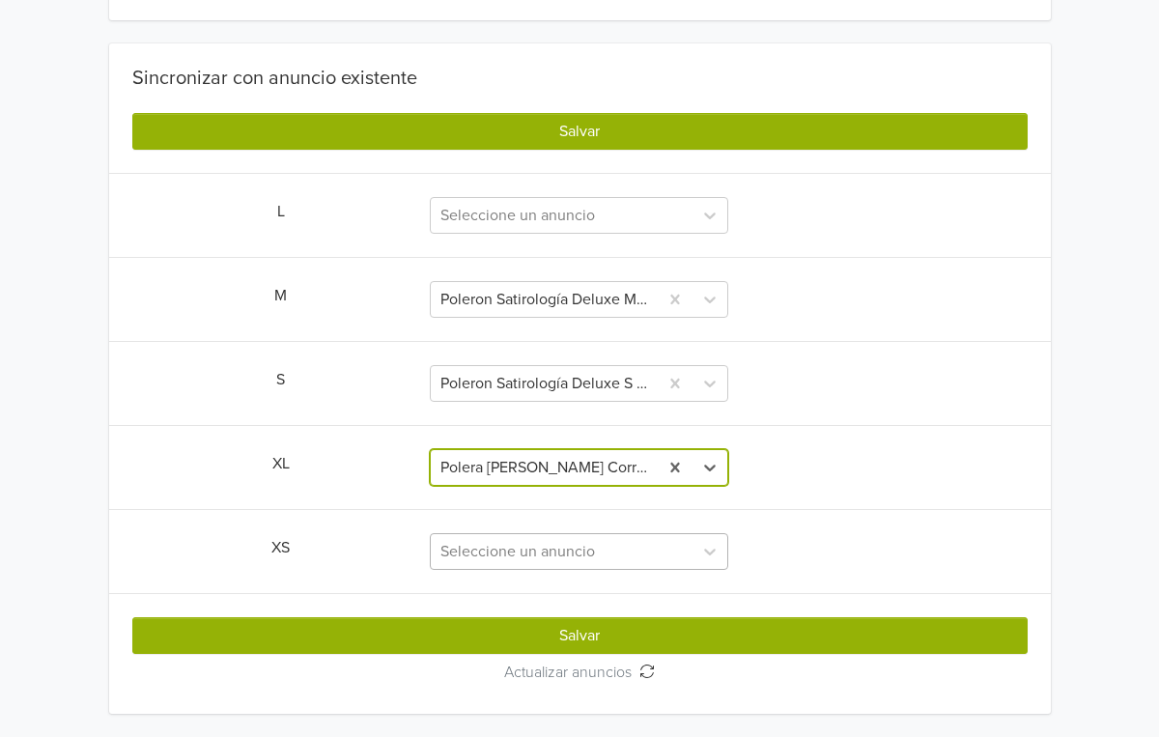
click at [543, 535] on div "Seleccione un anuncio" at bounding box center [562, 551] width 262 height 35
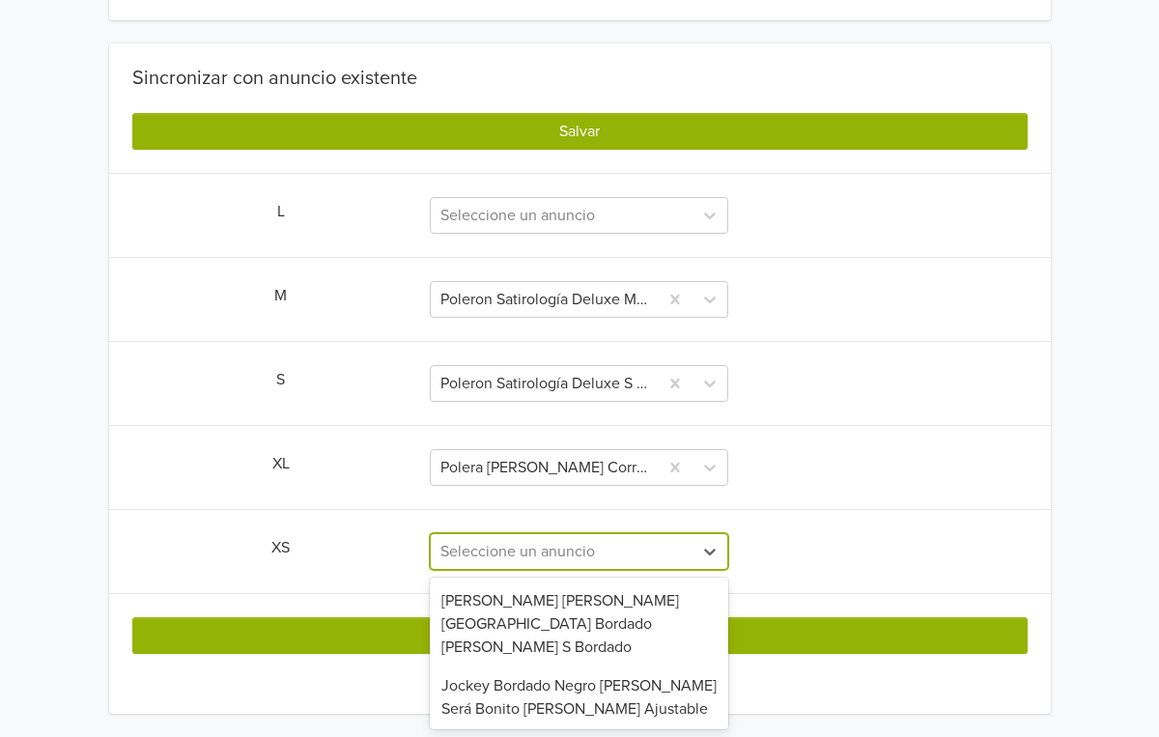
scroll to position [0, 0]
